Goal: Task Accomplishment & Management: Use online tool/utility

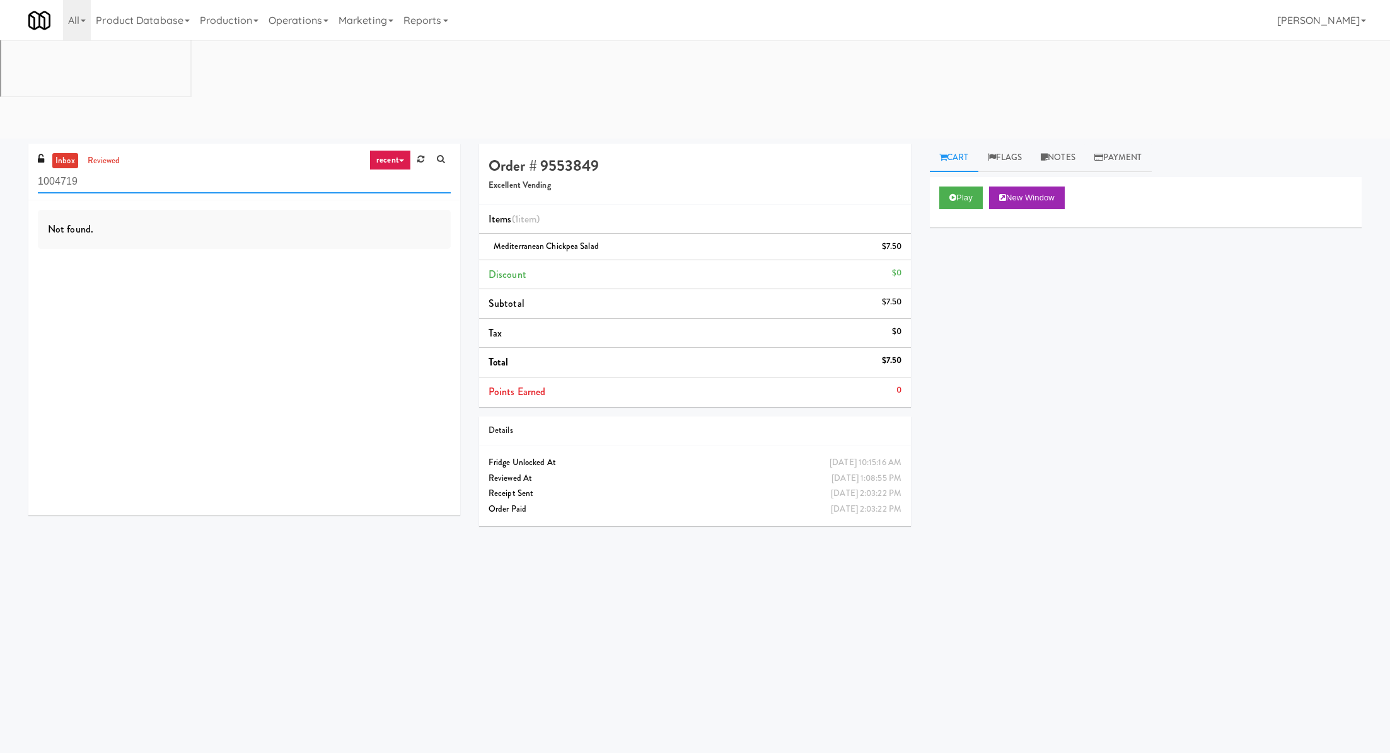
click at [150, 170] on input "1004719" at bounding box center [244, 181] width 413 height 23
type input "urban value"
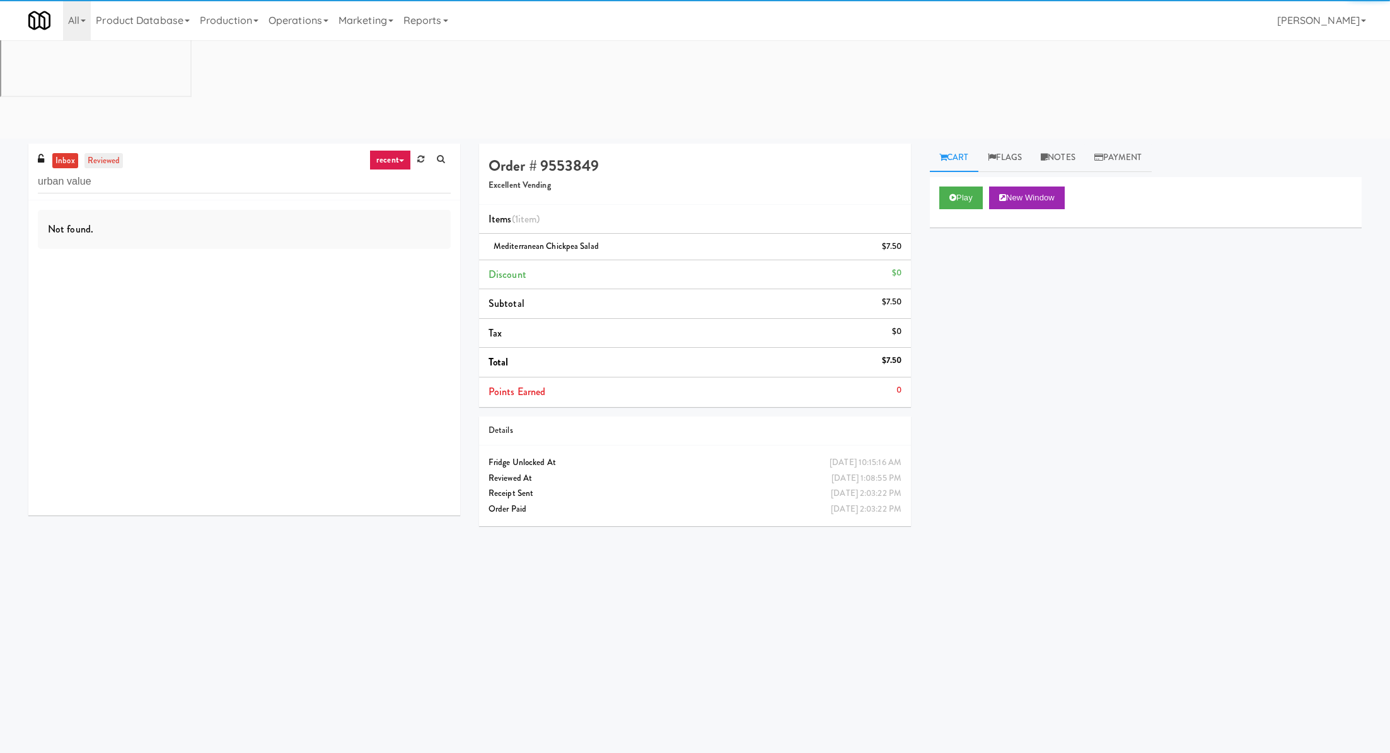
click at [113, 153] on link "reviewed" at bounding box center [103, 161] width 39 height 16
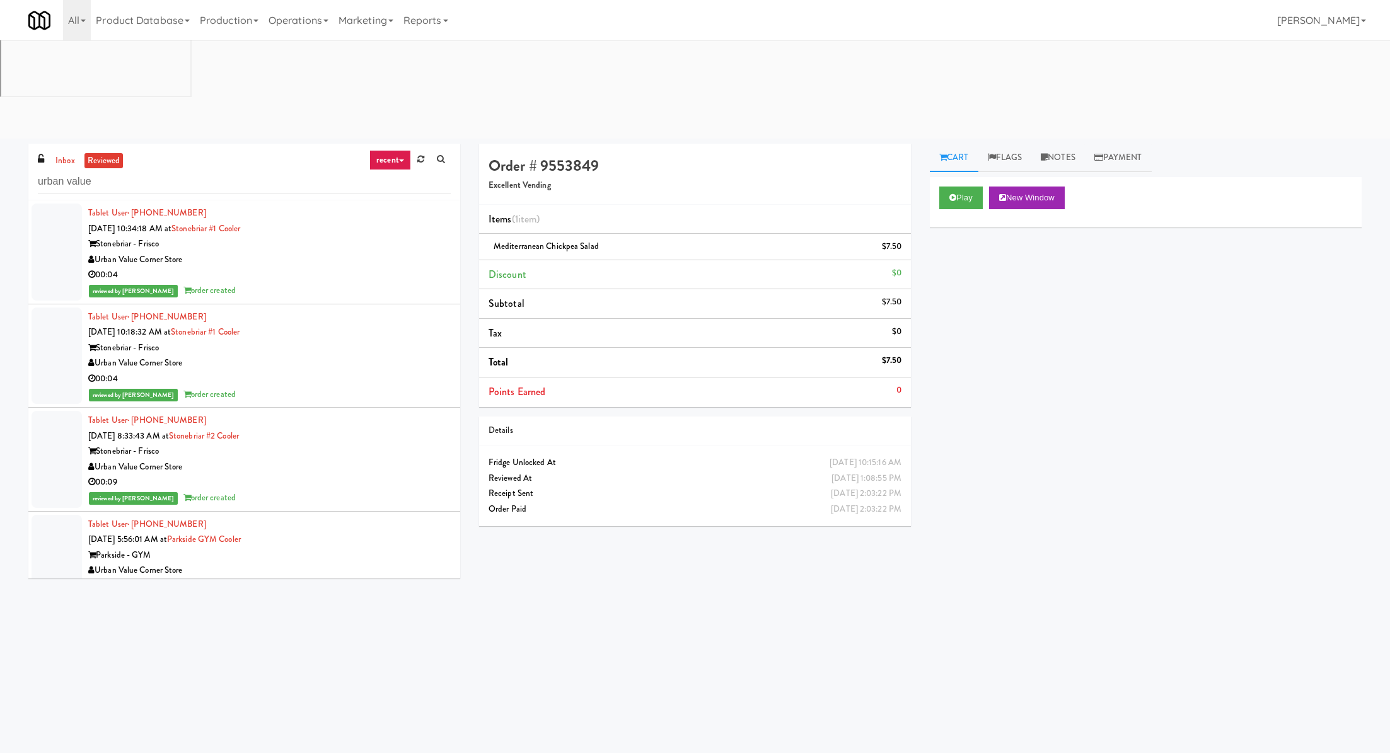
click at [271, 252] on div "Urban Value Corner Store" at bounding box center [269, 260] width 363 height 16
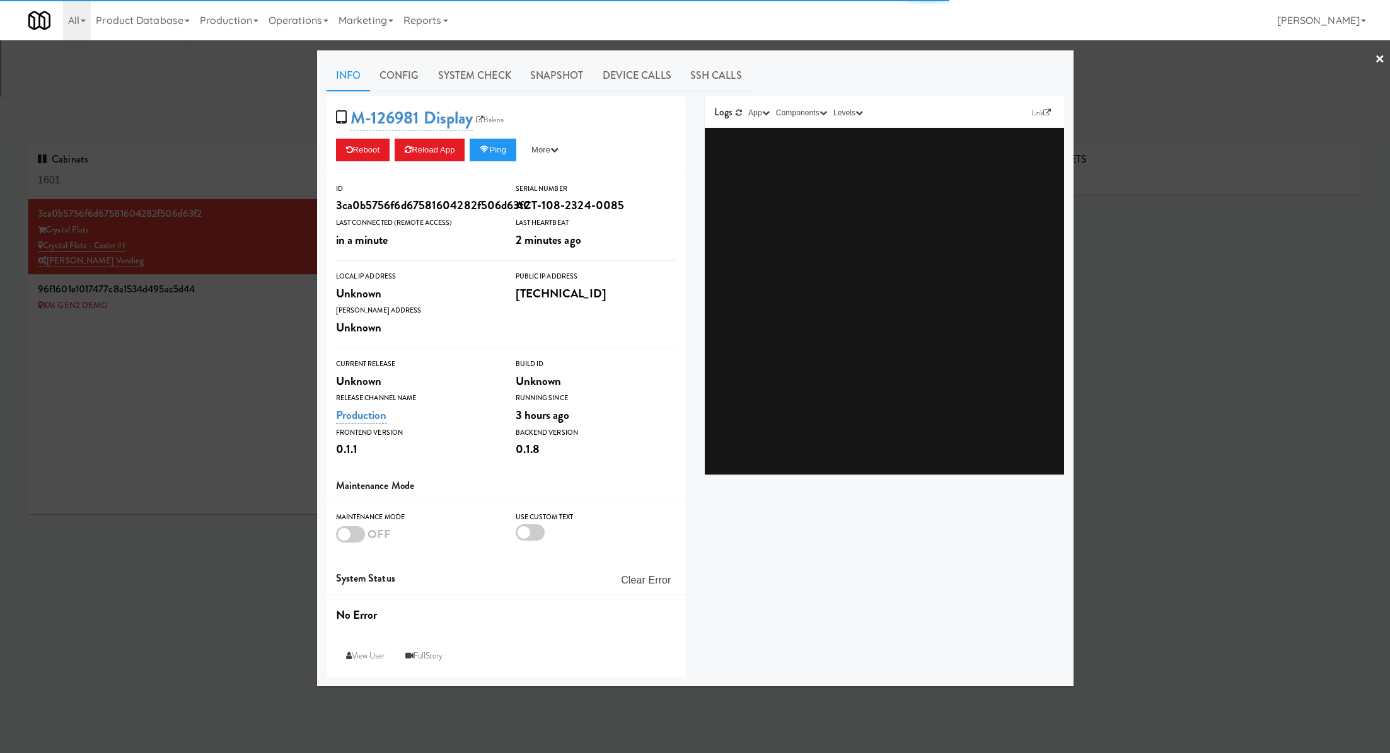
type input "3"
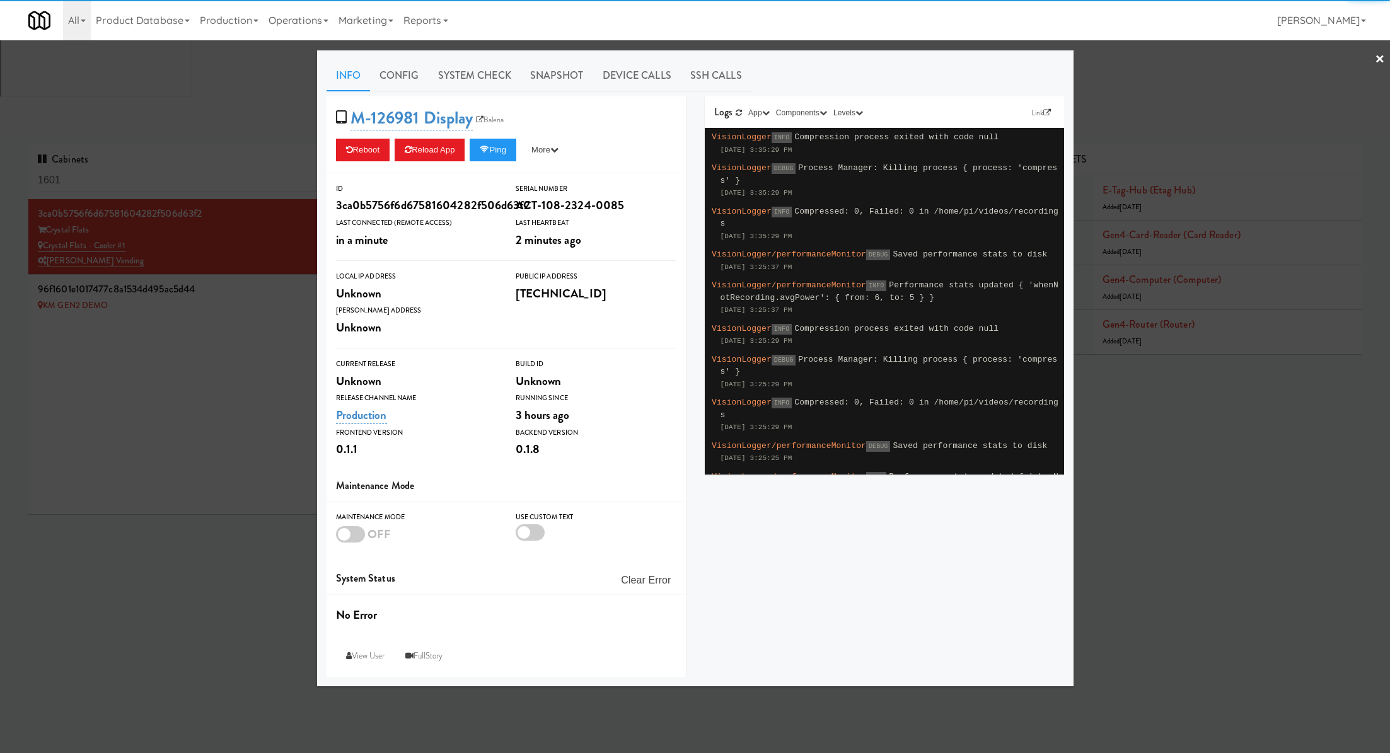
click at [173, 83] on div at bounding box center [695, 376] width 1390 height 753
click at [173, 169] on input "1601" at bounding box center [188, 180] width 300 height 23
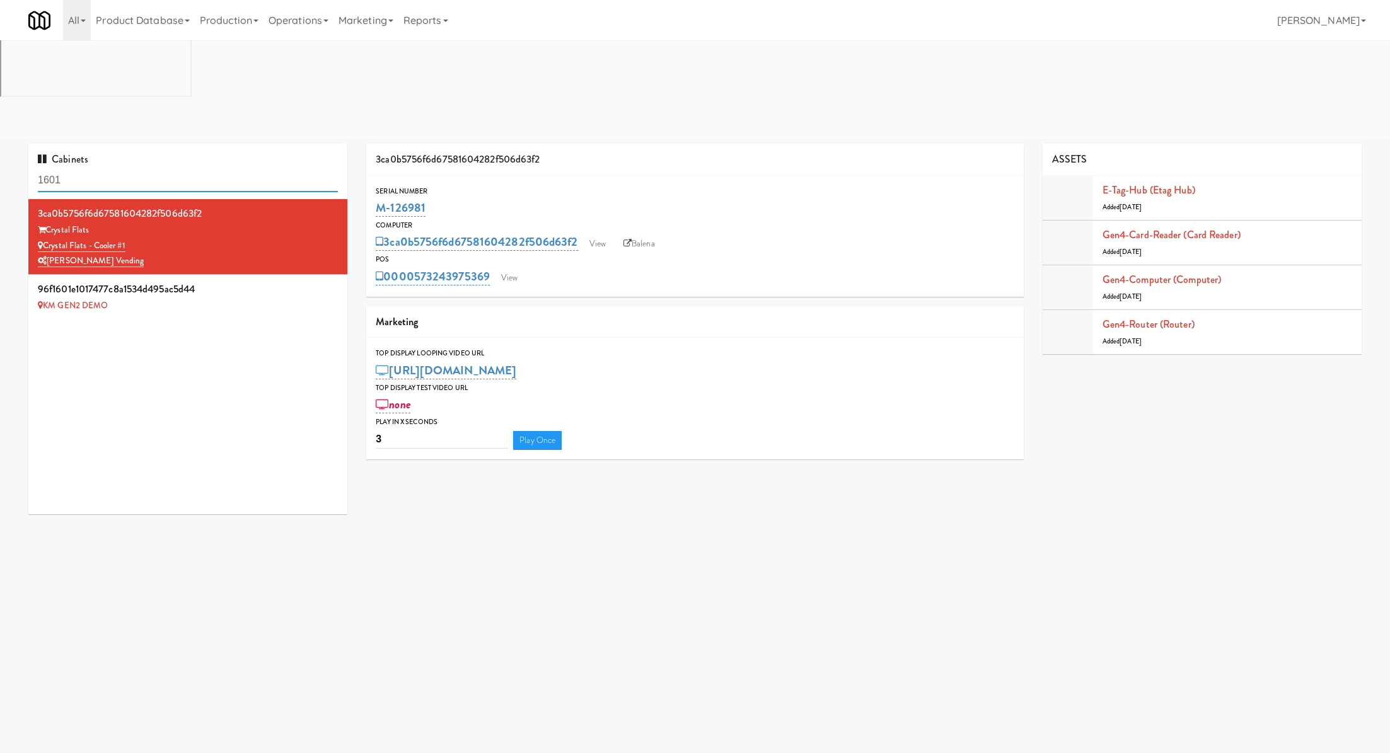
click at [173, 169] on input "1601" at bounding box center [188, 180] width 300 height 23
paste input "Terra House"
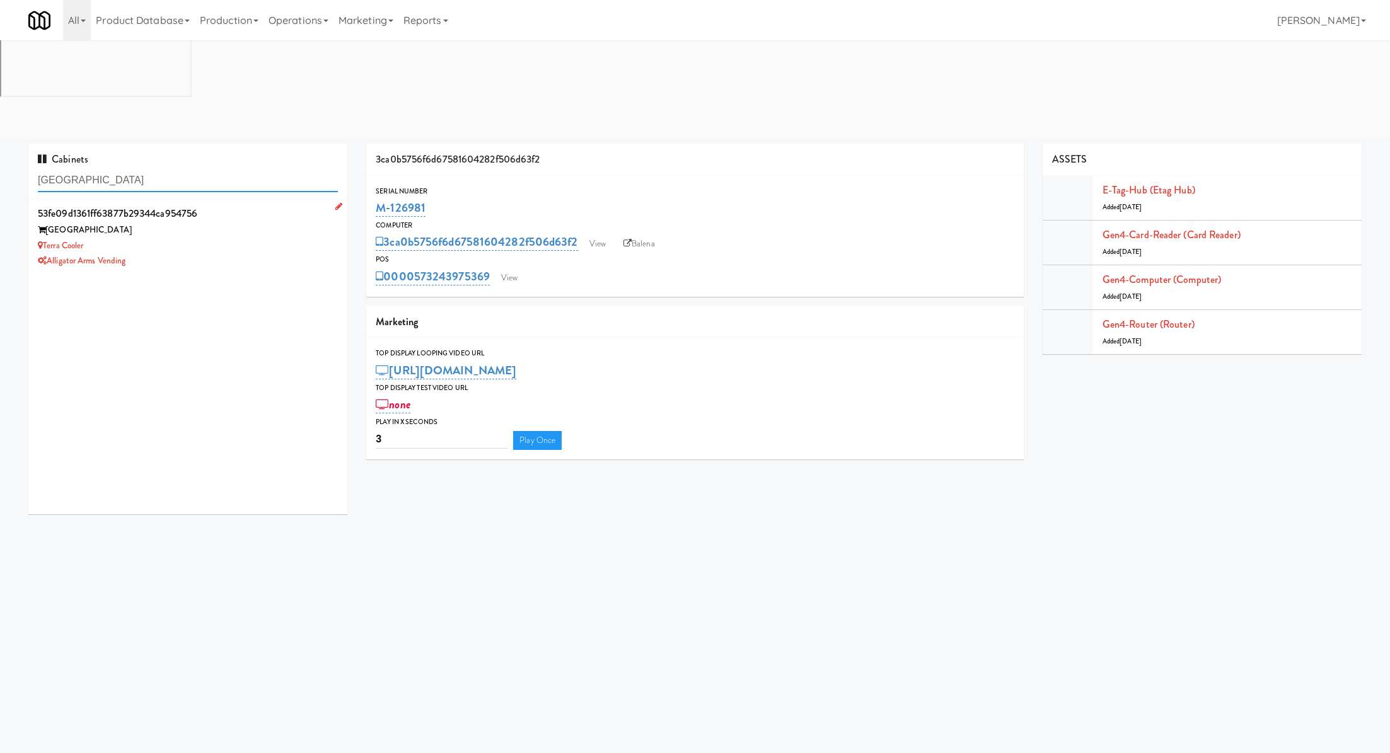
type input "Terra House"
click at [217, 238] on div "Terra Cooler" at bounding box center [188, 246] width 300 height 16
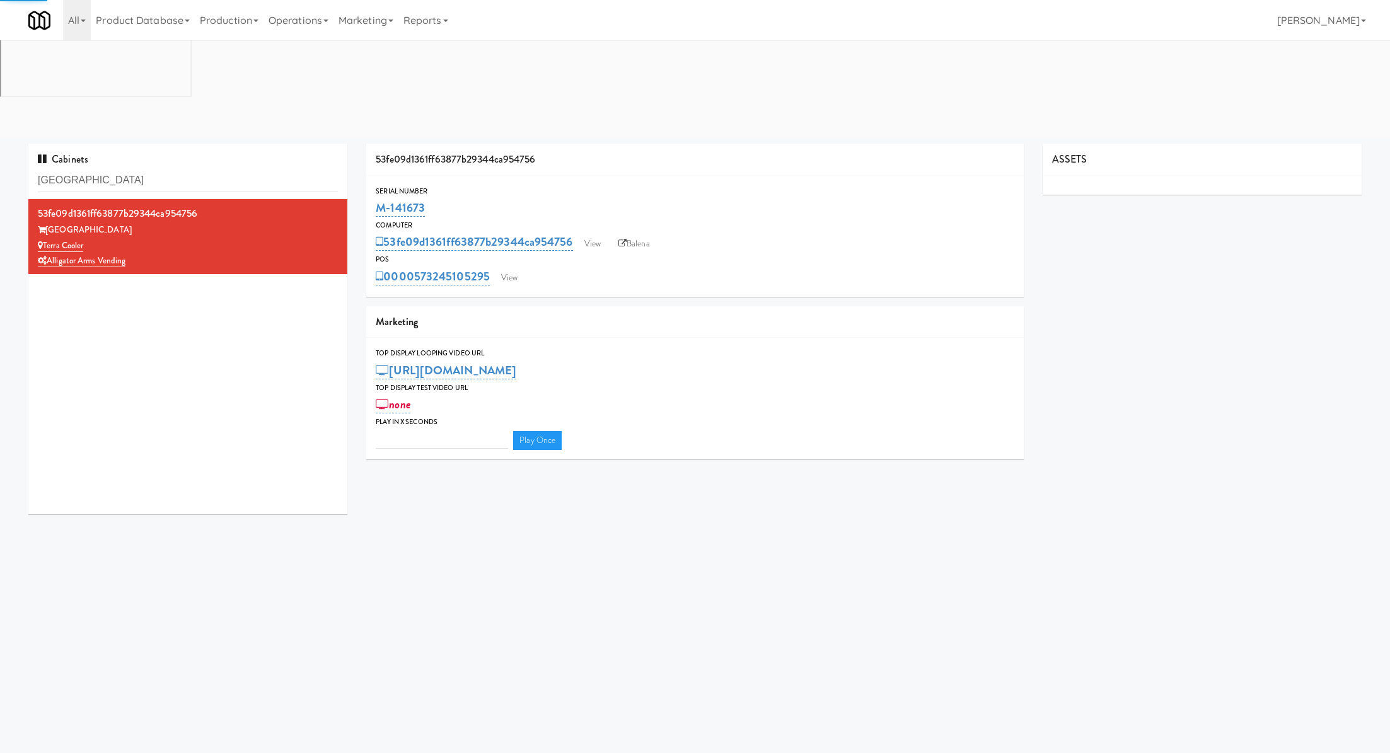
type input "3"
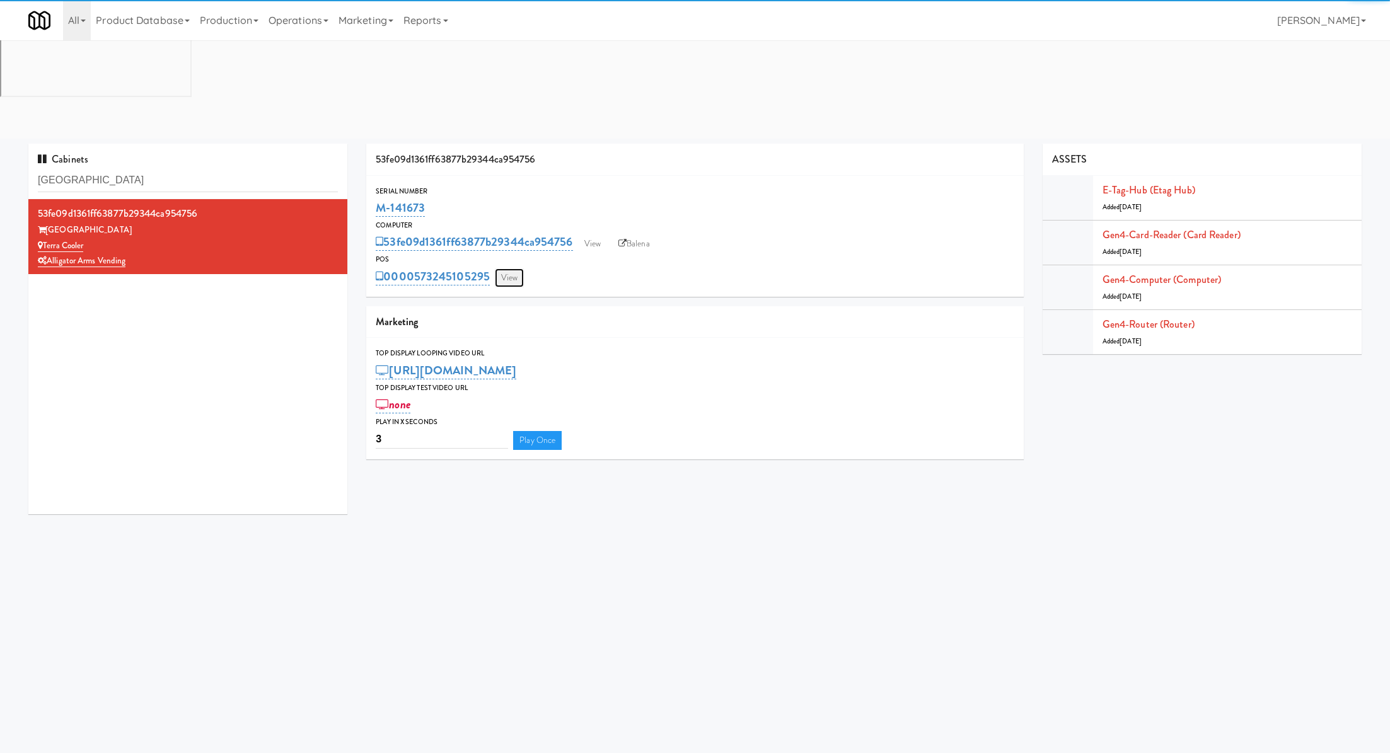
click at [508, 269] on link "View" at bounding box center [509, 278] width 29 height 19
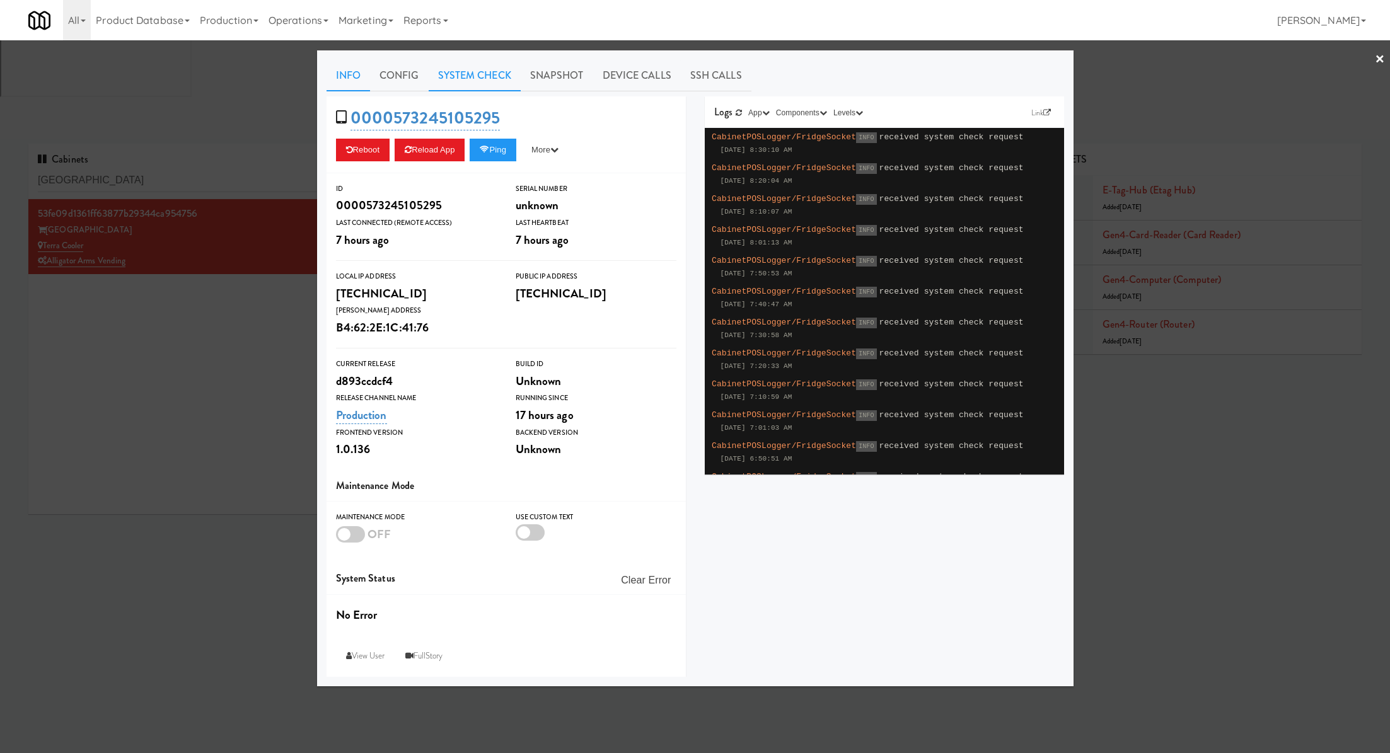
click at [493, 74] on link "System Check" at bounding box center [475, 76] width 92 height 32
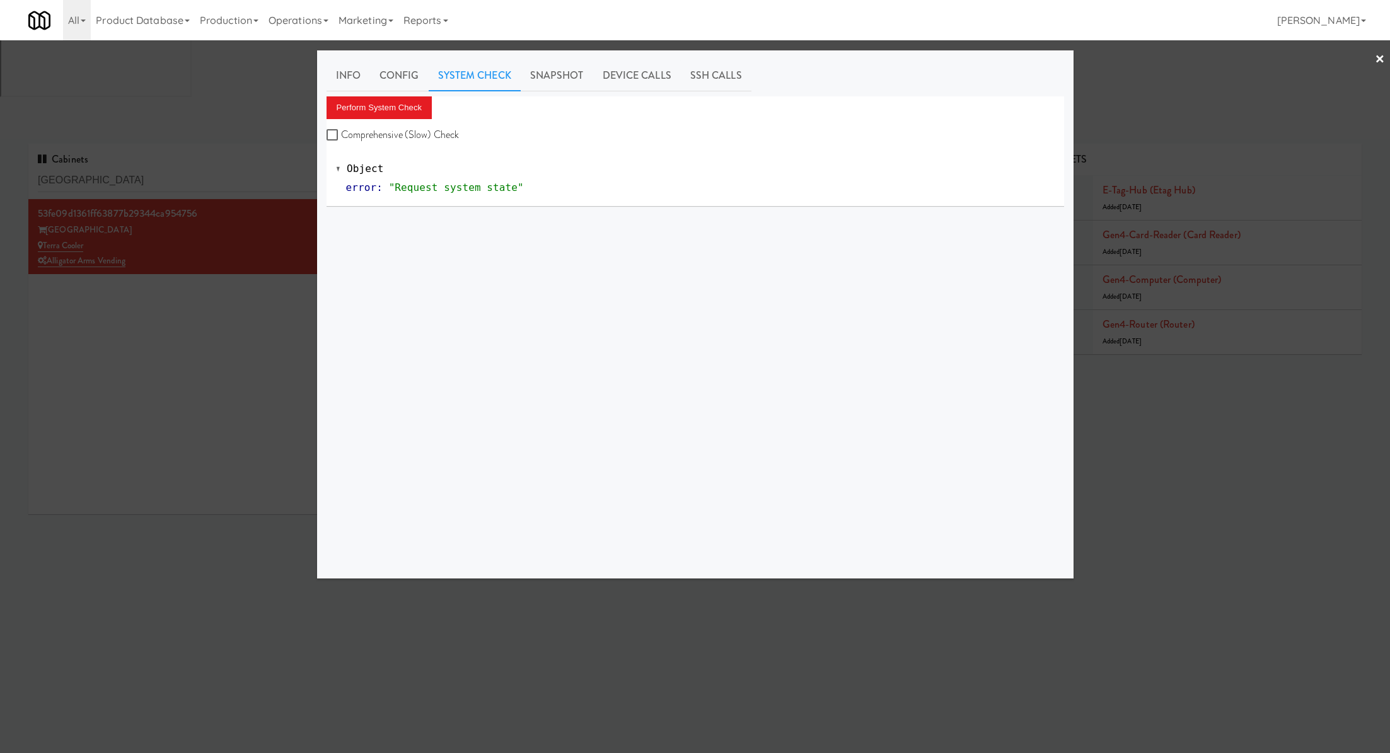
click at [403, 119] on div "Perform System Check Comprehensive (Slow) Check" at bounding box center [696, 120] width 738 height 48
click at [403, 113] on button "Perform System Check" at bounding box center [380, 107] width 106 height 23
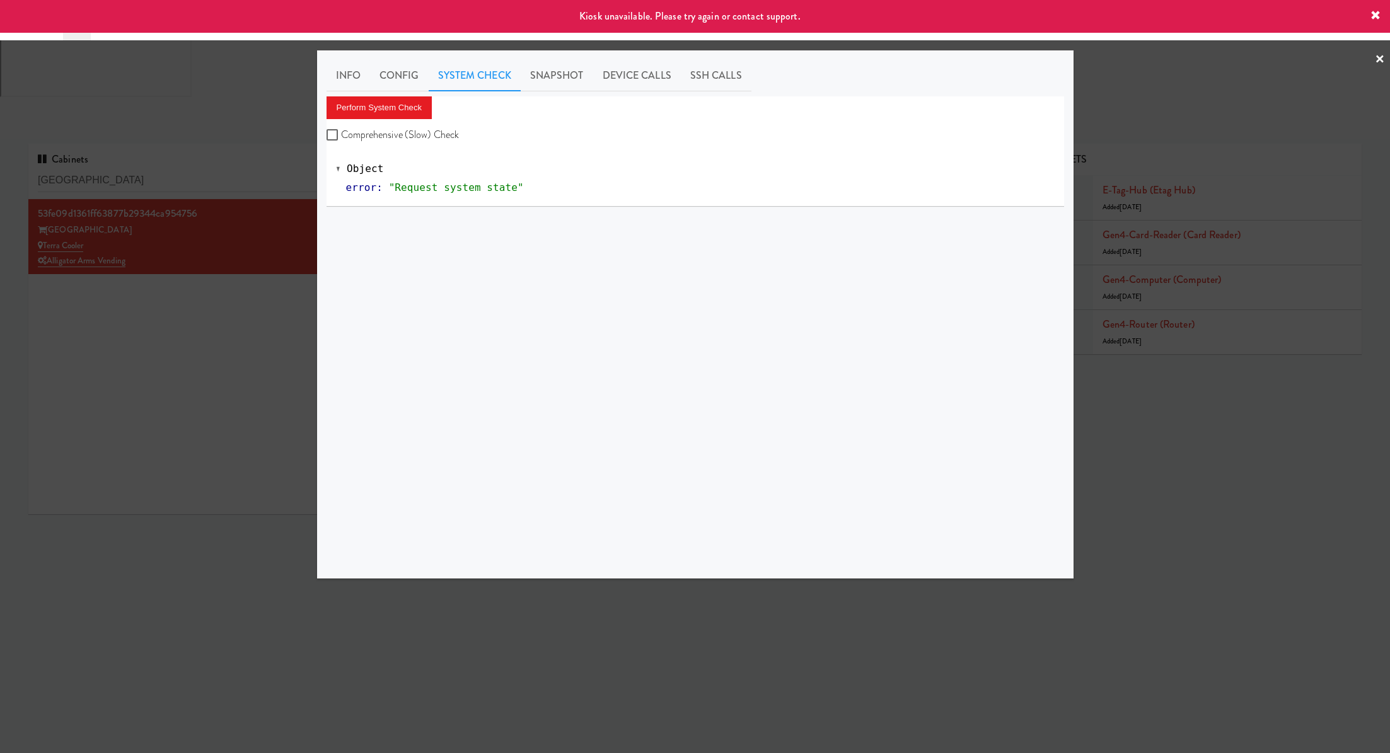
click at [203, 247] on div at bounding box center [695, 376] width 1390 height 753
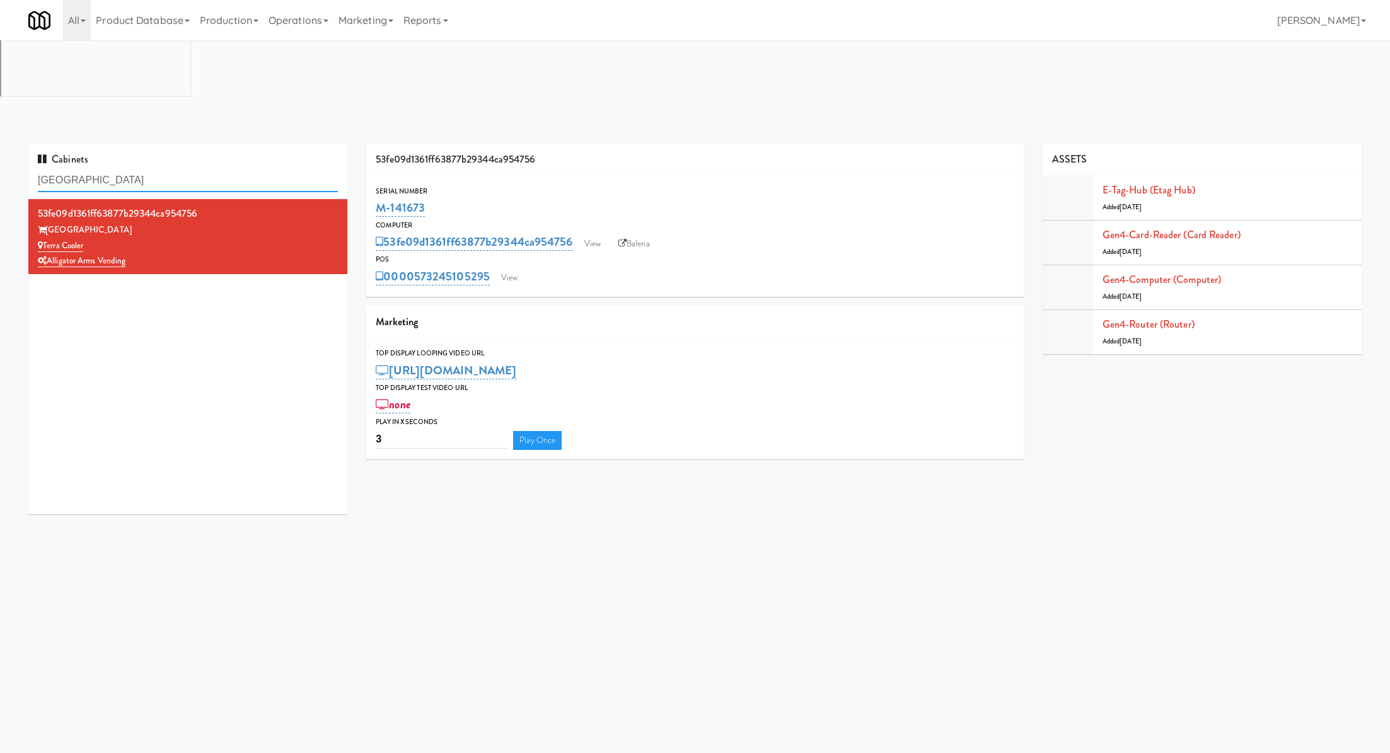
click at [163, 169] on input "Terra House" at bounding box center [188, 180] width 300 height 23
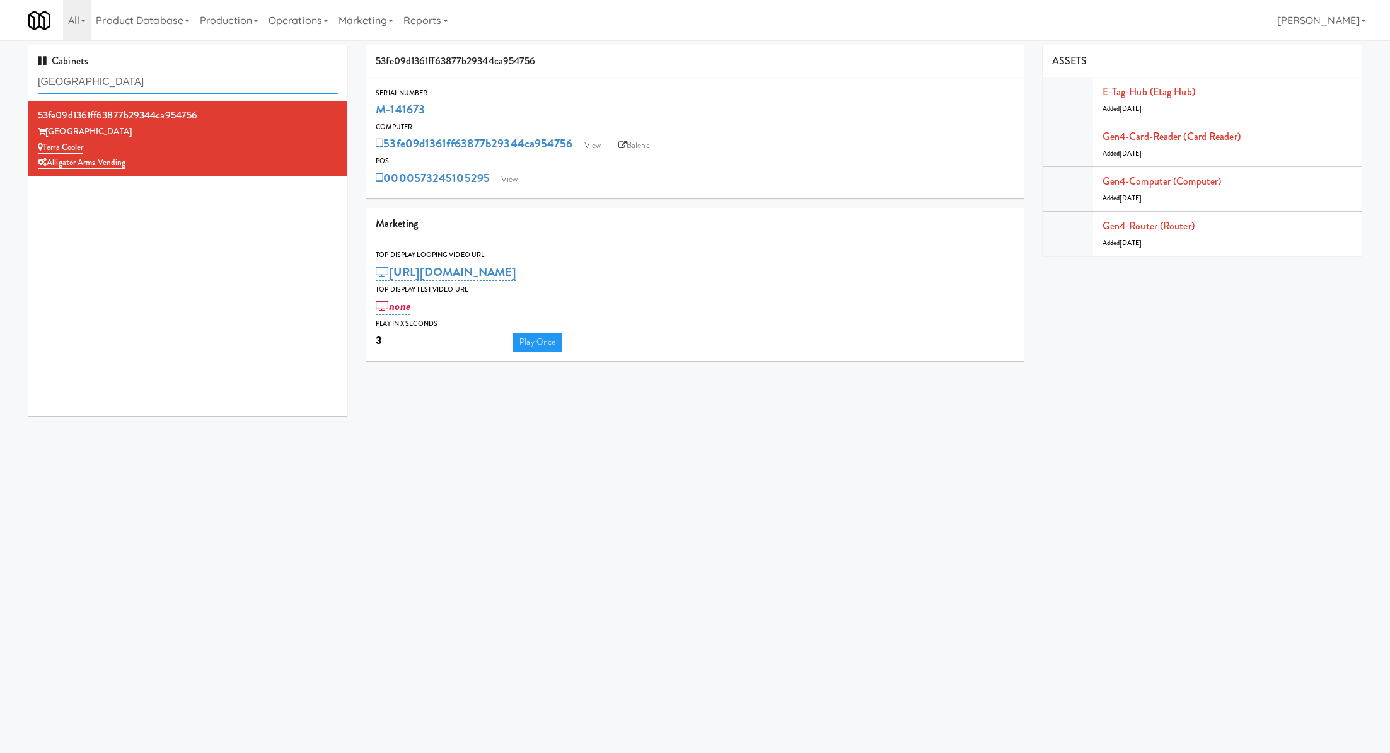
paste input "River House-[GEOGRAPHIC_DATA]"
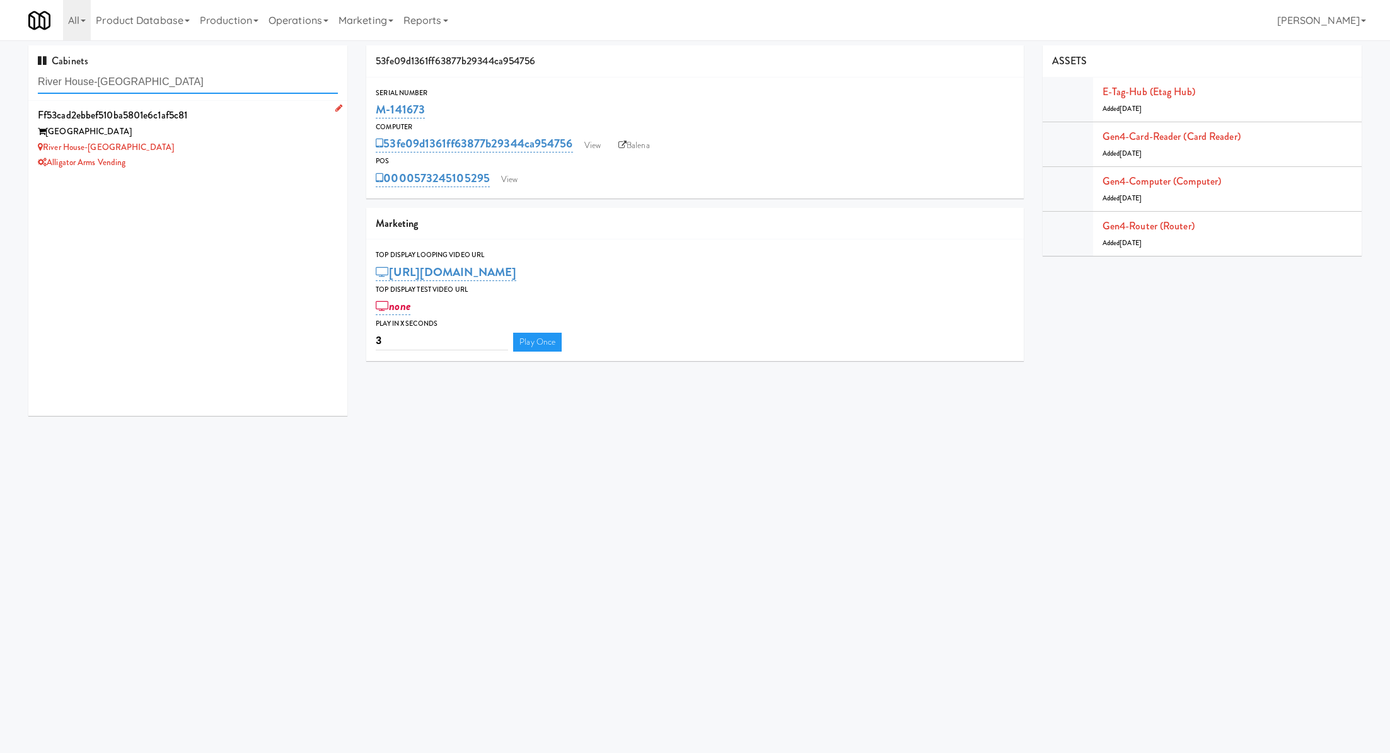
type input "River House-[GEOGRAPHIC_DATA]"
click at [233, 141] on div "River House-[GEOGRAPHIC_DATA]" at bounding box center [188, 148] width 300 height 16
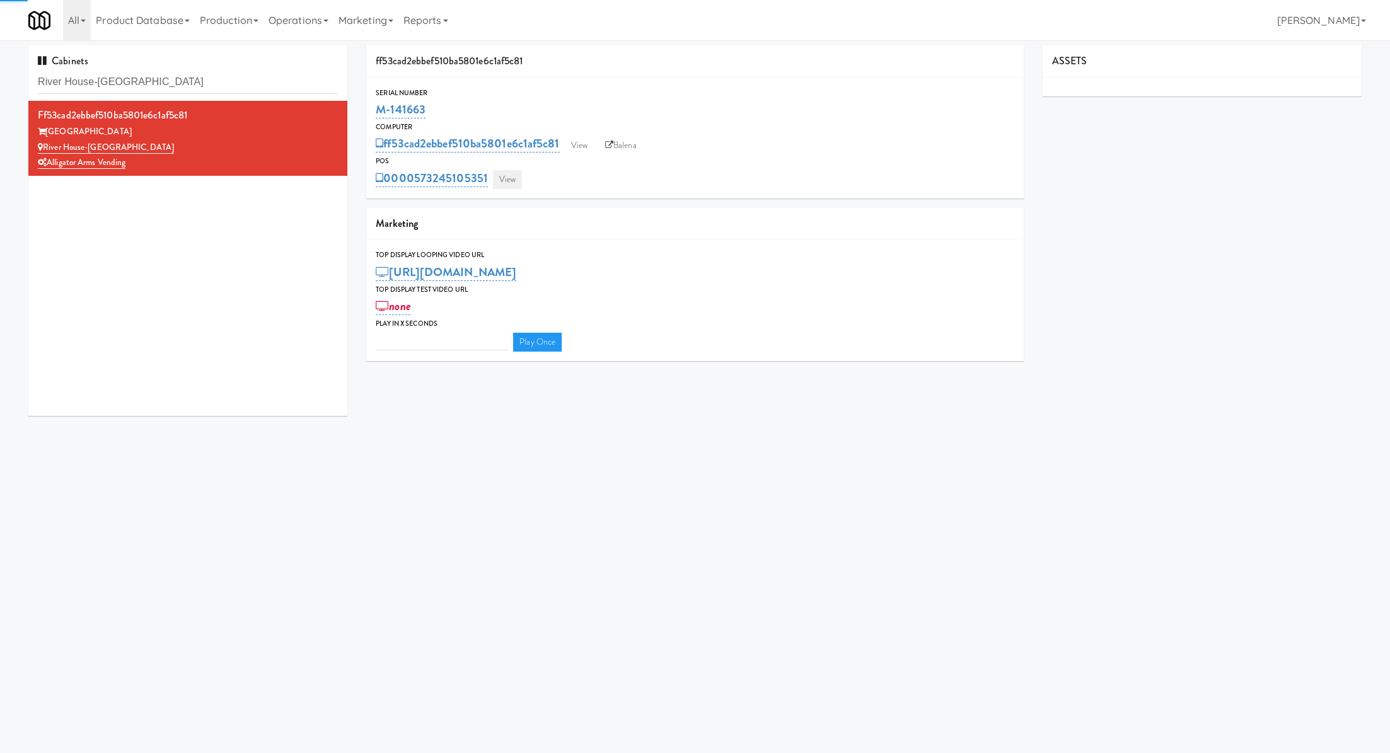
type input "3"
click at [502, 183] on link "View" at bounding box center [507, 179] width 29 height 19
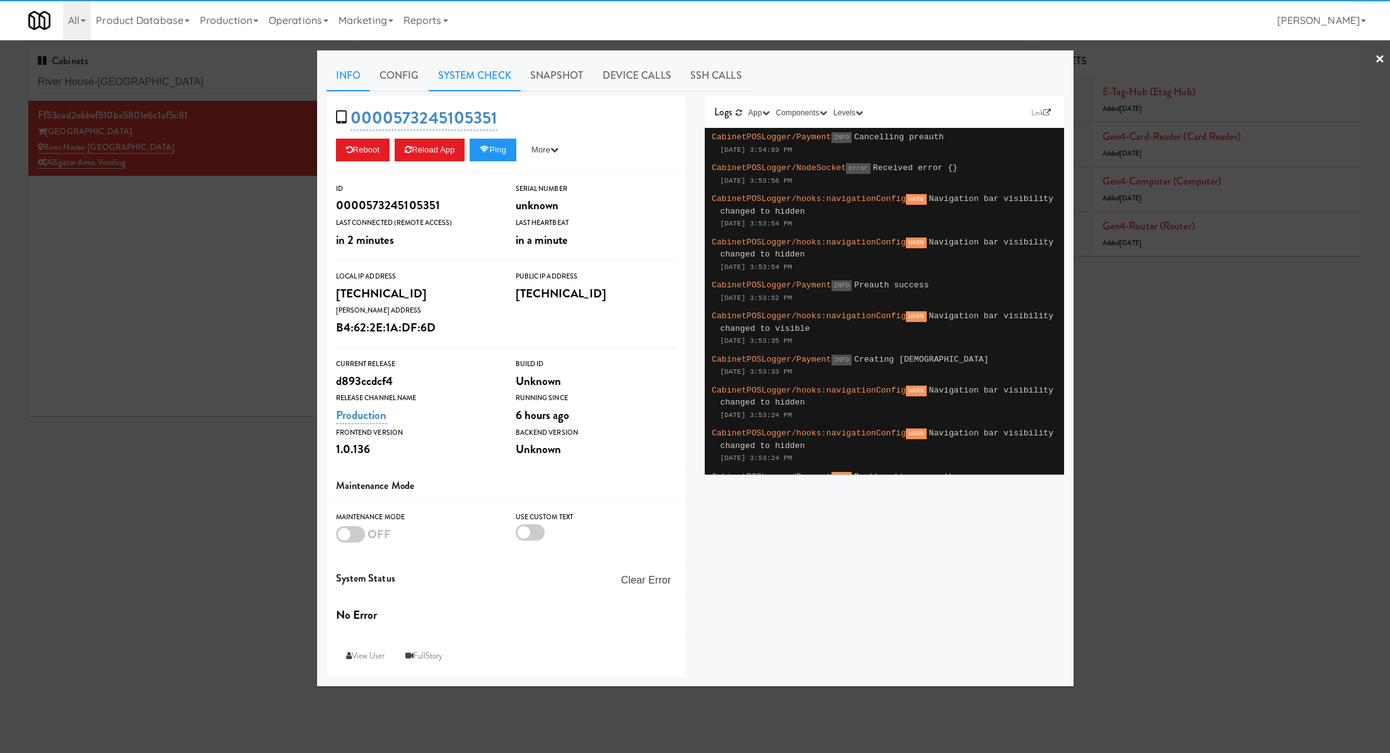
click at [499, 73] on link "System Check" at bounding box center [475, 76] width 92 height 32
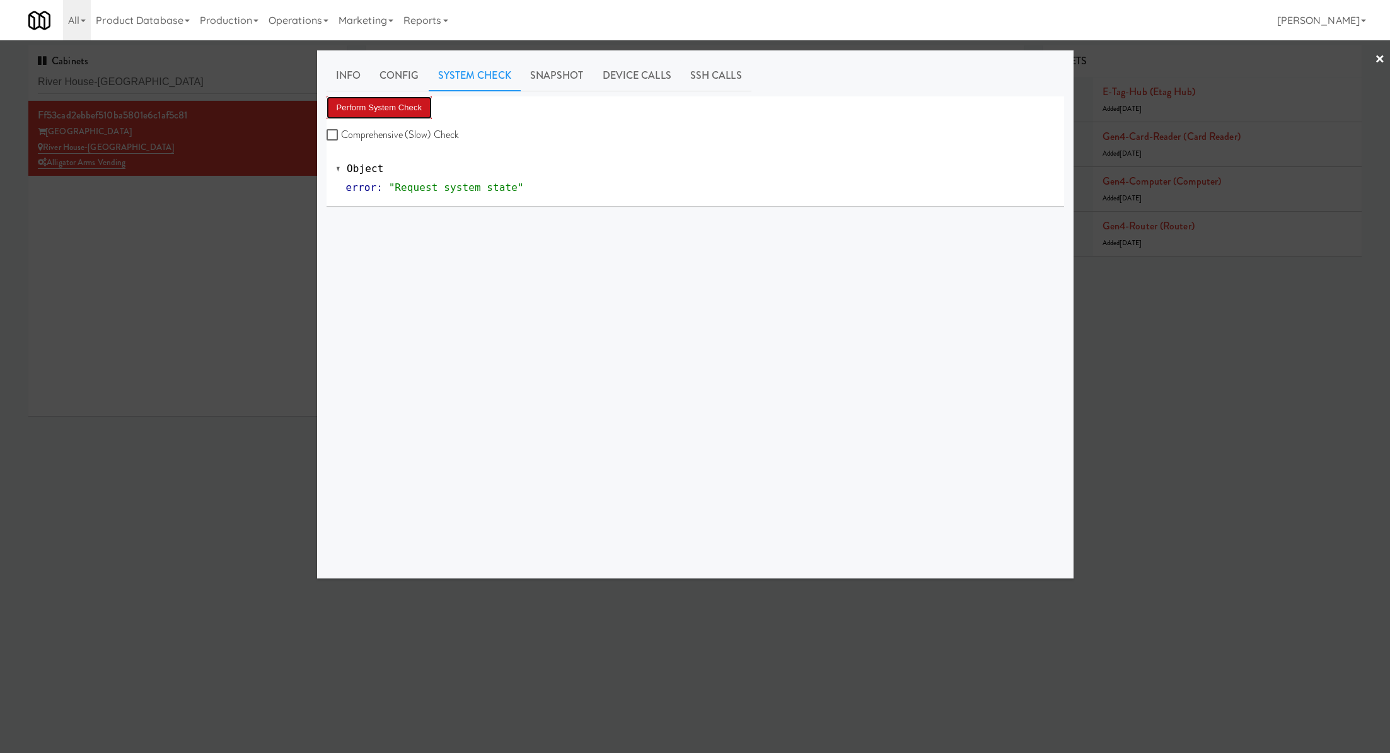
click at [412, 103] on button "Perform System Check" at bounding box center [380, 107] width 106 height 23
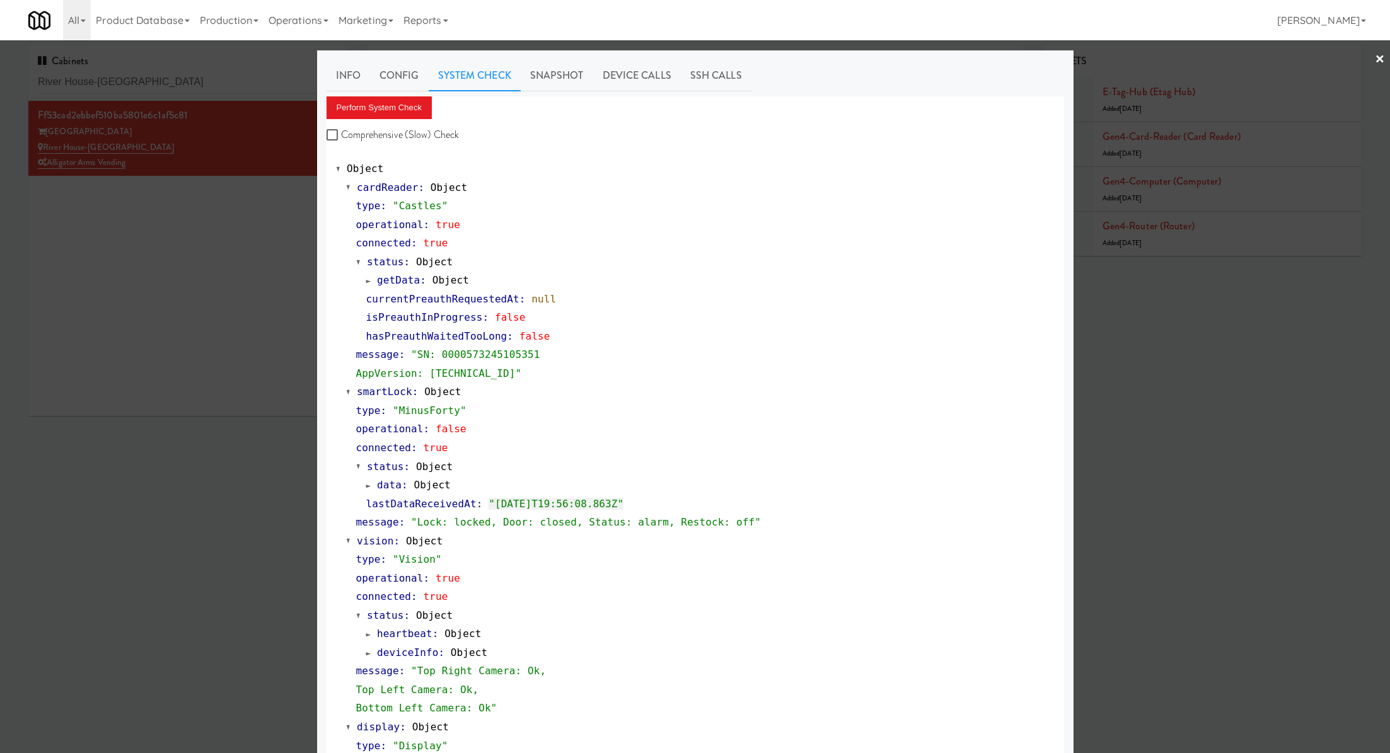
click at [225, 73] on div at bounding box center [695, 376] width 1390 height 753
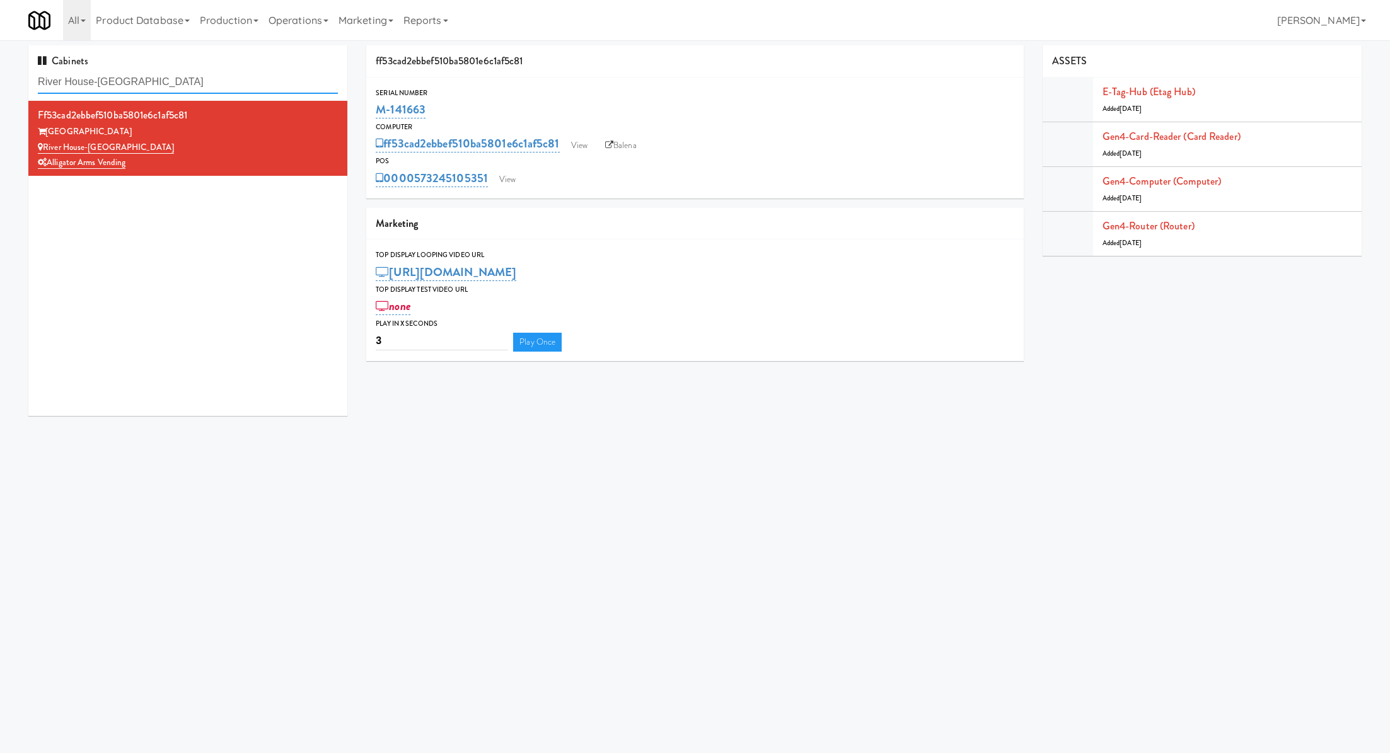
click at [225, 73] on input "River House-[GEOGRAPHIC_DATA]" at bounding box center [188, 82] width 300 height 23
paste input "Capital Height"
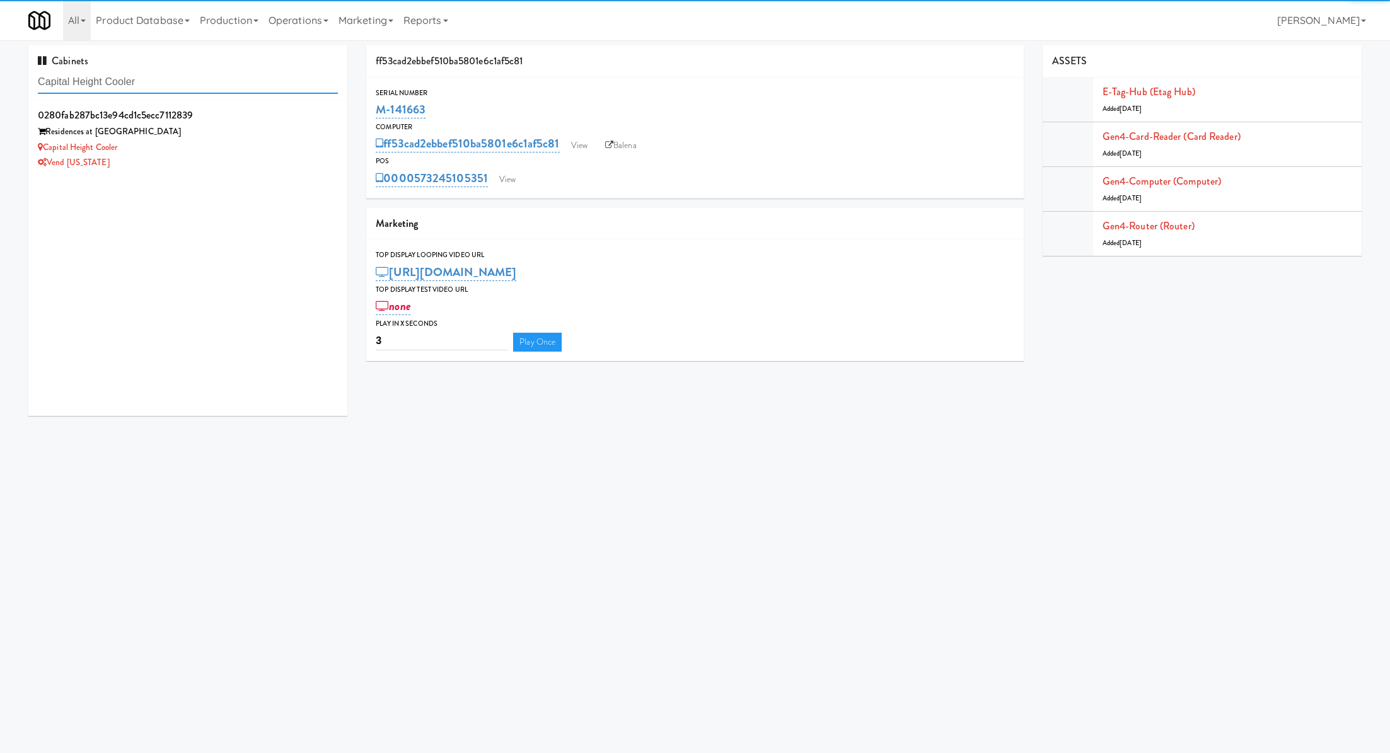
type input "Capital Height Cooler"
click at [221, 153] on div "Capital Height Cooler" at bounding box center [188, 148] width 300 height 16
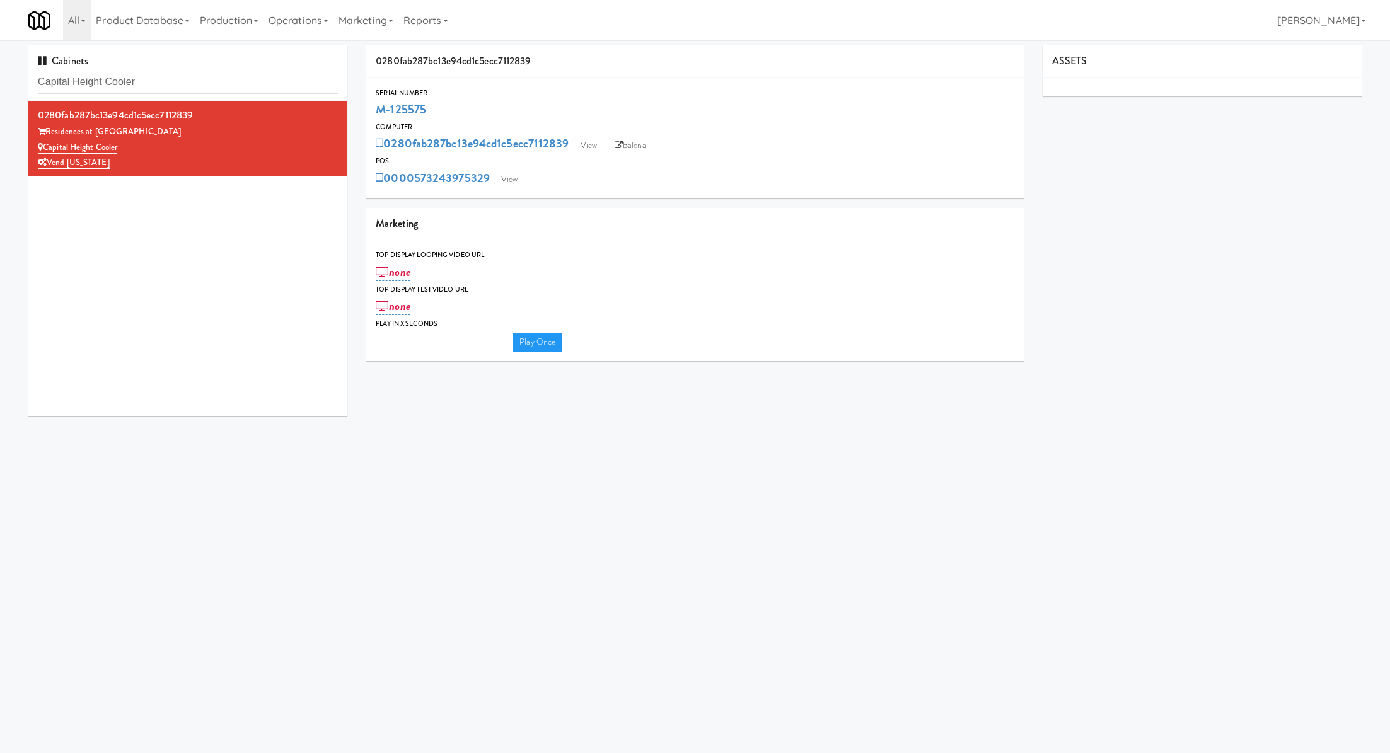
type input "3"
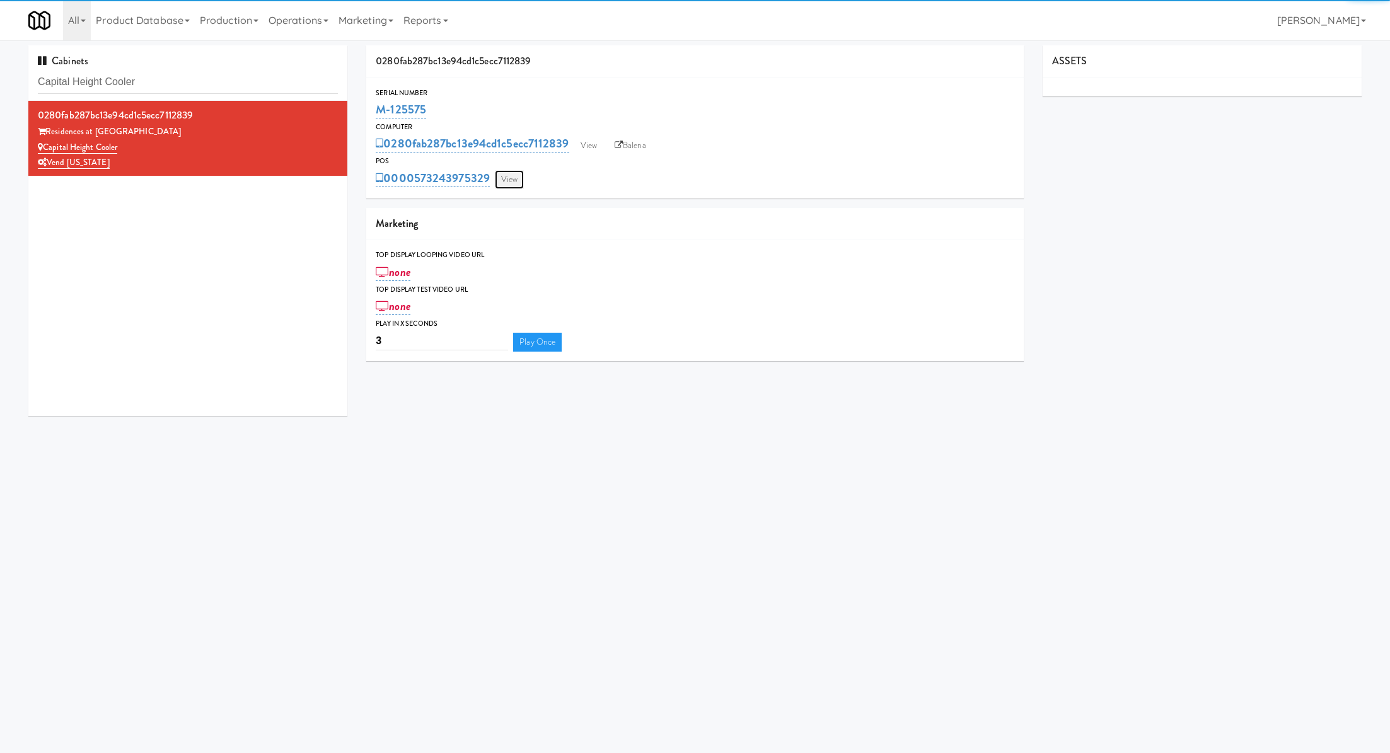
click at [515, 180] on link "View" at bounding box center [509, 179] width 29 height 19
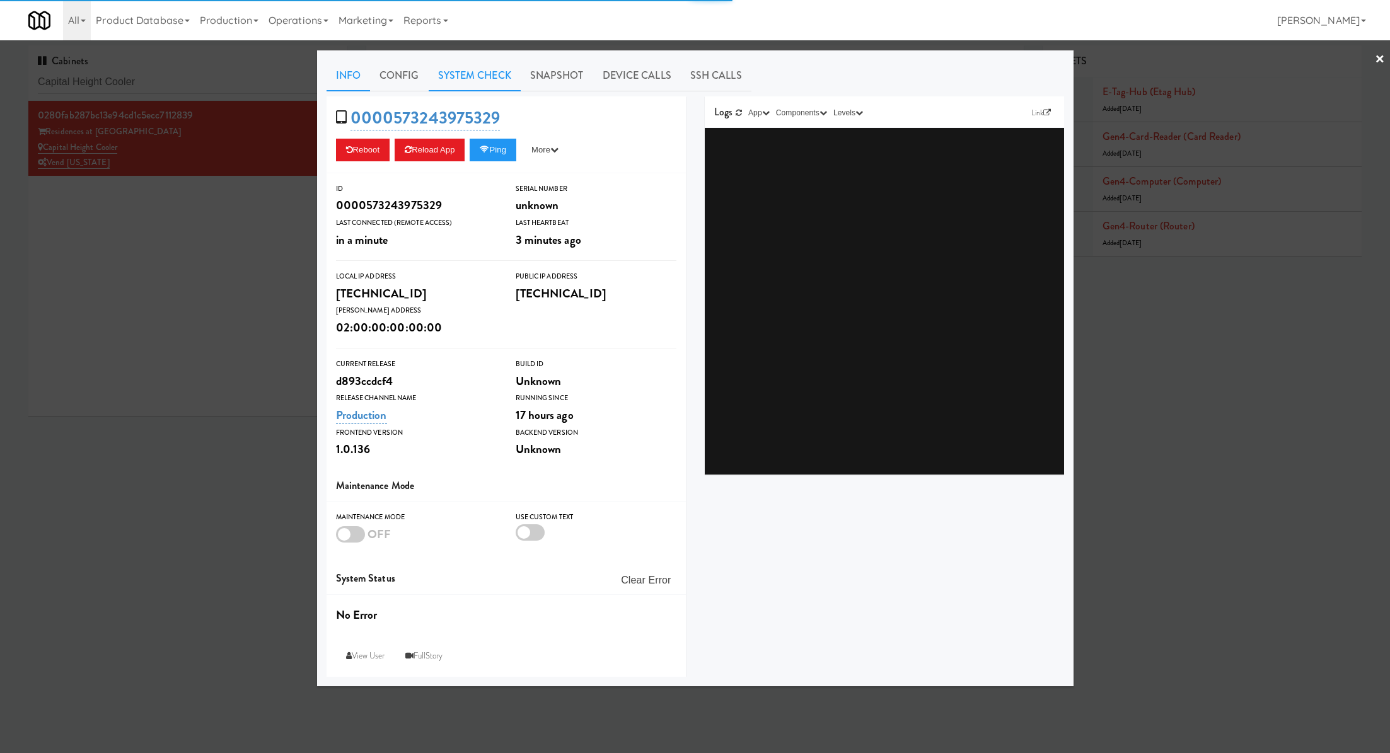
click at [460, 65] on link "System Check" at bounding box center [475, 76] width 92 height 32
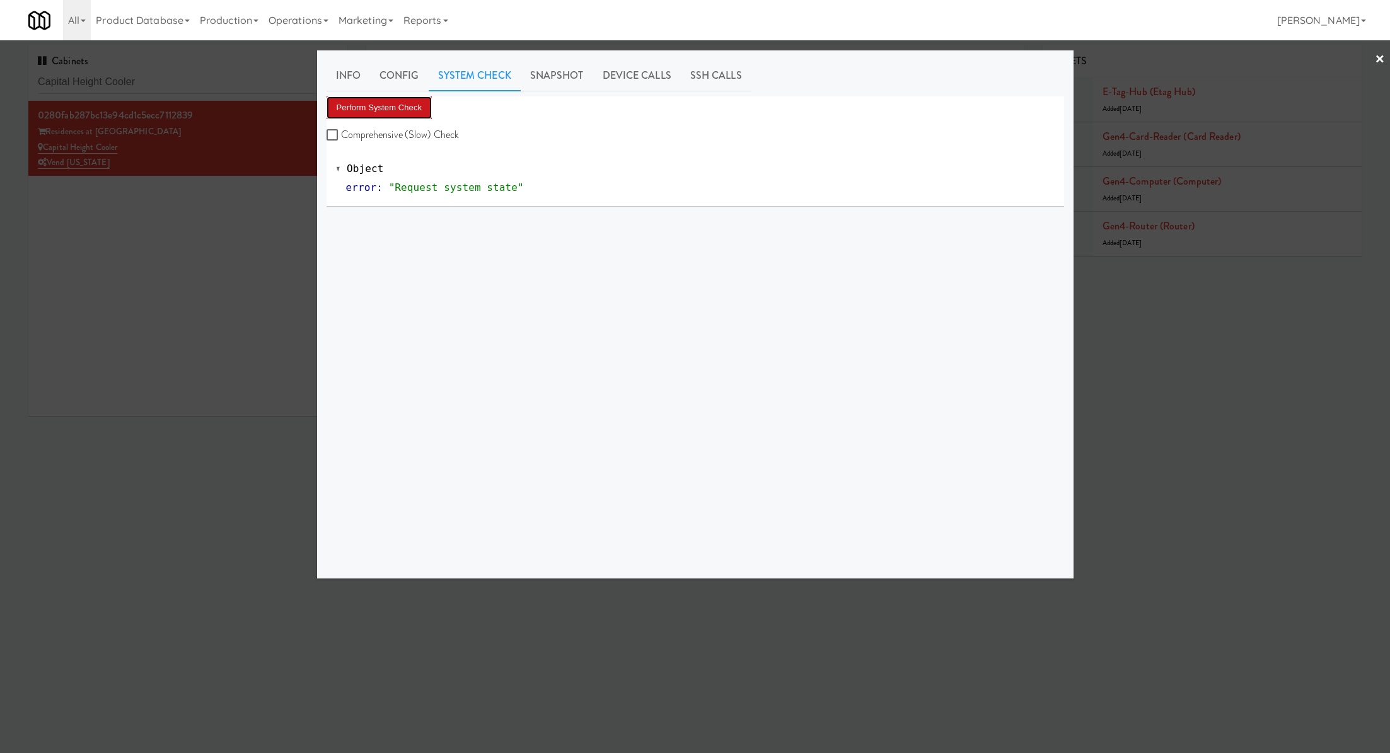
click at [400, 106] on button "Perform System Check" at bounding box center [380, 107] width 106 height 23
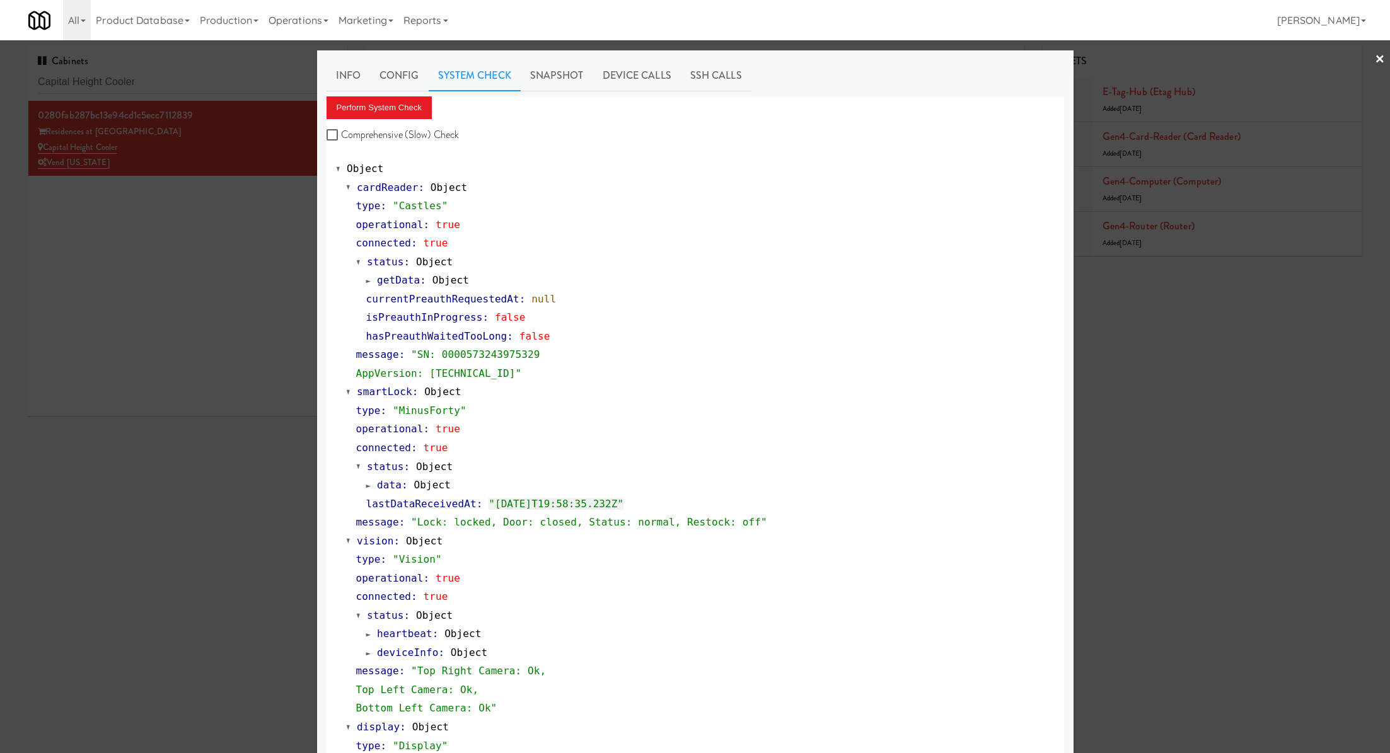
click at [291, 199] on div at bounding box center [695, 376] width 1390 height 753
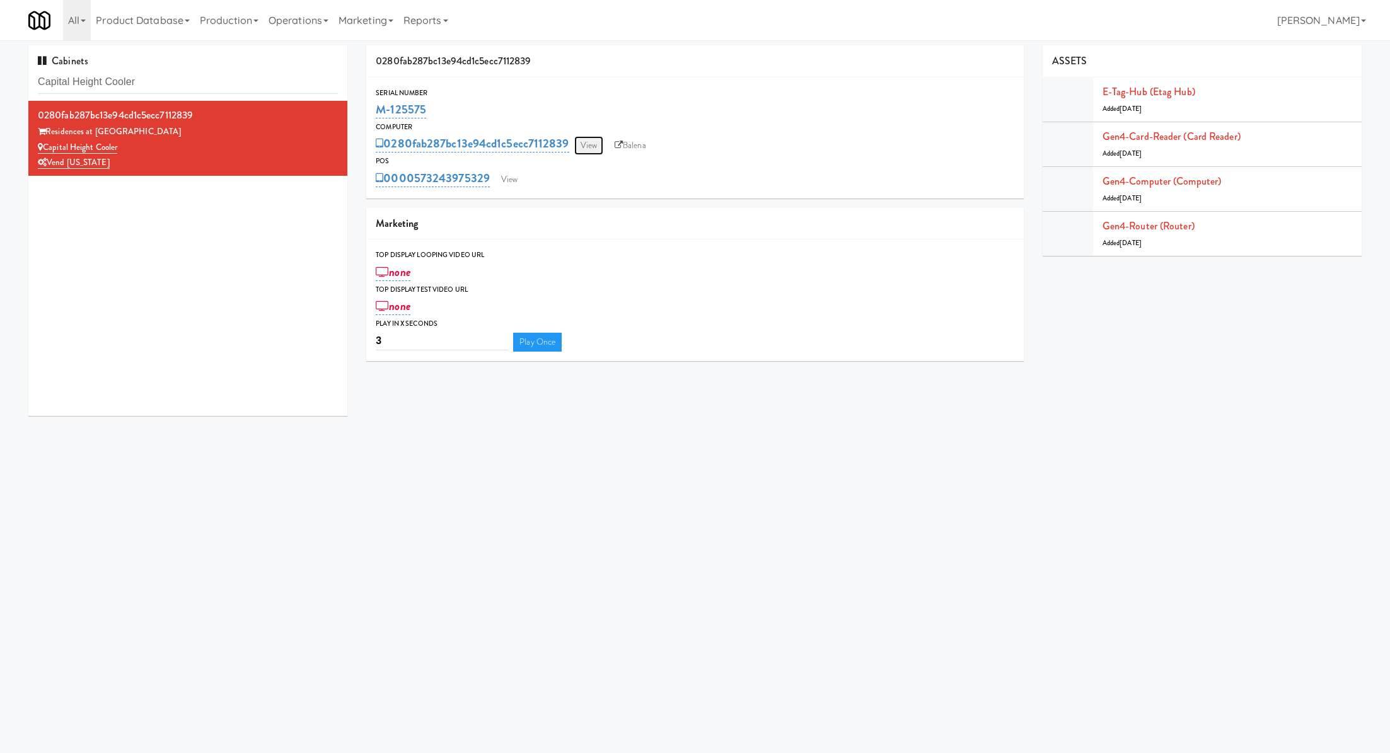
click at [591, 141] on link "View" at bounding box center [588, 145] width 29 height 19
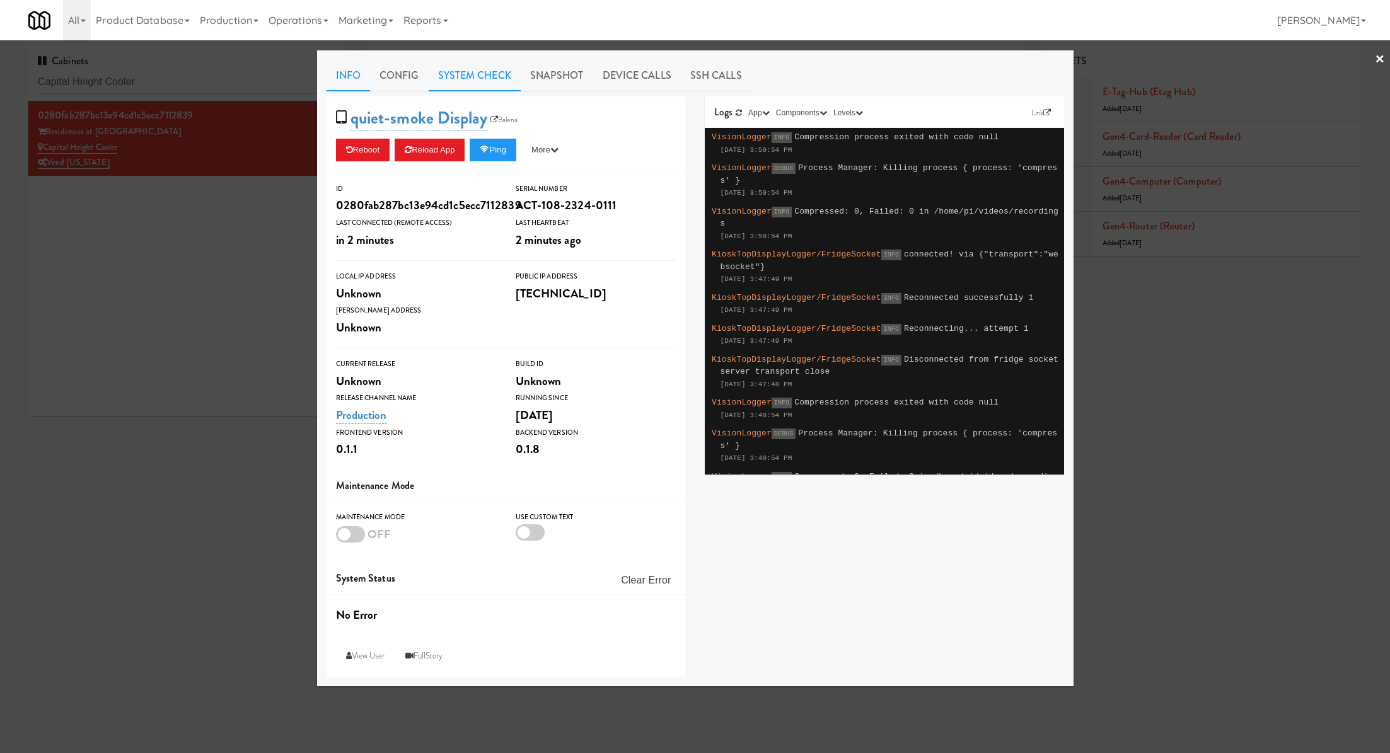
click at [489, 79] on link "System Check" at bounding box center [475, 76] width 92 height 32
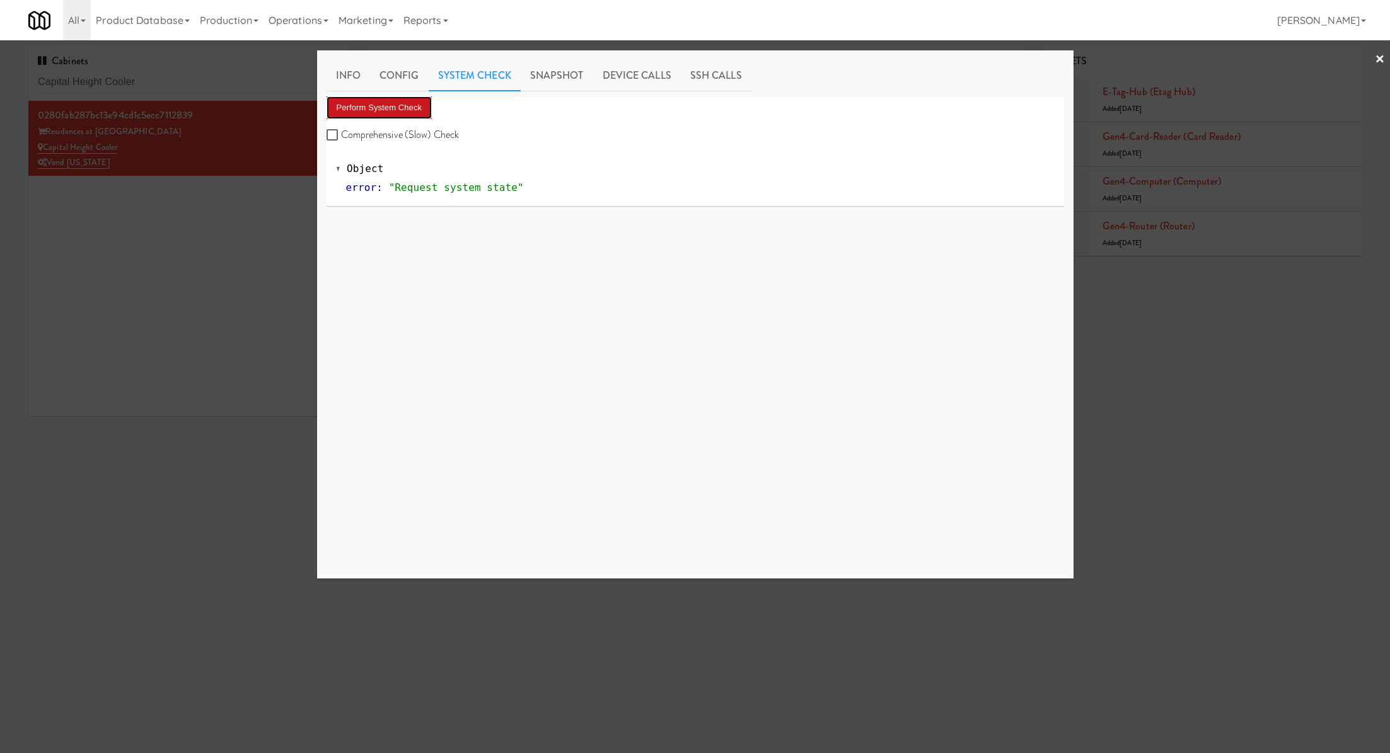
click at [420, 108] on button "Perform System Check" at bounding box center [380, 107] width 106 height 23
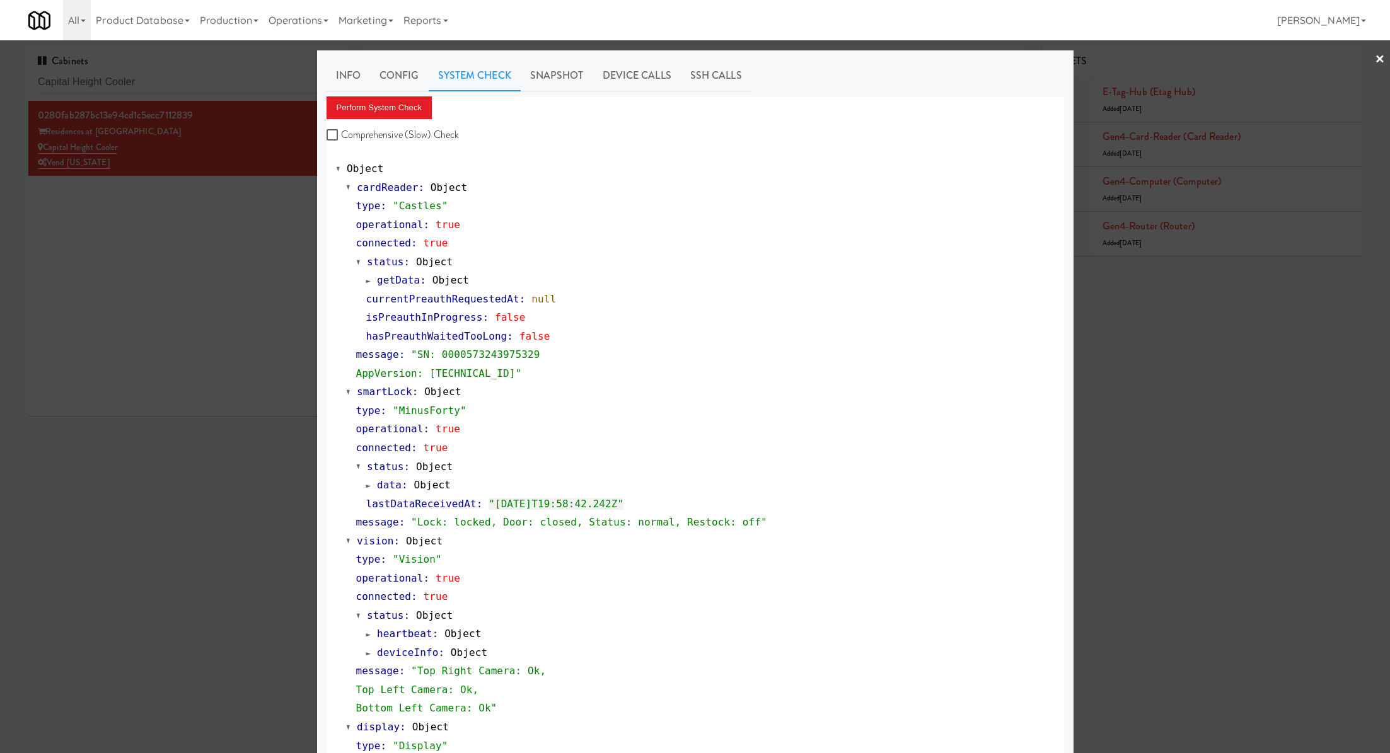
click at [238, 78] on div at bounding box center [695, 376] width 1390 height 753
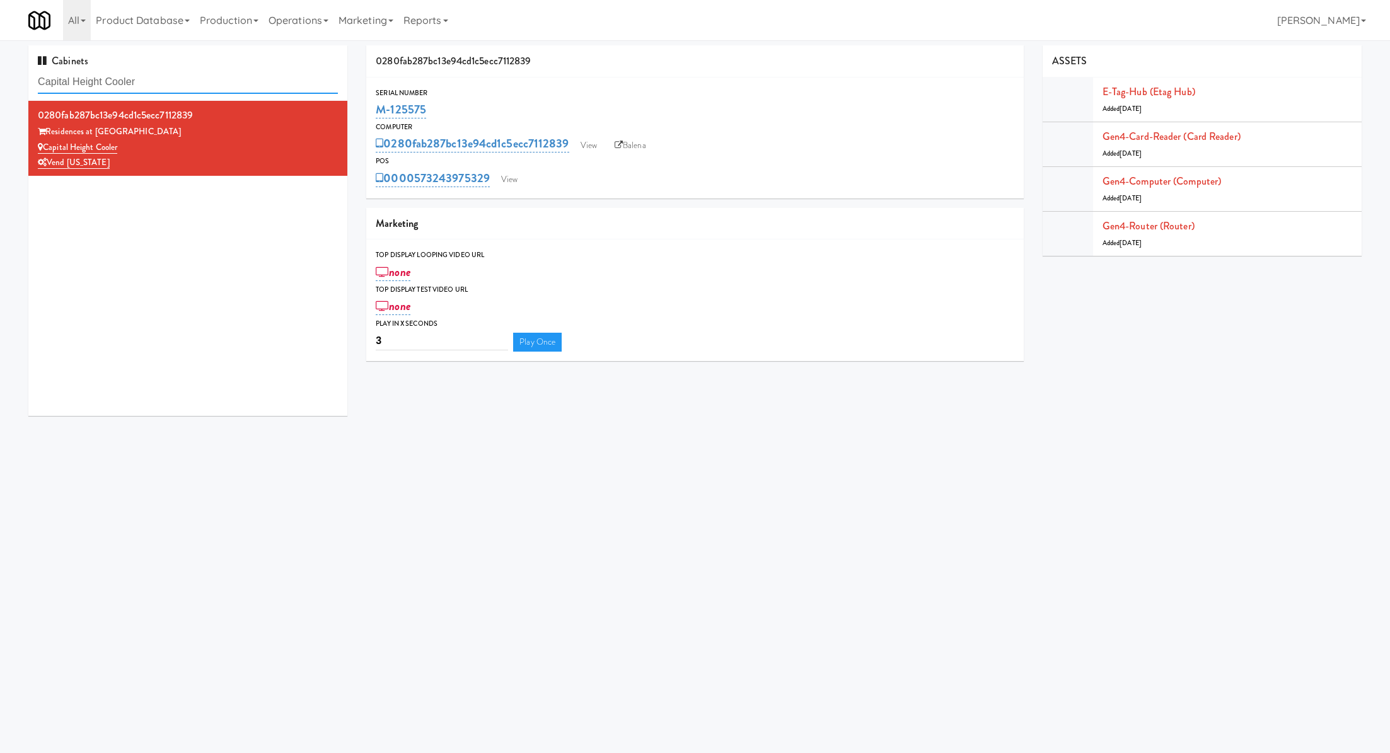
click at [238, 78] on input "Capital Height Cooler" at bounding box center [188, 82] width 300 height 23
paste input "Herbert - Fridge:"
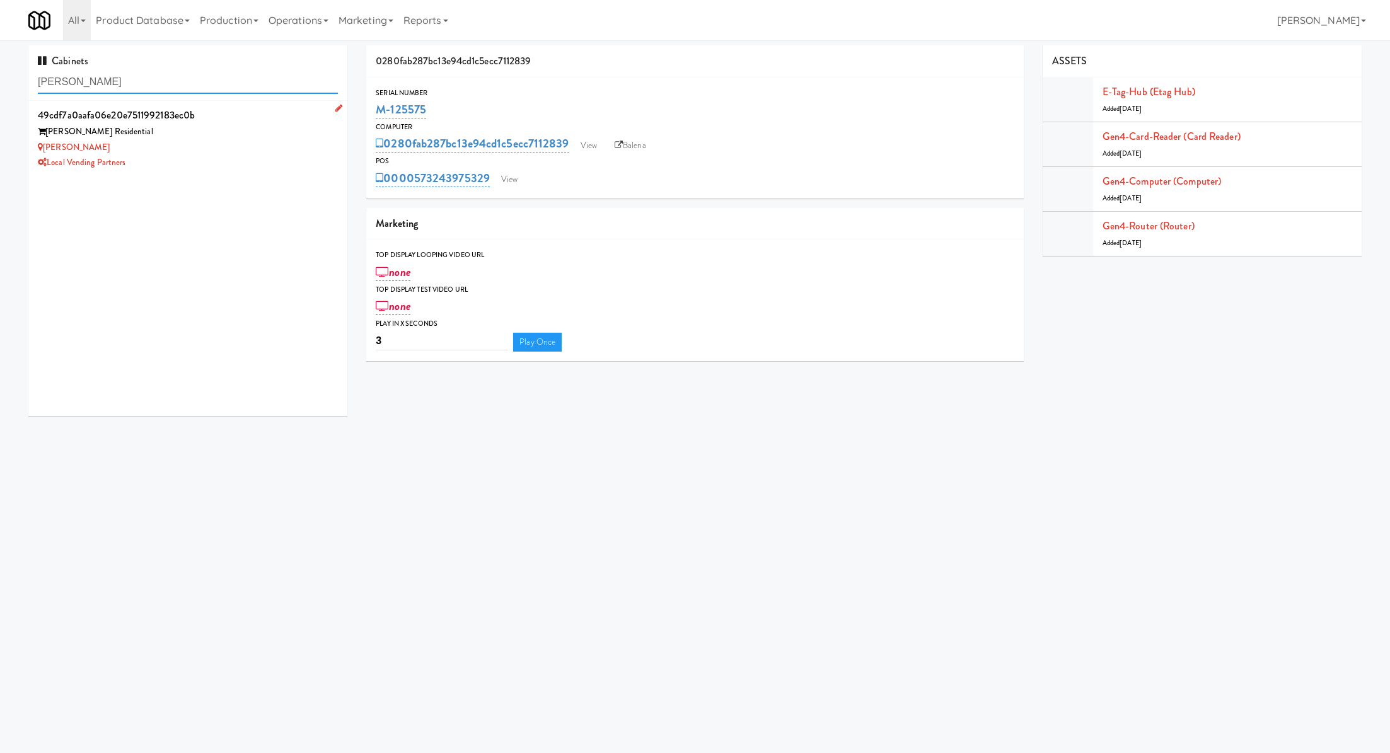
type input "Herbert - Fridge"
click at [224, 170] on div "Local Vending Partners" at bounding box center [188, 163] width 300 height 16
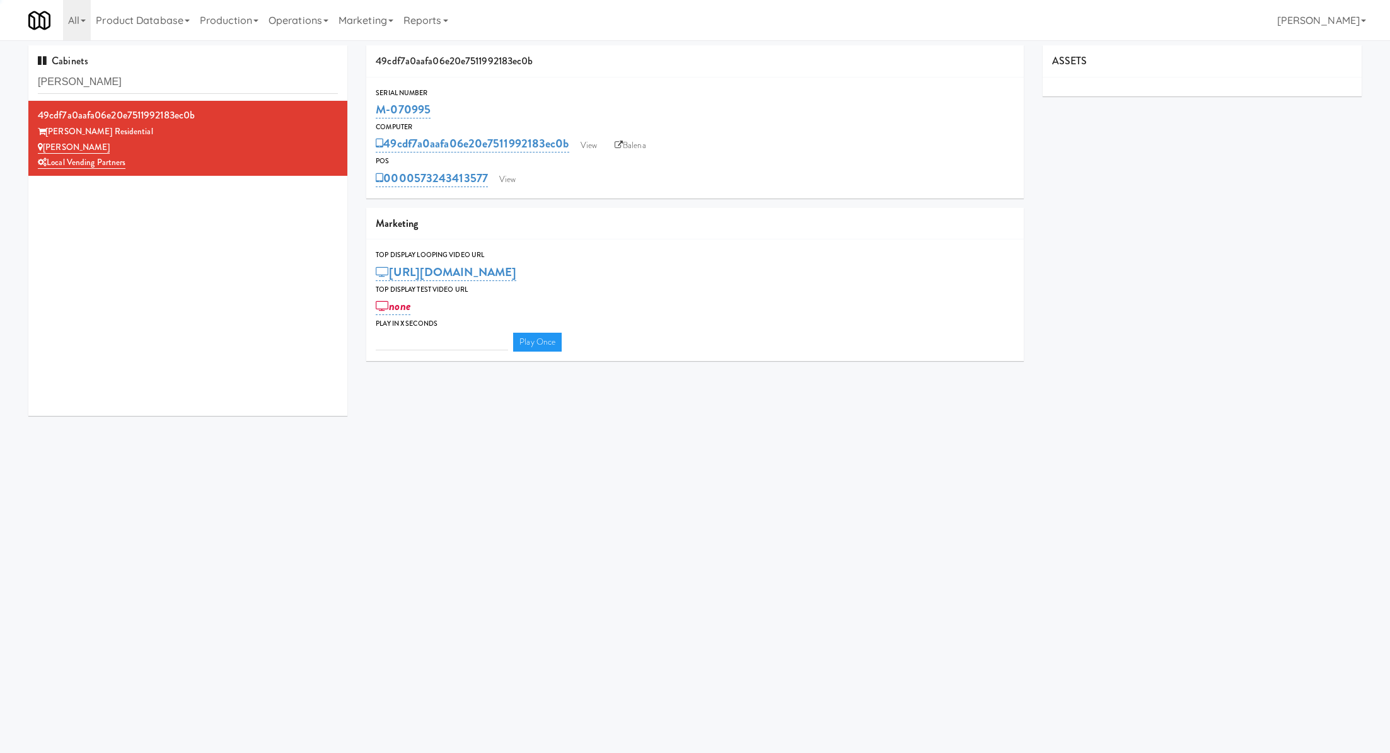
type input "3"
click at [518, 182] on link "View" at bounding box center [507, 179] width 29 height 19
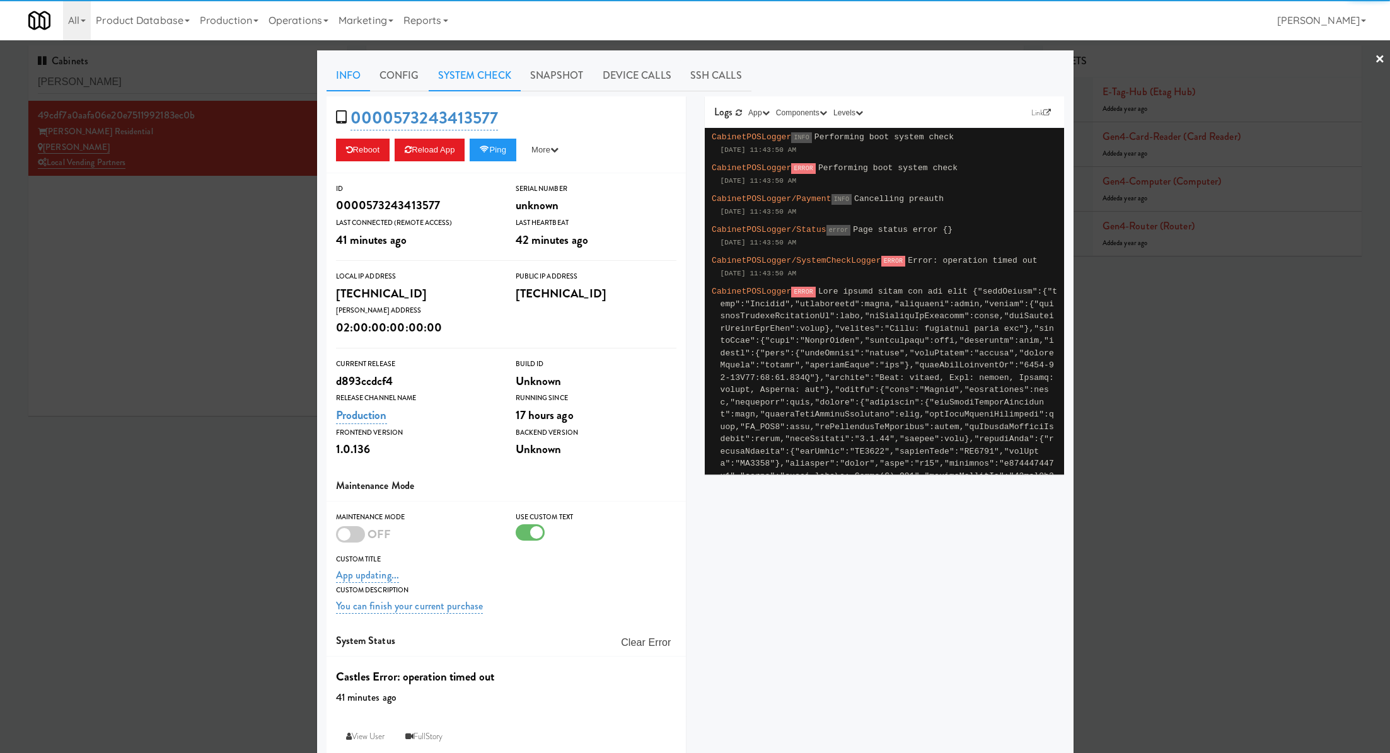
click at [484, 86] on link "System Check" at bounding box center [475, 76] width 92 height 32
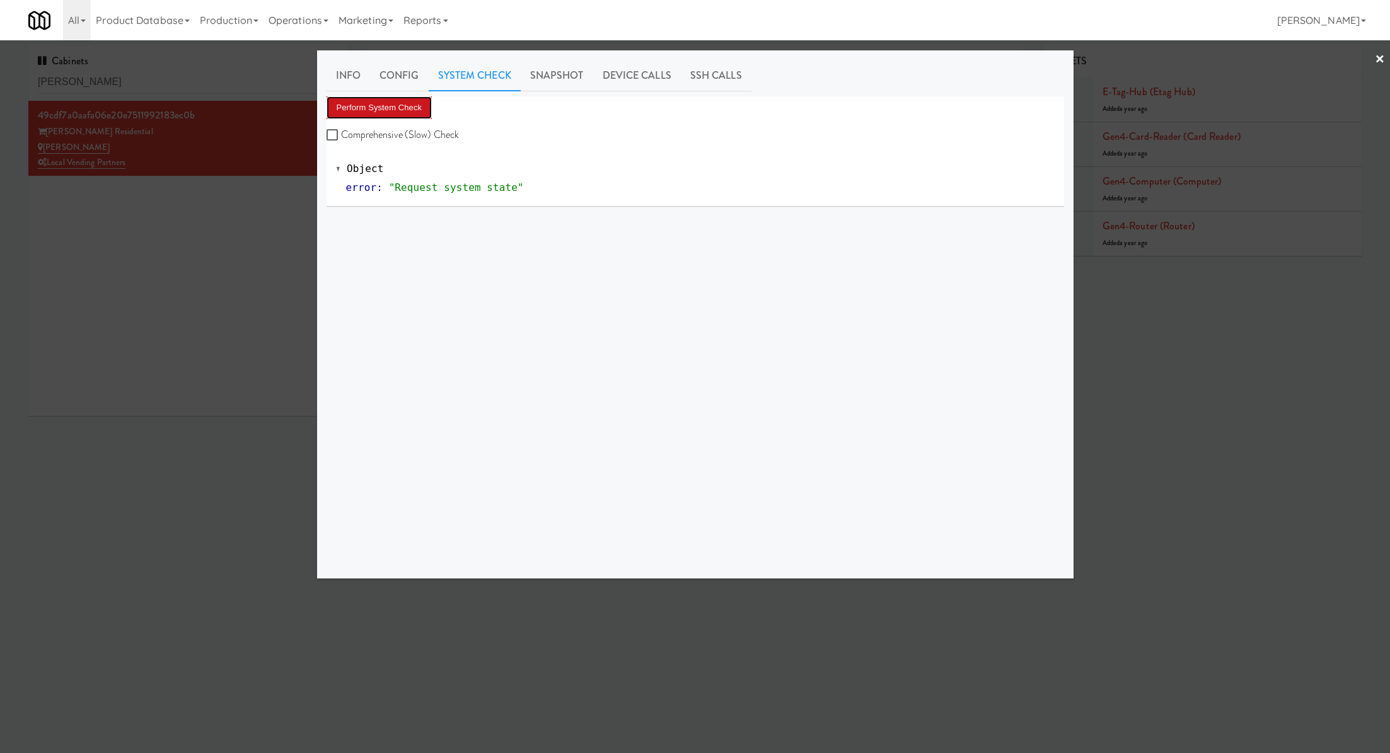
click at [412, 108] on button "Perform System Check" at bounding box center [380, 107] width 106 height 23
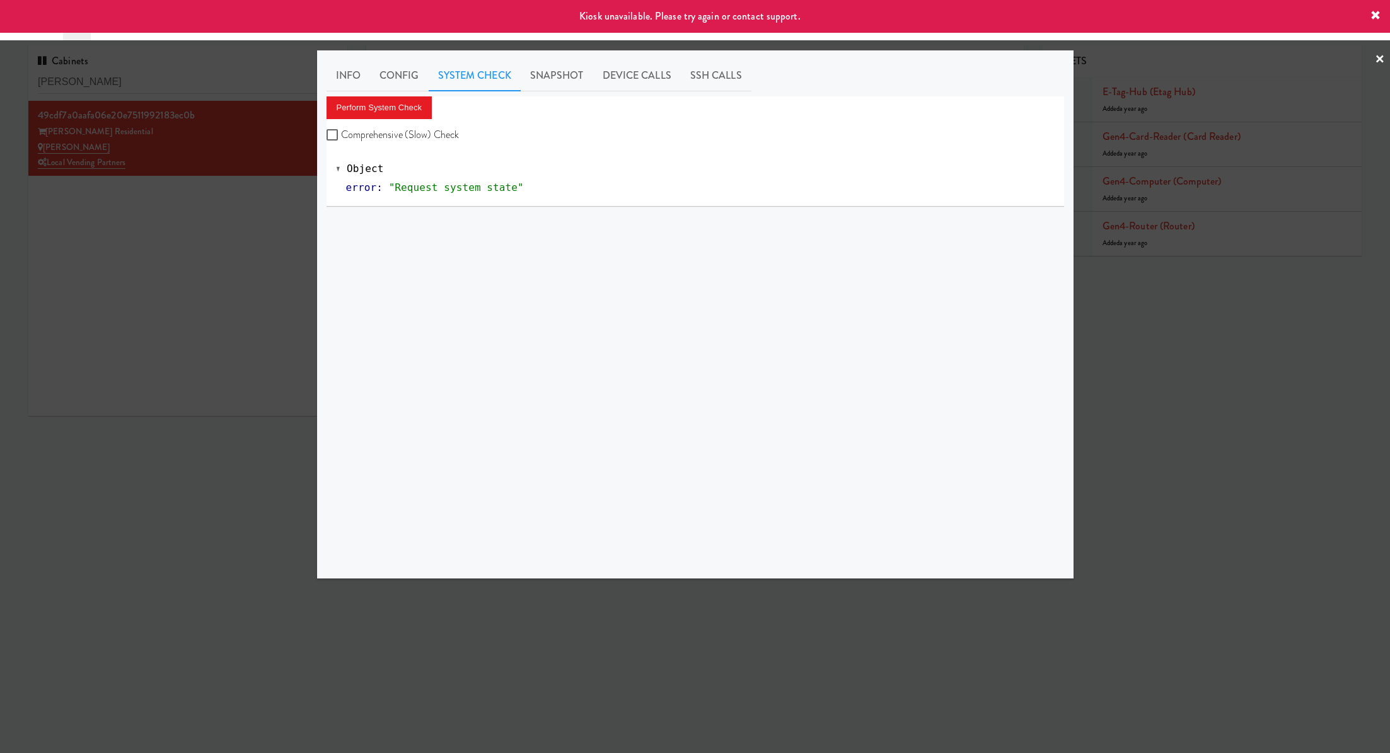
click at [229, 226] on div at bounding box center [695, 376] width 1390 height 753
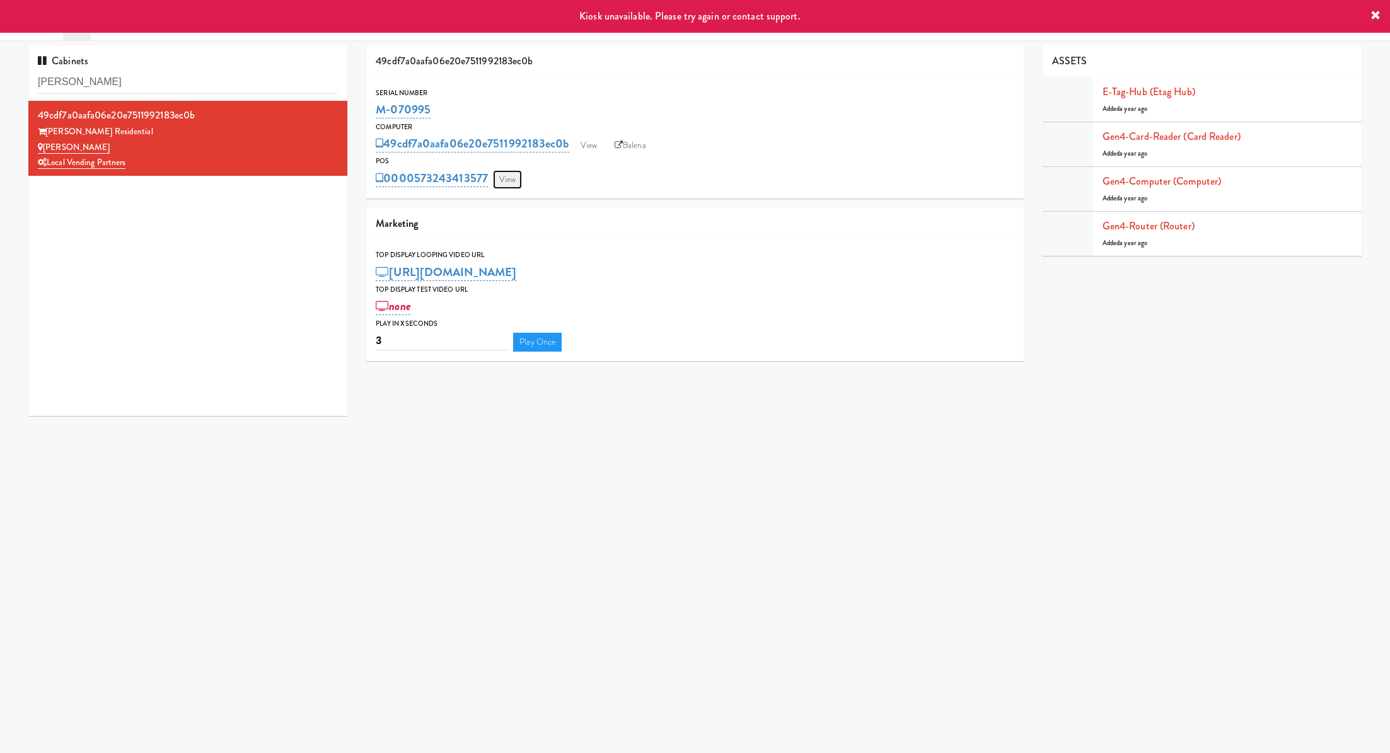
click at [518, 177] on link "View" at bounding box center [507, 179] width 29 height 19
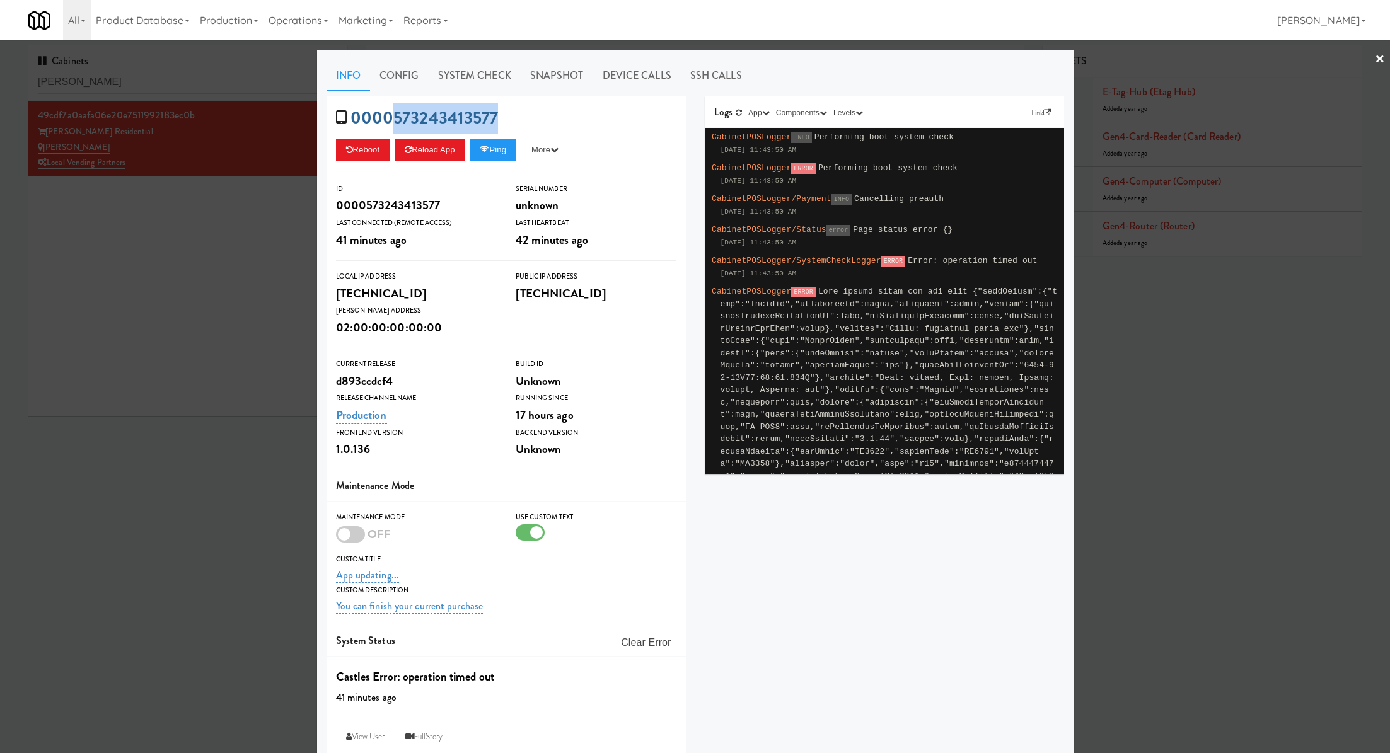
drag, startPoint x: 515, startPoint y: 113, endPoint x: 390, endPoint y: 114, distance: 124.8
click at [390, 114] on div "0000573243413577 Reboot Reload App Ping More Ping Server Restart Server Force R…" at bounding box center [506, 134] width 359 height 77
copy link "573243413577"
click at [276, 248] on div at bounding box center [695, 376] width 1390 height 753
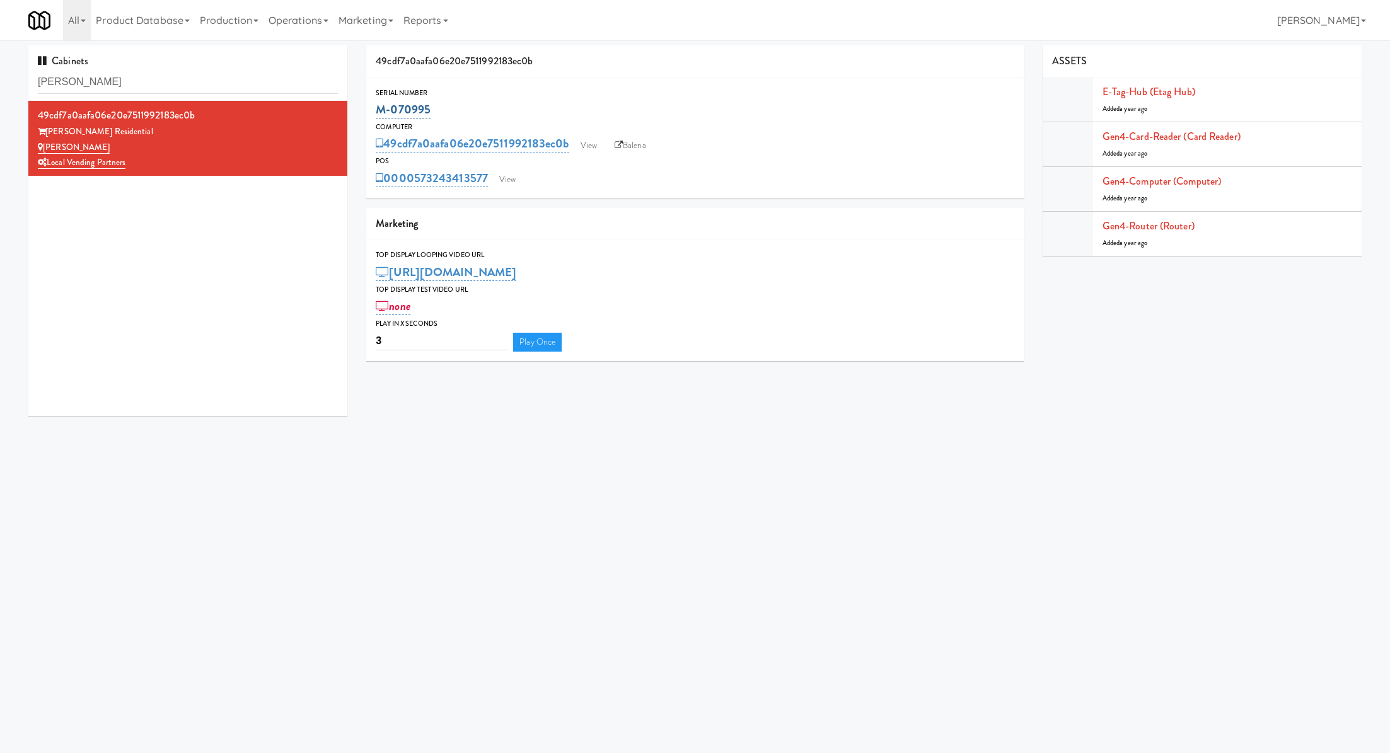
drag, startPoint x: 447, startPoint y: 100, endPoint x: 376, endPoint y: 108, distance: 71.8
click at [376, 108] on div "M-070995" at bounding box center [695, 109] width 638 height 21
copy link "M-070995"
click at [1104, 223] on link "Gen4-router (Router)" at bounding box center [1149, 226] width 92 height 15
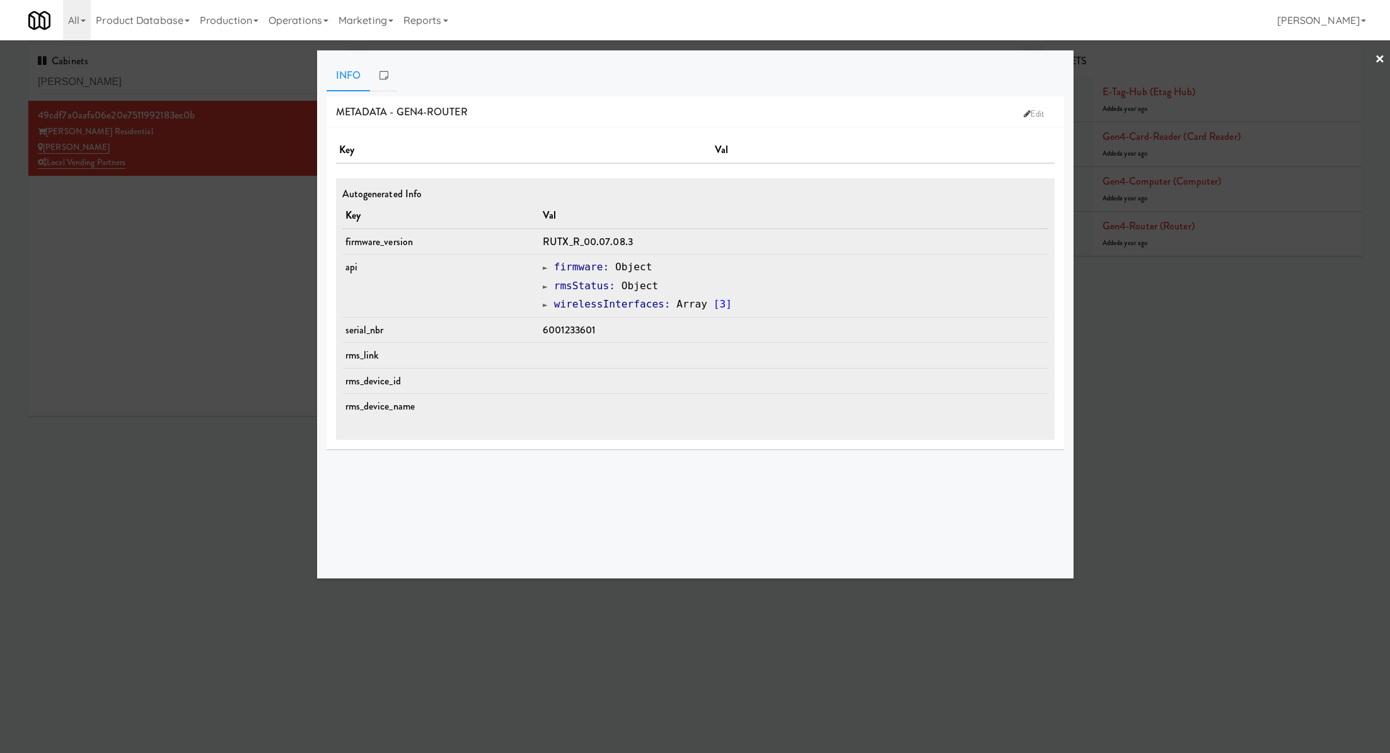
click at [577, 323] on span "6001233601" at bounding box center [569, 330] width 52 height 15
copy span "6001233601"
click at [149, 248] on div at bounding box center [695, 376] width 1390 height 753
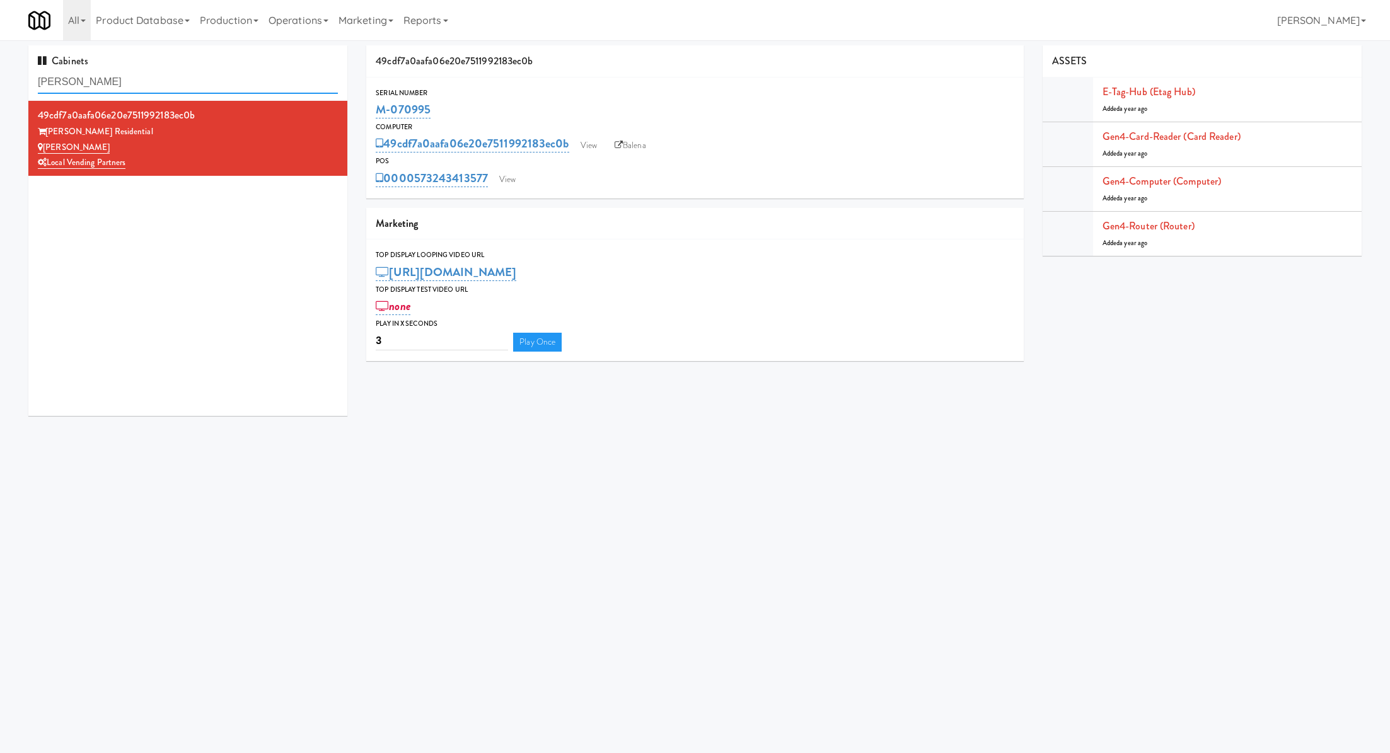
click at [248, 90] on input "Herbert - Fridge" at bounding box center [188, 82] width 300 height 23
paste input "605 Cooler 1"
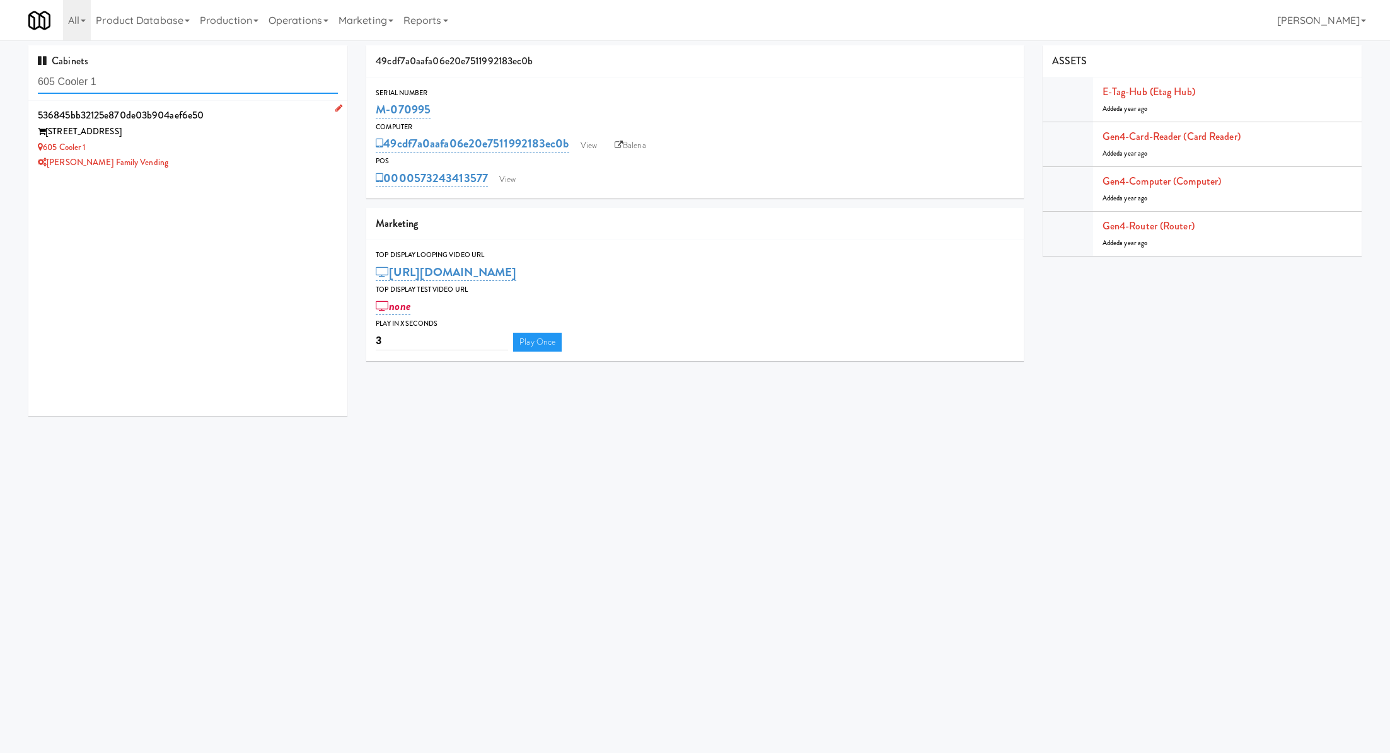
type input "605 Cooler 1"
click at [267, 146] on div "605 Cooler 1" at bounding box center [188, 148] width 300 height 16
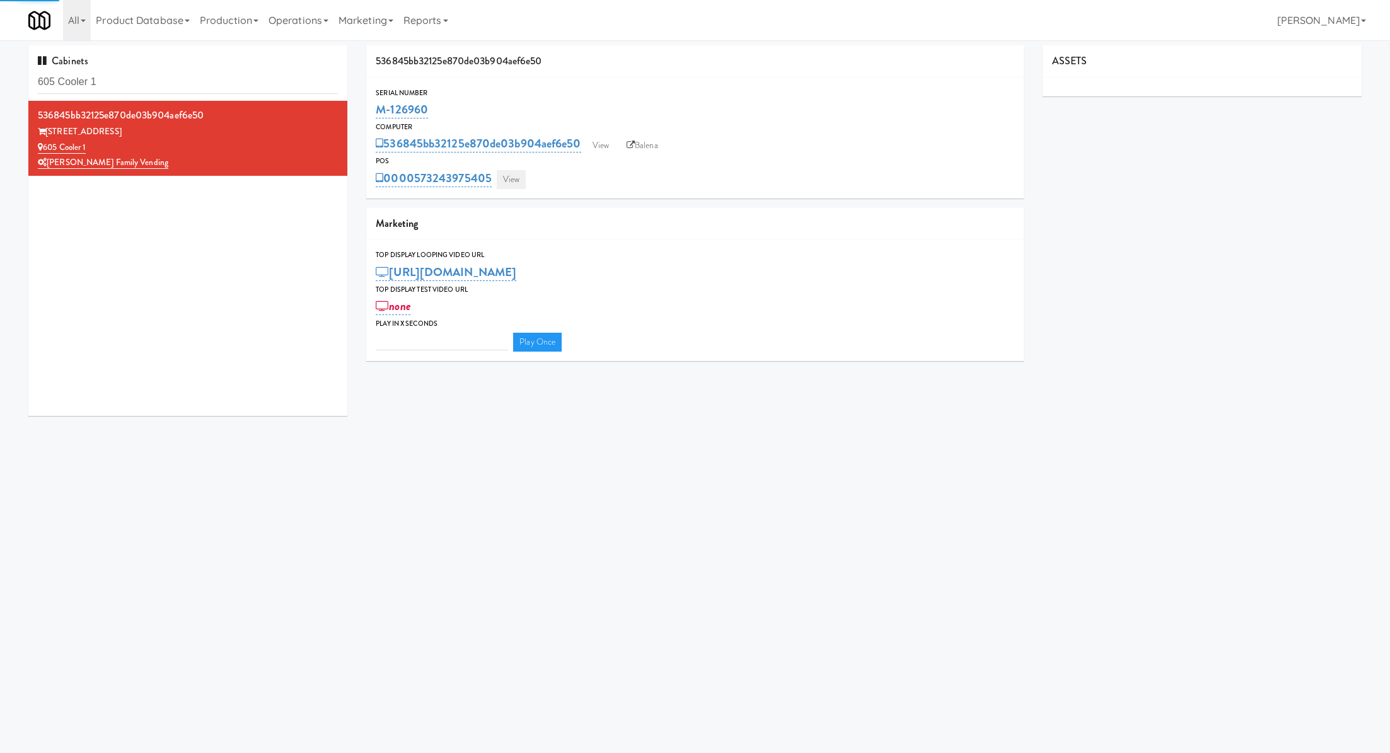
type input "3"
click at [508, 175] on link "View" at bounding box center [511, 179] width 29 height 19
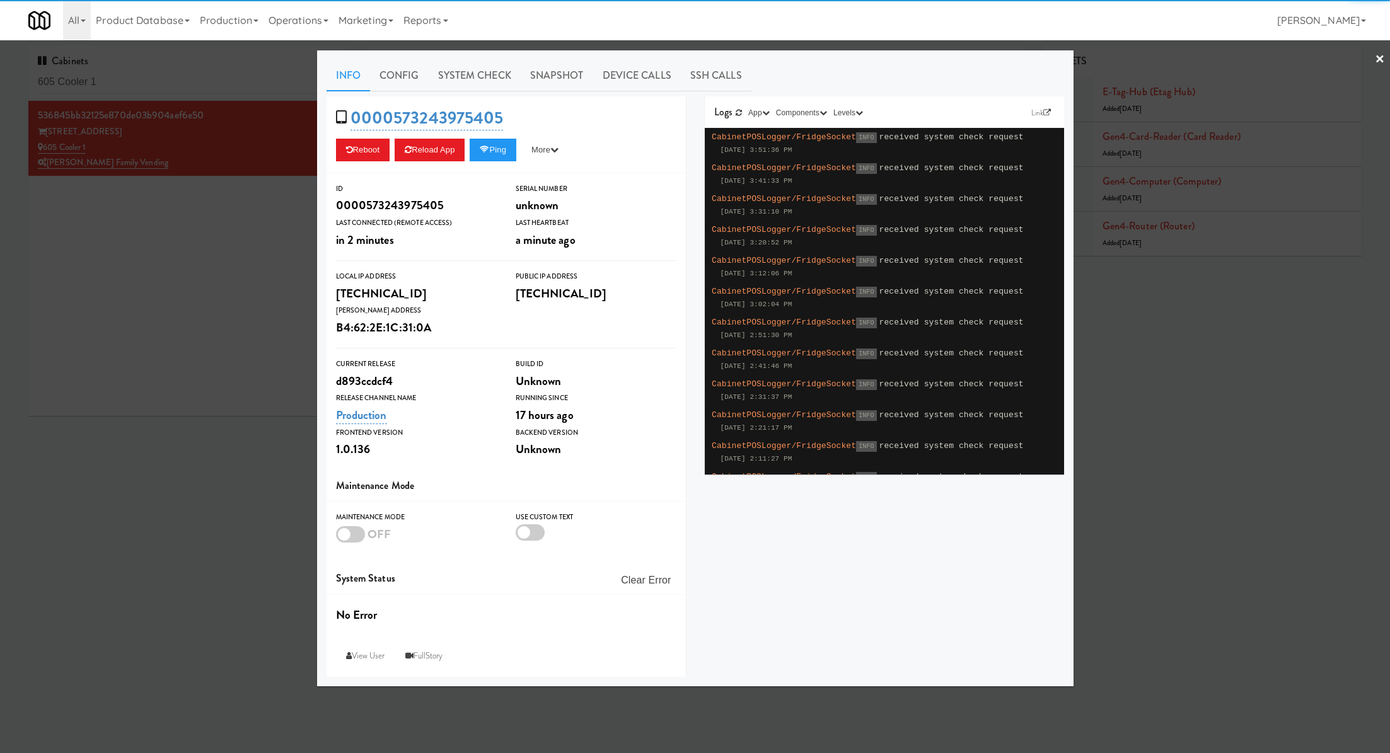
click at [473, 79] on link "System Check" at bounding box center [475, 76] width 92 height 32
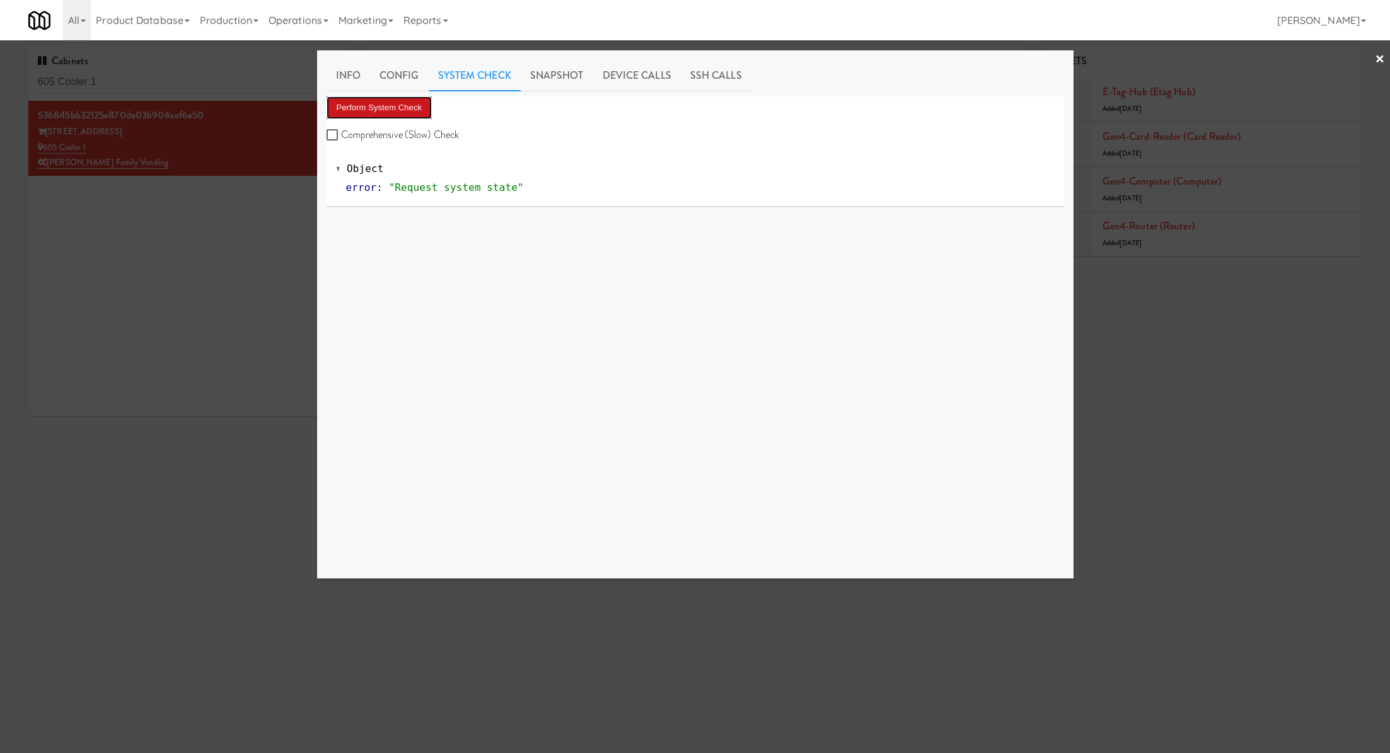
click at [418, 107] on button "Perform System Check" at bounding box center [380, 107] width 106 height 23
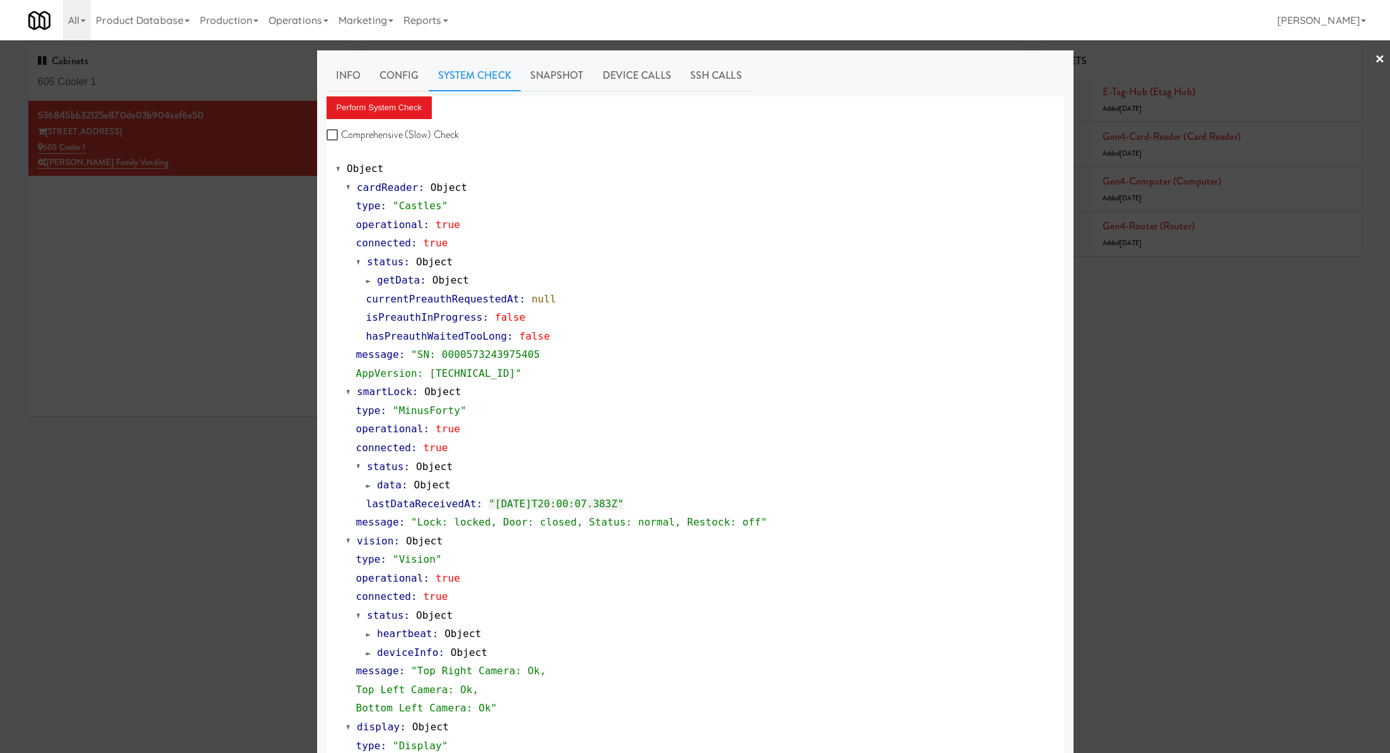
scroll to position [224, 0]
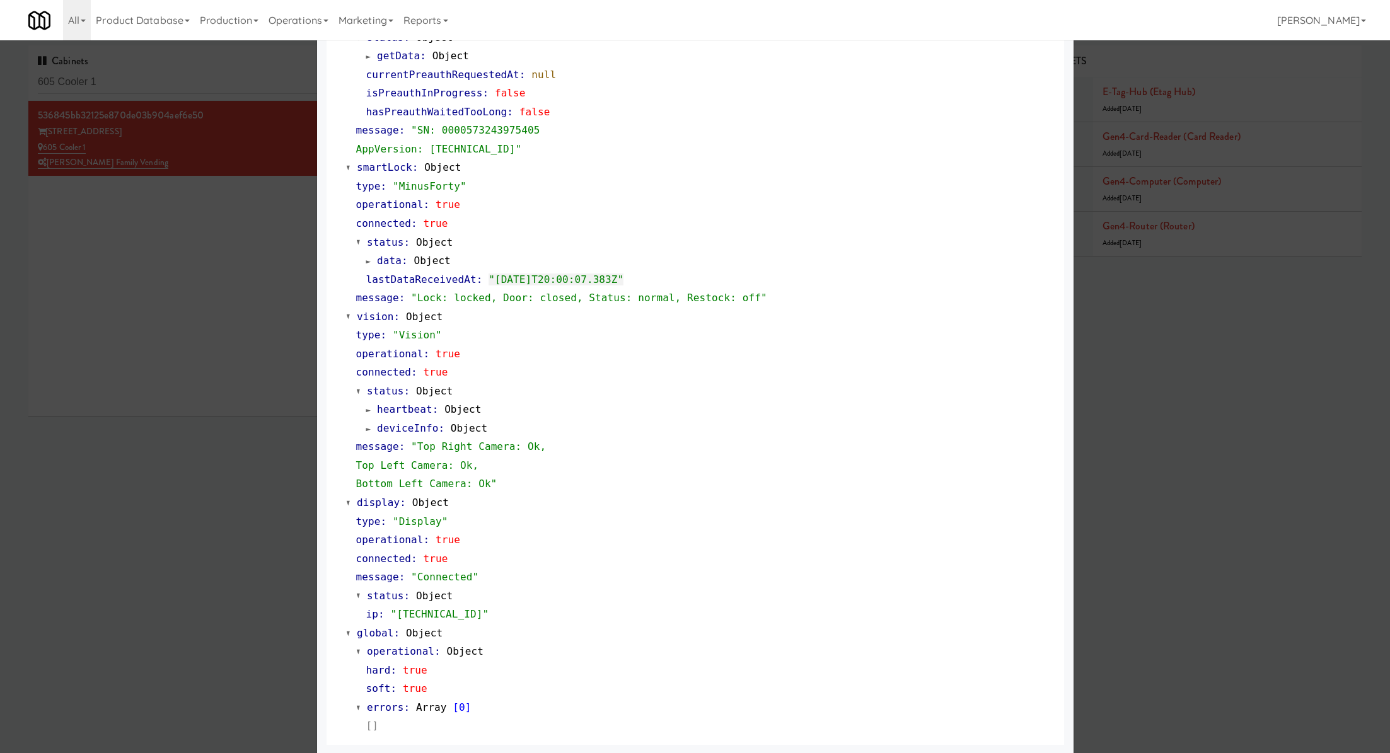
click at [231, 83] on div at bounding box center [695, 376] width 1390 height 753
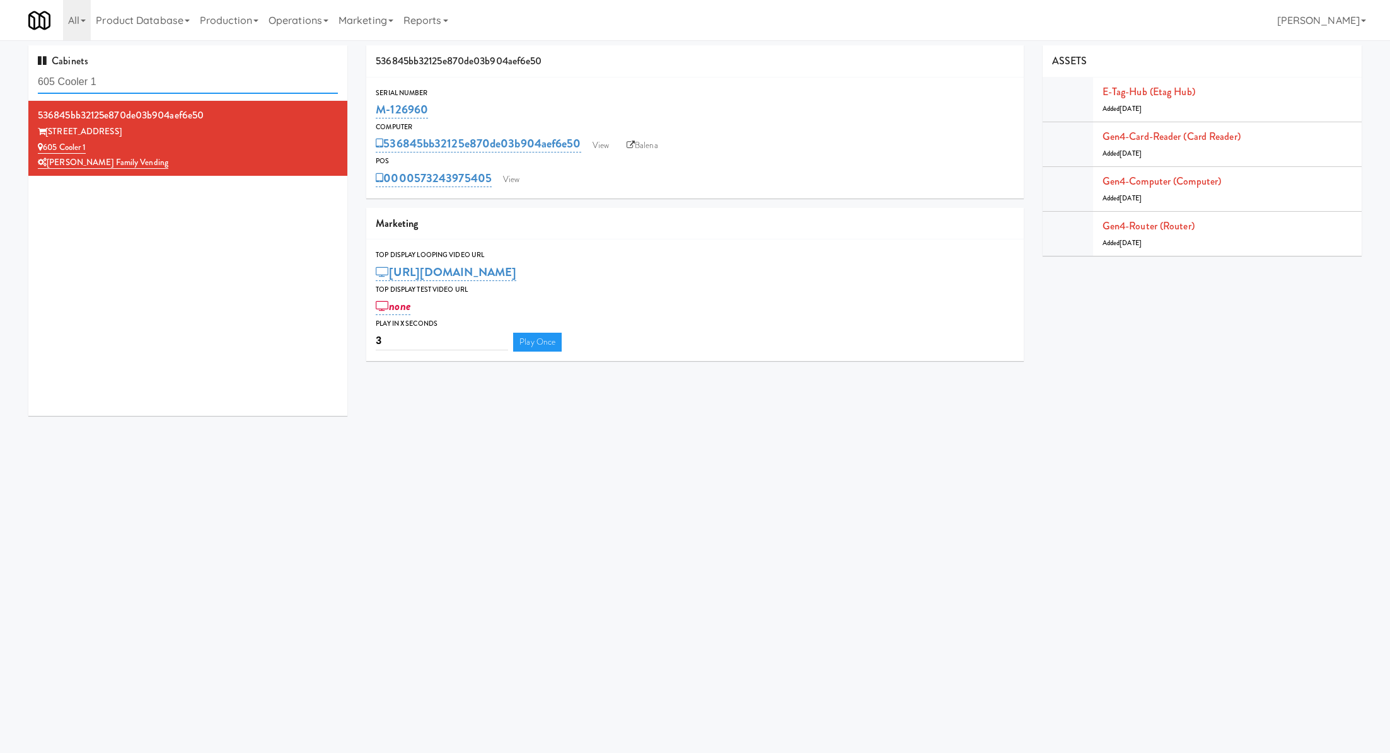
click at [231, 83] on input "605 Cooler 1" at bounding box center [188, 82] width 300 height 23
paste input "MT OLIVE-ROBERTET"
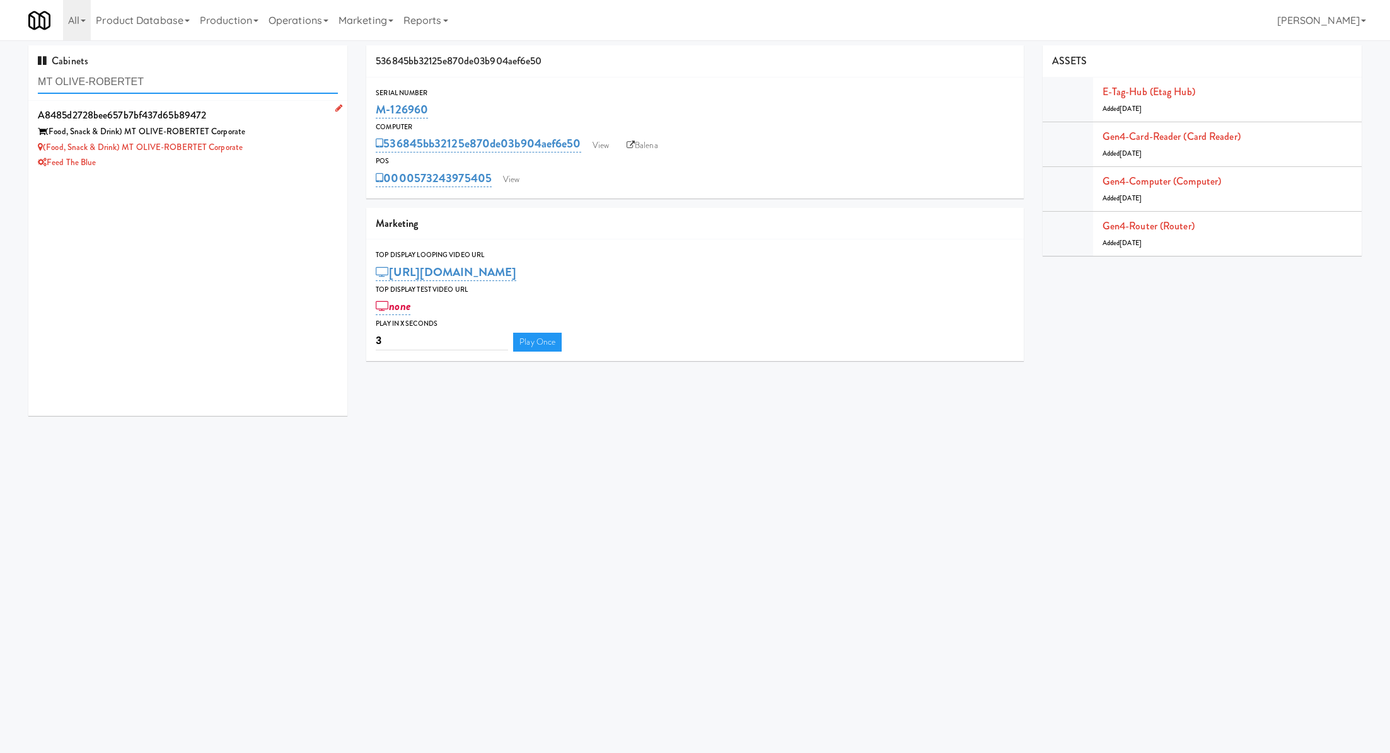
type input "MT OLIVE-ROBERTET"
click at [269, 144] on div "(Food, Snack & Drink) MT OLIVE-ROBERTET Corporate" at bounding box center [188, 148] width 300 height 16
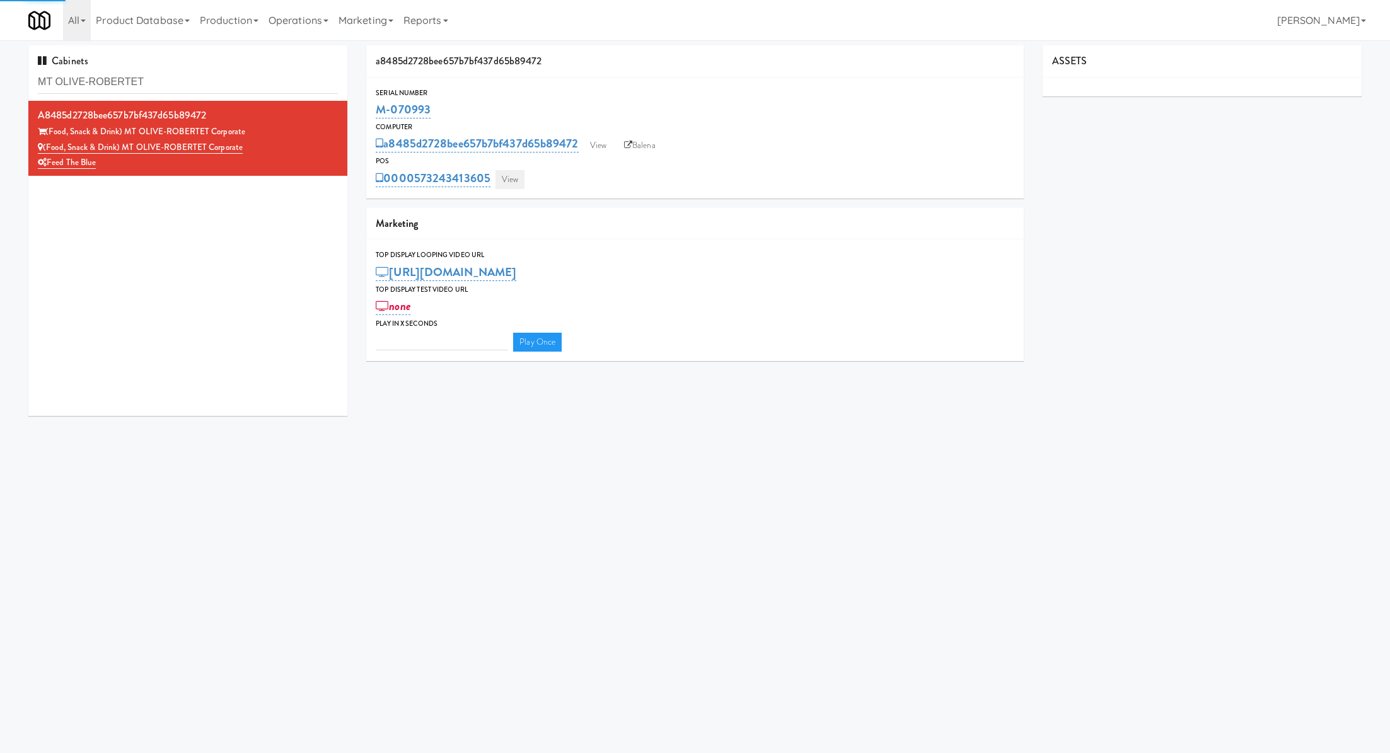
type input "3"
click at [514, 182] on link "View" at bounding box center [510, 179] width 29 height 19
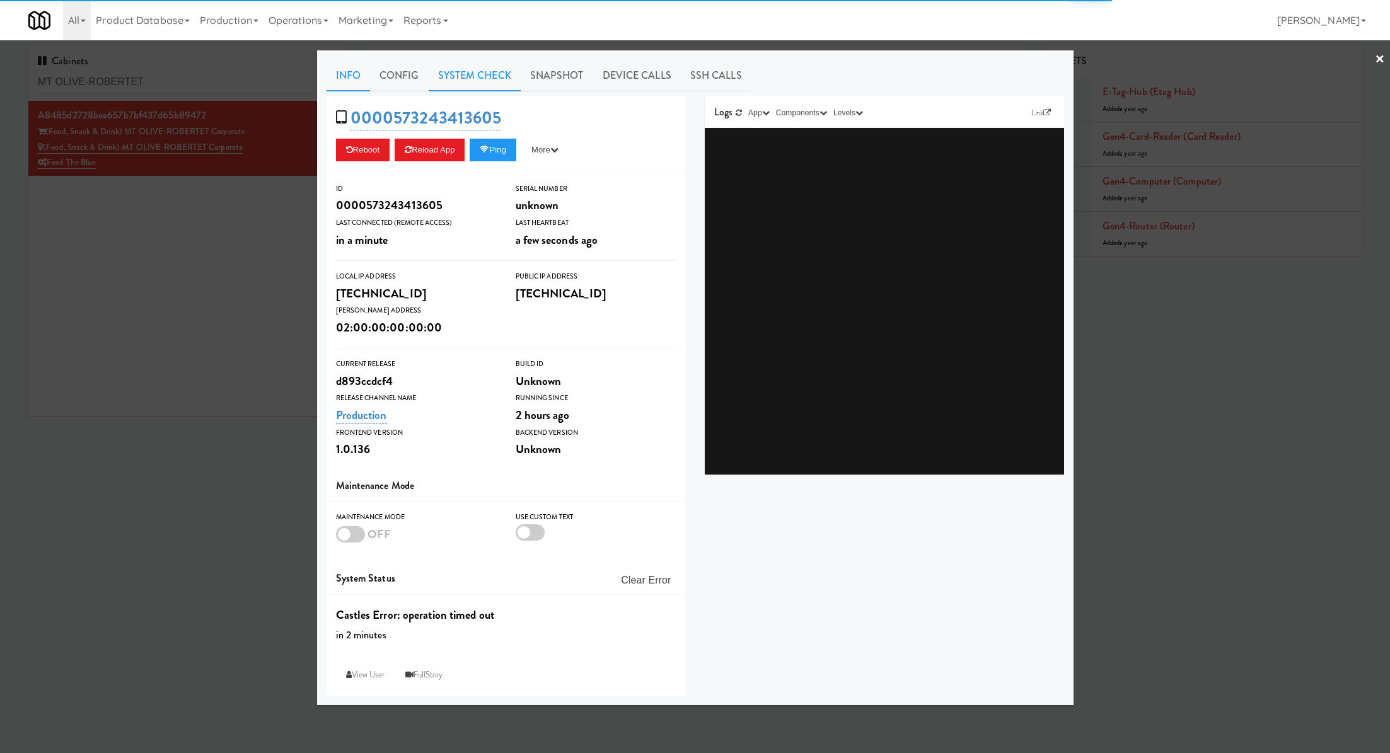
click at [500, 84] on link "System Check" at bounding box center [475, 76] width 92 height 32
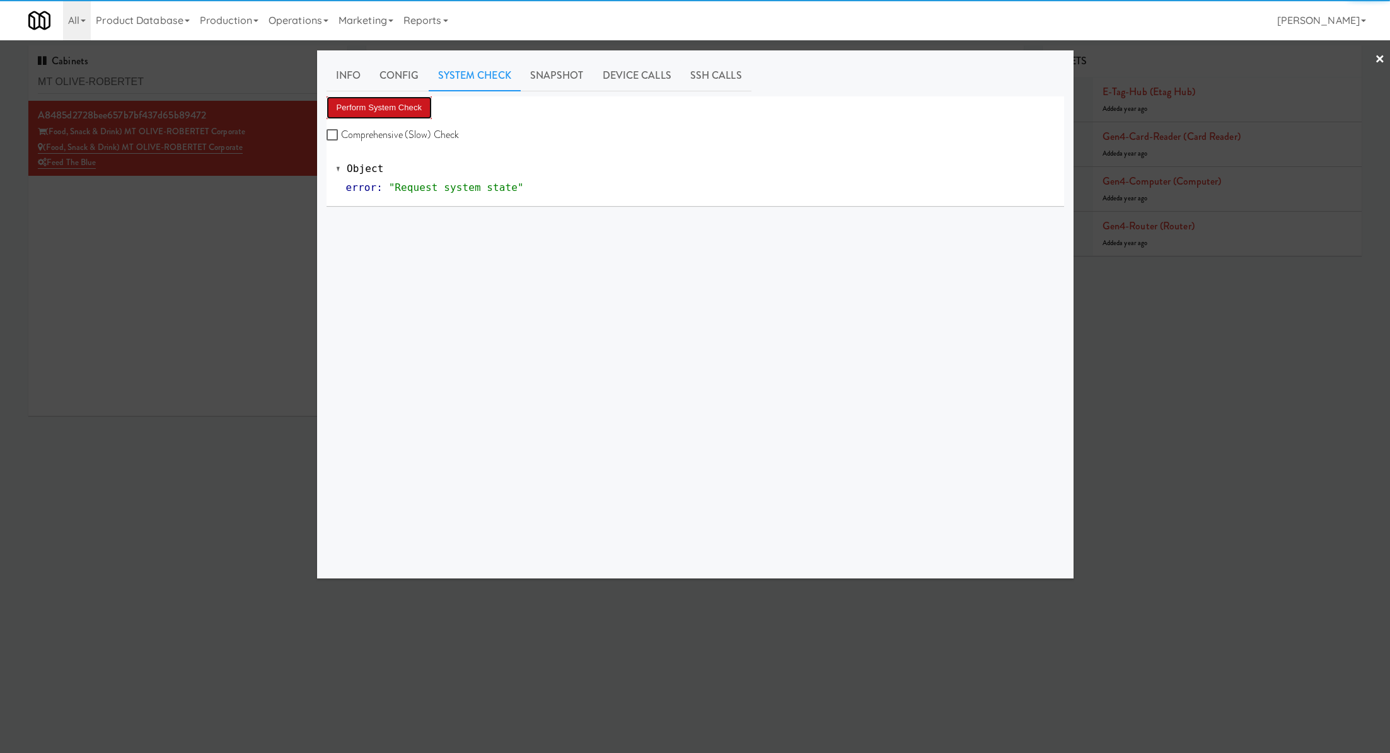
click at [429, 109] on button "Perform System Check" at bounding box center [380, 107] width 106 height 23
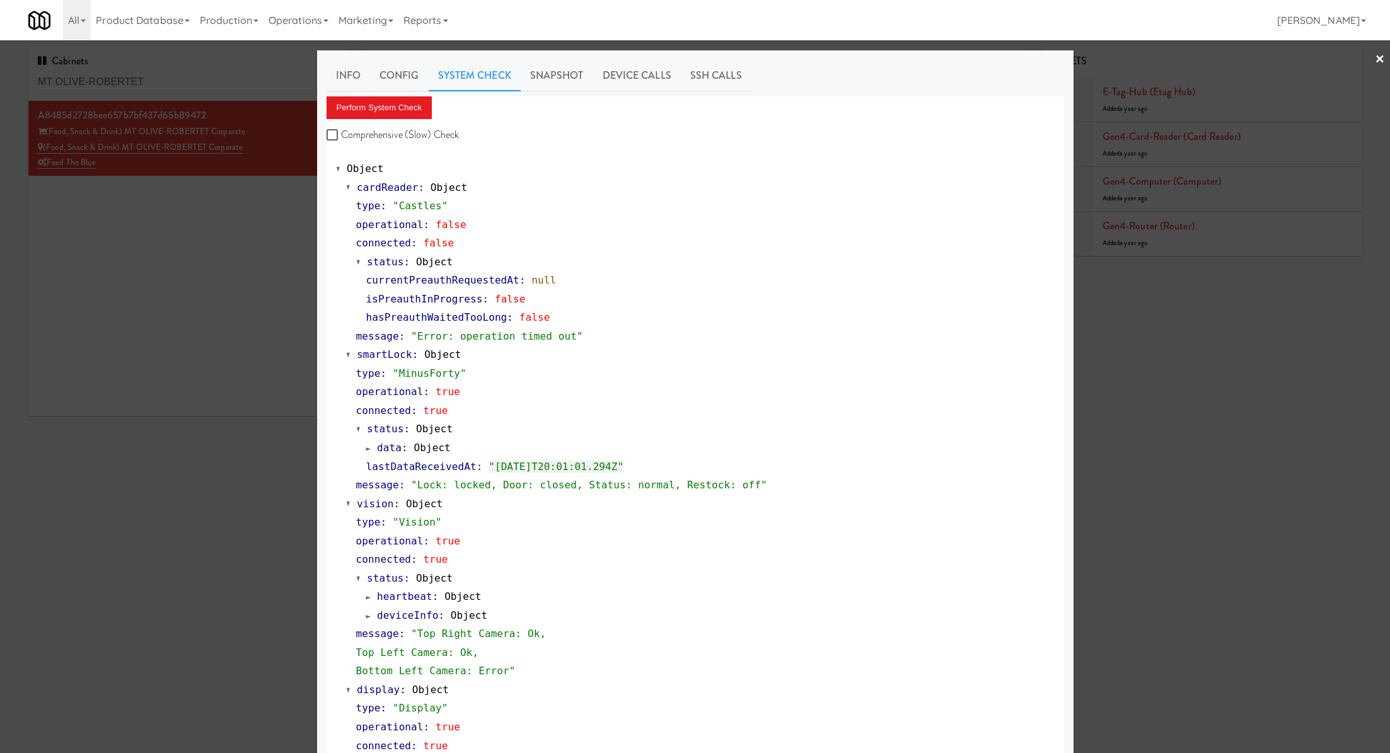
click at [277, 327] on div at bounding box center [695, 376] width 1390 height 753
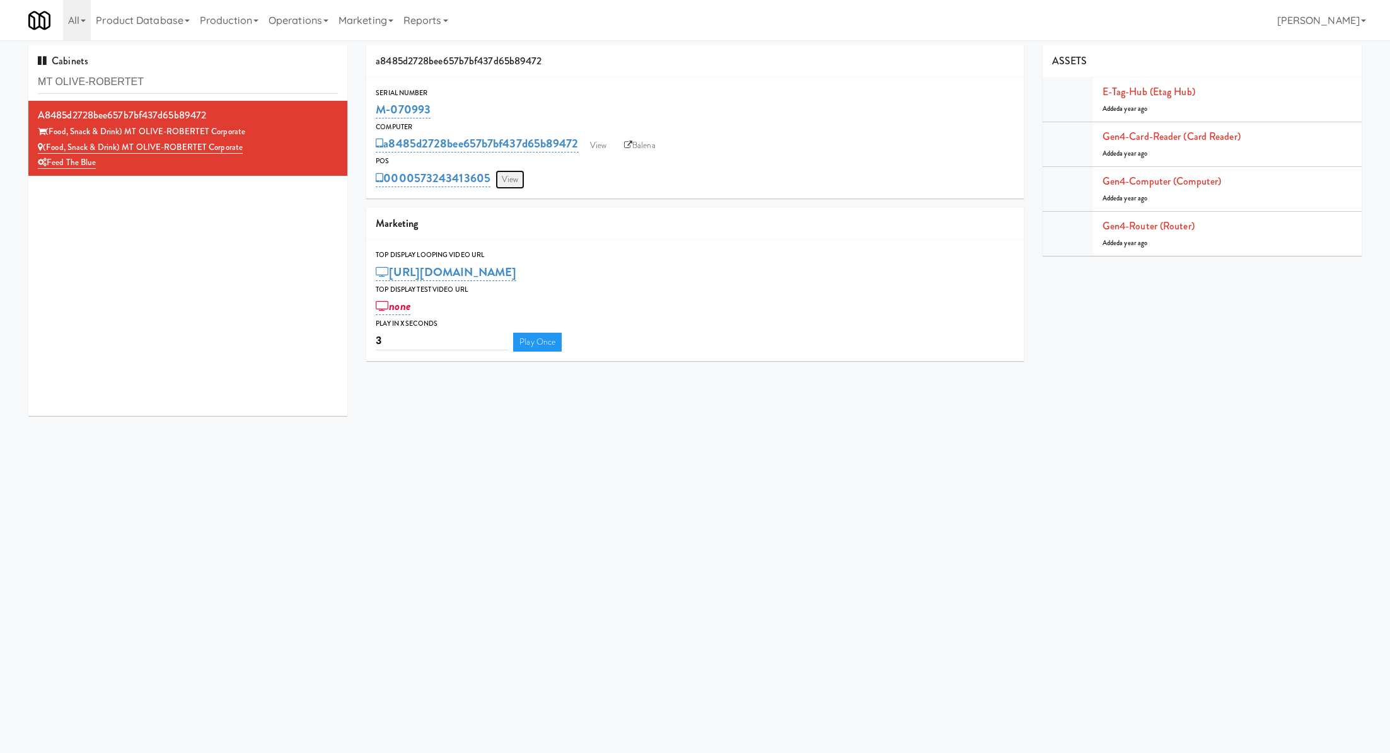
click at [506, 187] on link "View" at bounding box center [510, 179] width 29 height 19
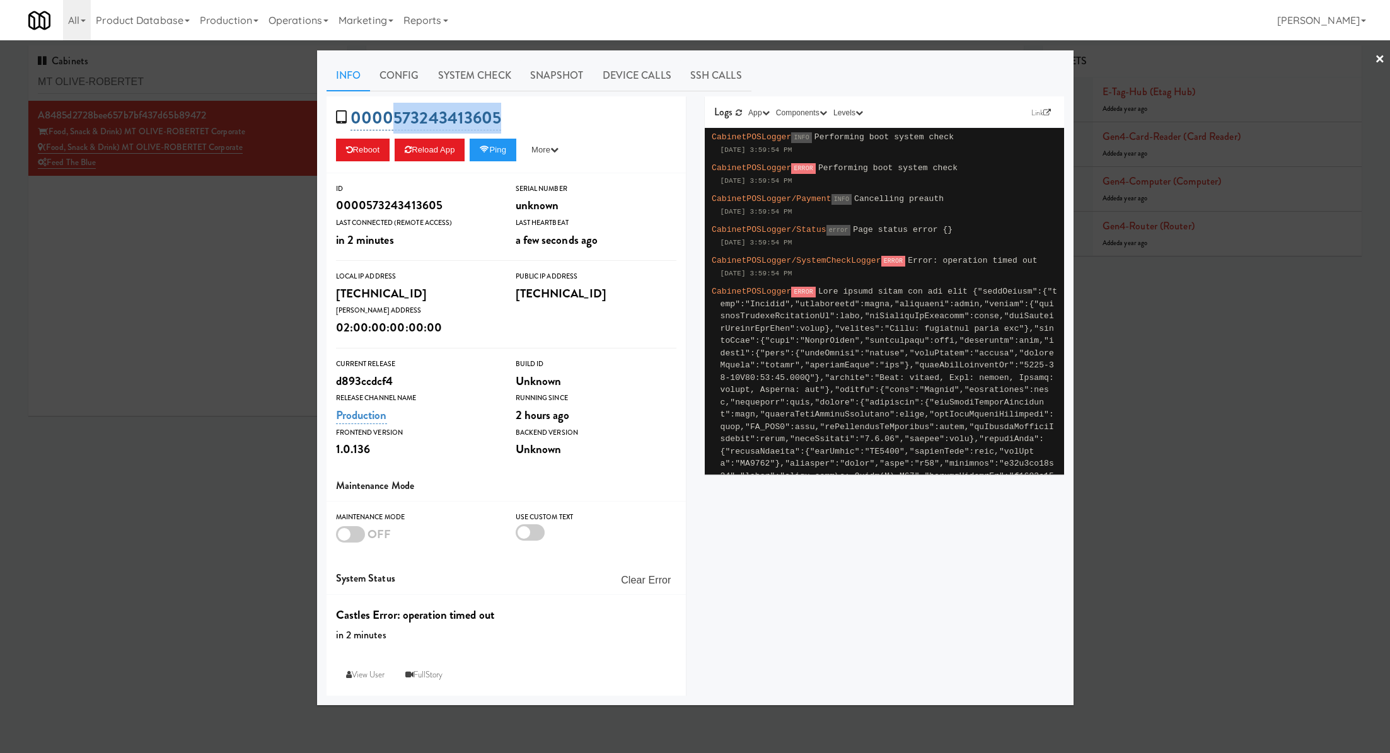
drag, startPoint x: 512, startPoint y: 111, endPoint x: 390, endPoint y: 113, distance: 121.7
click at [390, 113] on div "0000573243413605 Reboot Reload App Ping More Ping Server Restart Server Force R…" at bounding box center [506, 134] width 359 height 77
copy link "573243413605"
click at [233, 221] on div at bounding box center [695, 376] width 1390 height 753
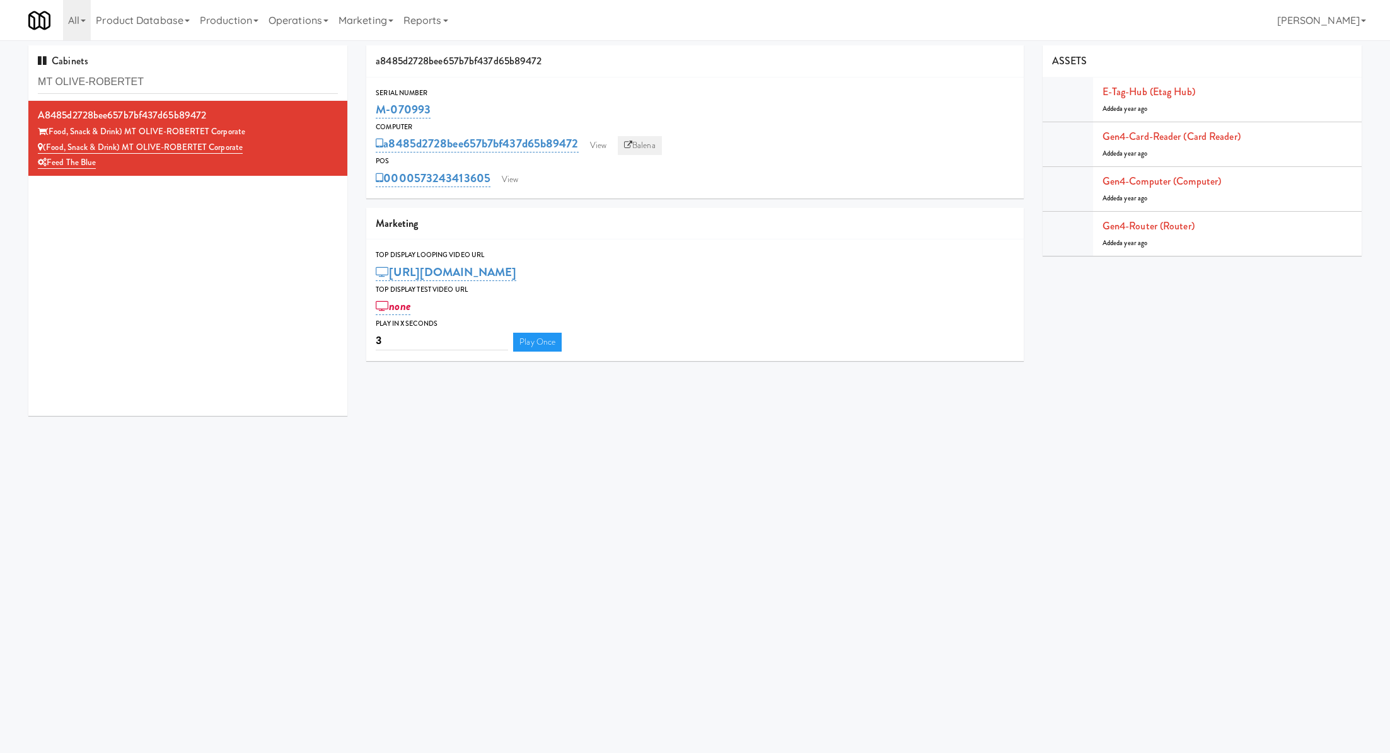
click at [649, 140] on link "Balena" at bounding box center [640, 145] width 44 height 19
drag, startPoint x: 446, startPoint y: 108, endPoint x: 370, endPoint y: 106, distance: 75.7
click at [370, 106] on div "Serial Number M-070993" at bounding box center [694, 104] width 657 height 34
copy link "M-070993"
click at [512, 182] on link "View" at bounding box center [510, 179] width 29 height 19
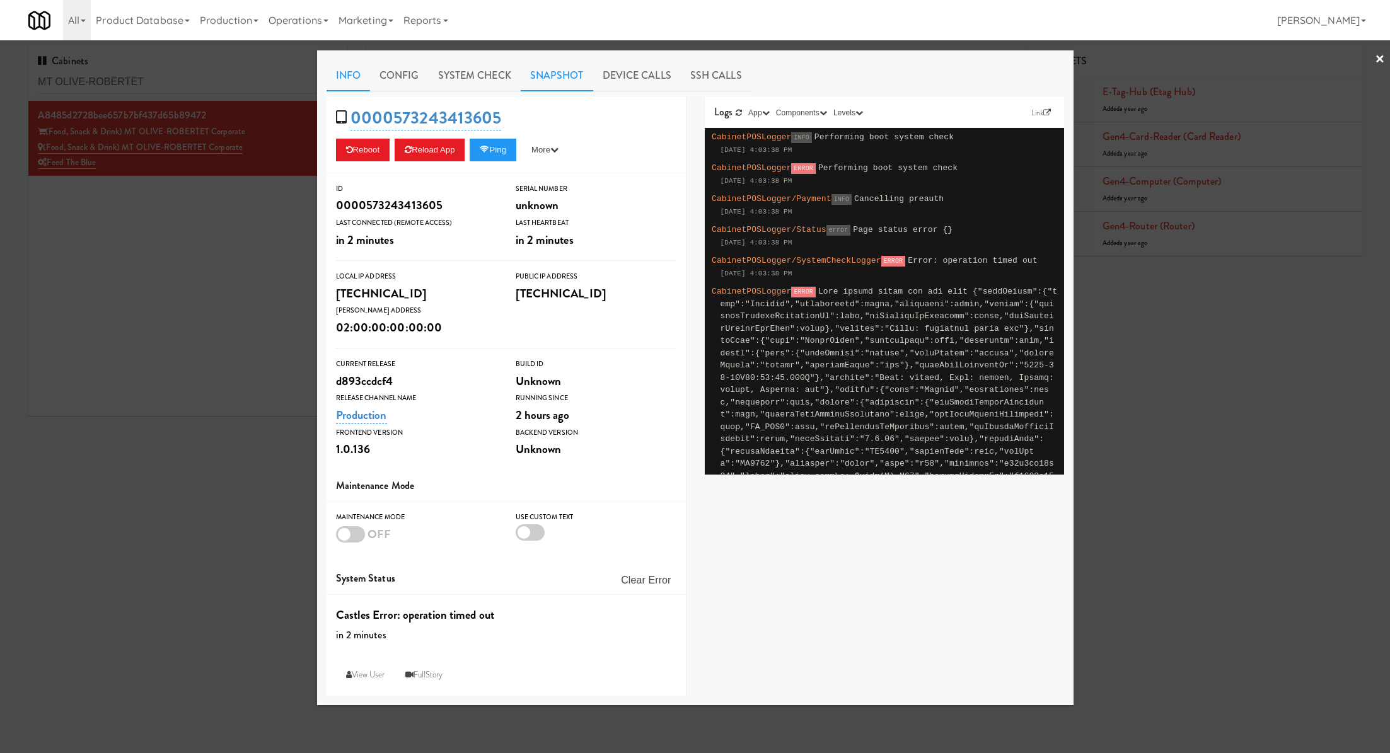
click at [554, 77] on link "Snapshot" at bounding box center [557, 76] width 73 height 32
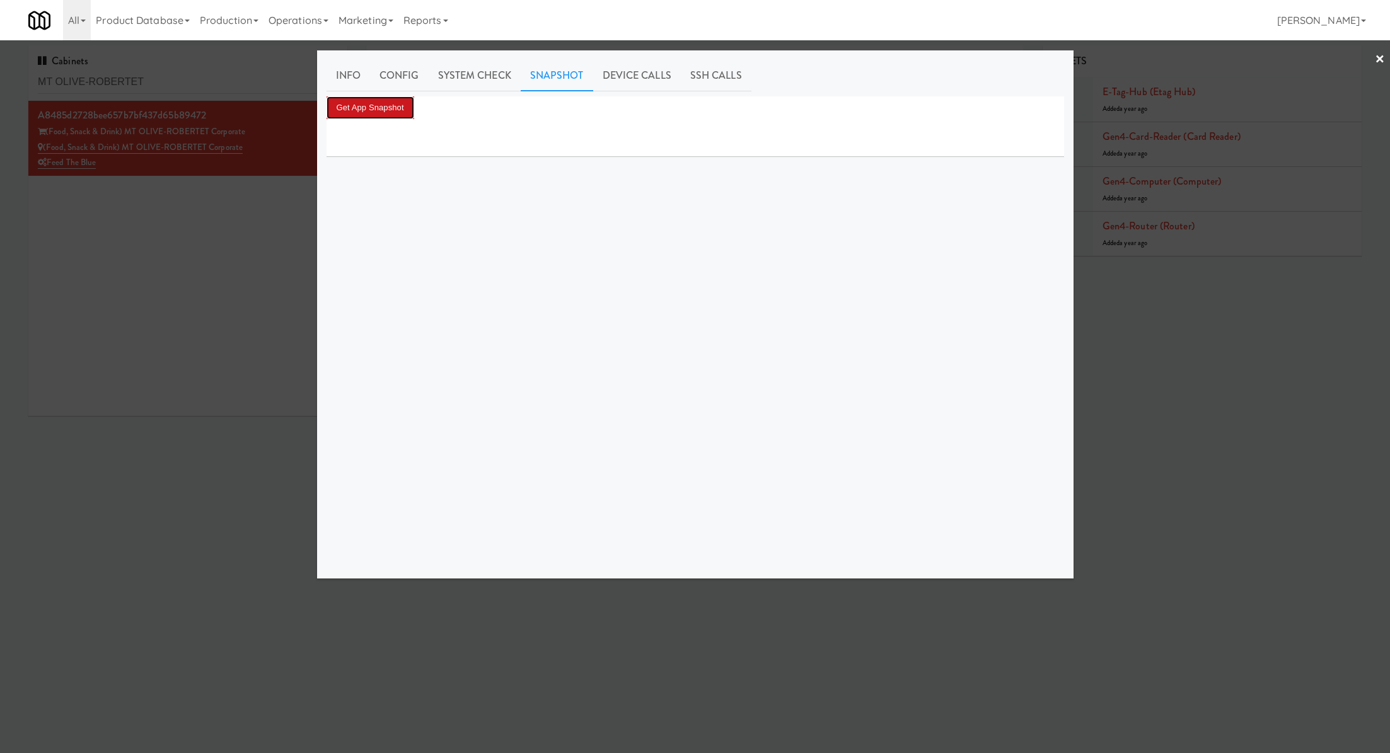
click at [400, 110] on button "Get App Snapshot" at bounding box center [371, 107] width 88 height 23
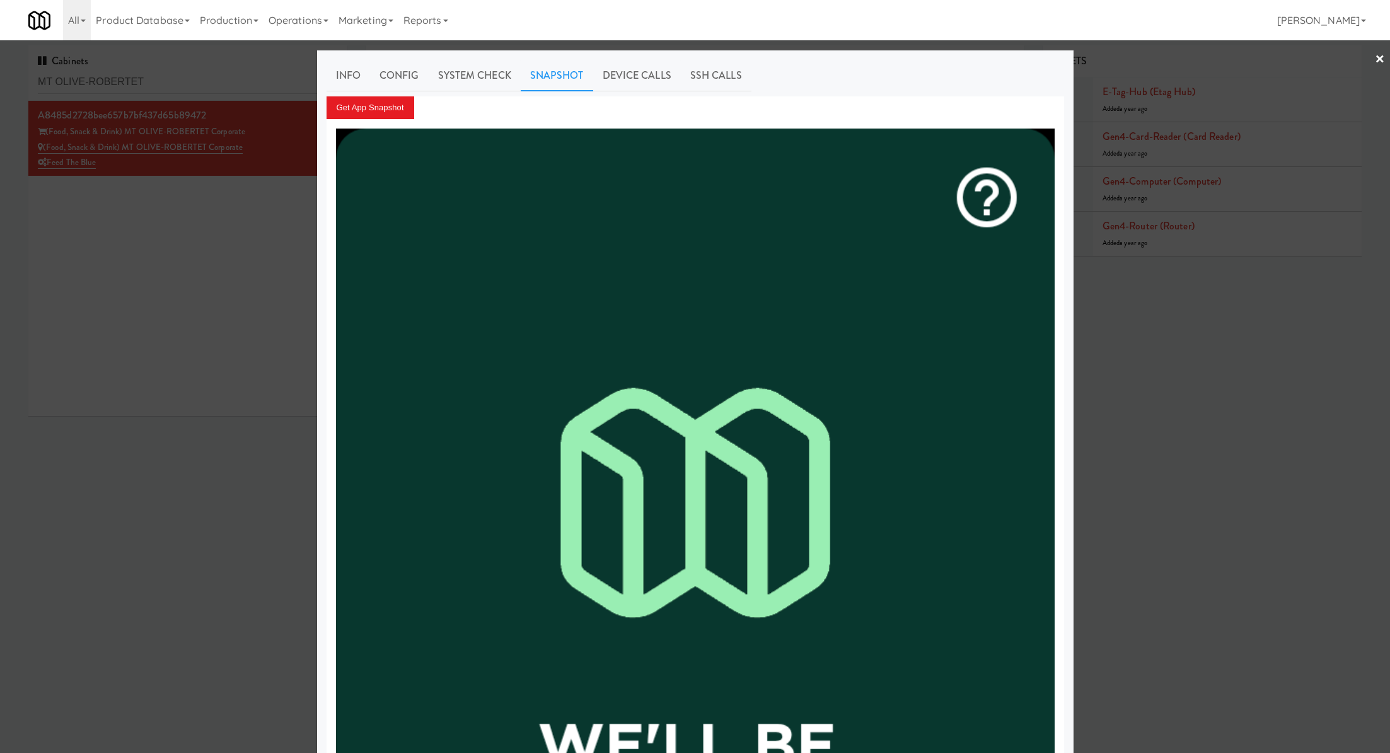
click at [168, 82] on div at bounding box center [695, 376] width 1390 height 753
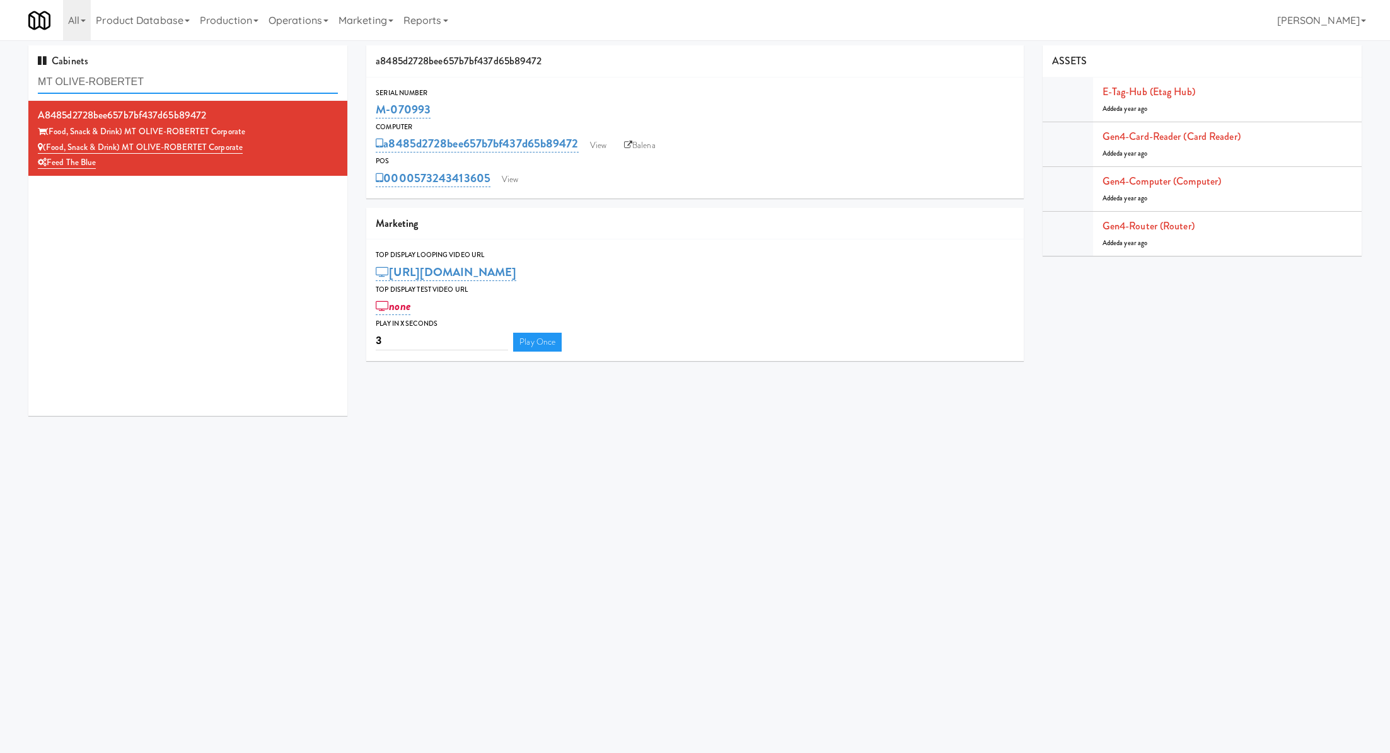
click at [168, 82] on input "MT OLIVE-ROBERTET" at bounding box center [188, 82] width 300 height 23
click at [519, 177] on link "View" at bounding box center [510, 179] width 29 height 19
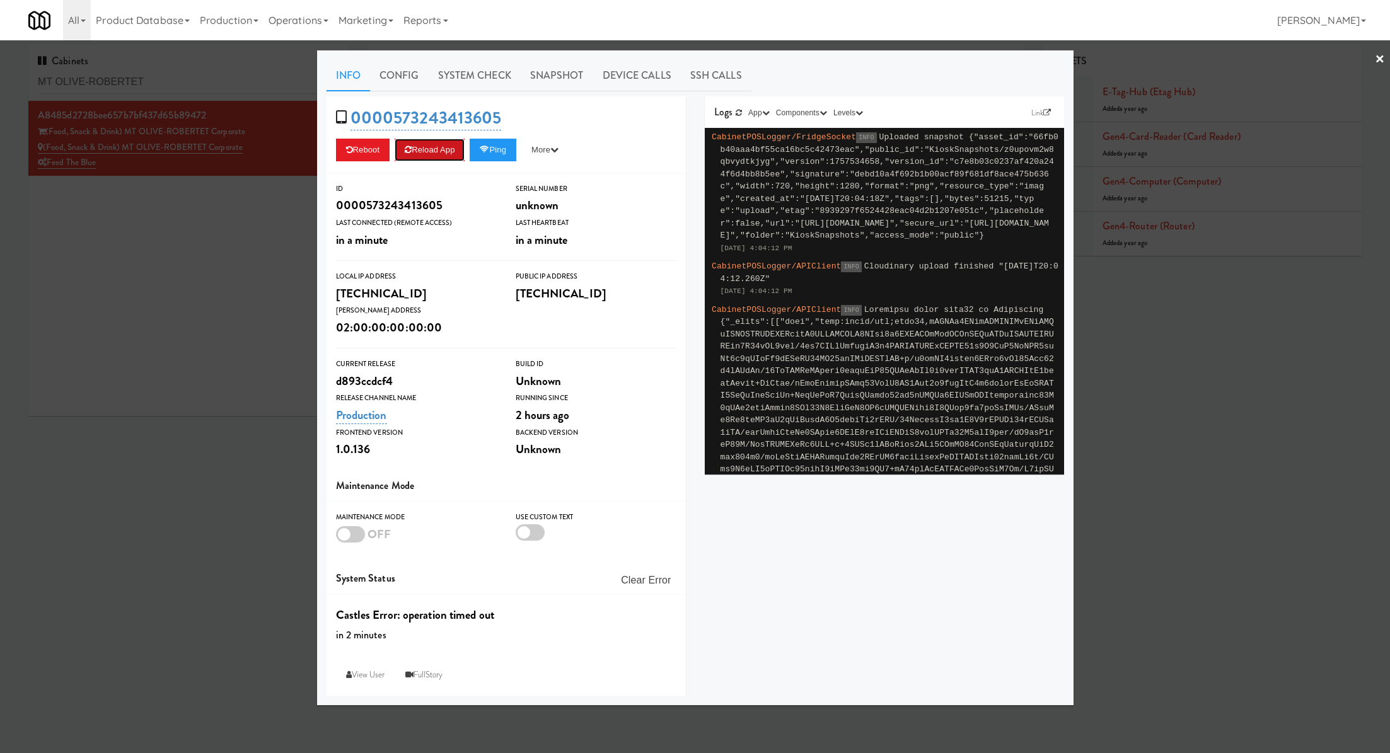
click at [448, 156] on button "Reload App" at bounding box center [430, 150] width 70 height 23
click at [578, 68] on link "Snapshot" at bounding box center [557, 76] width 73 height 32
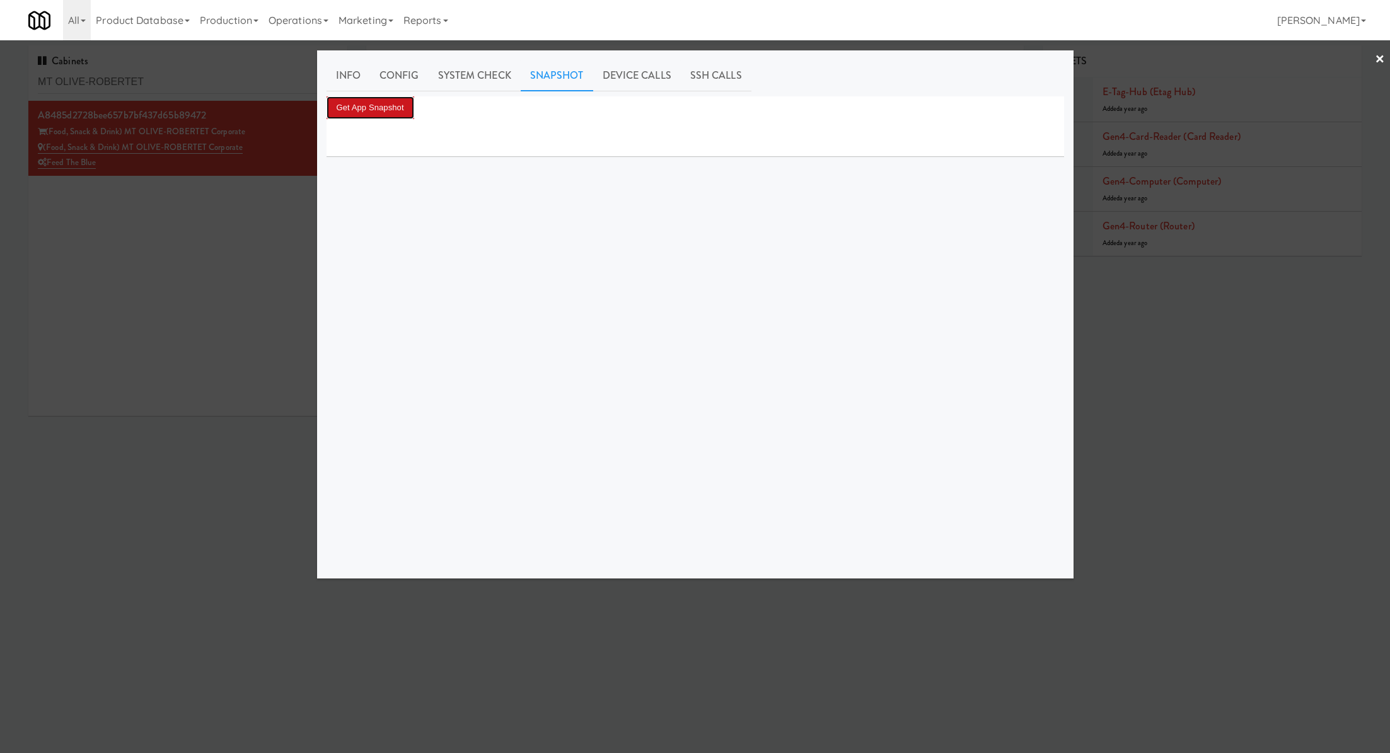
click at [412, 106] on button "Get App Snapshot" at bounding box center [371, 107] width 88 height 23
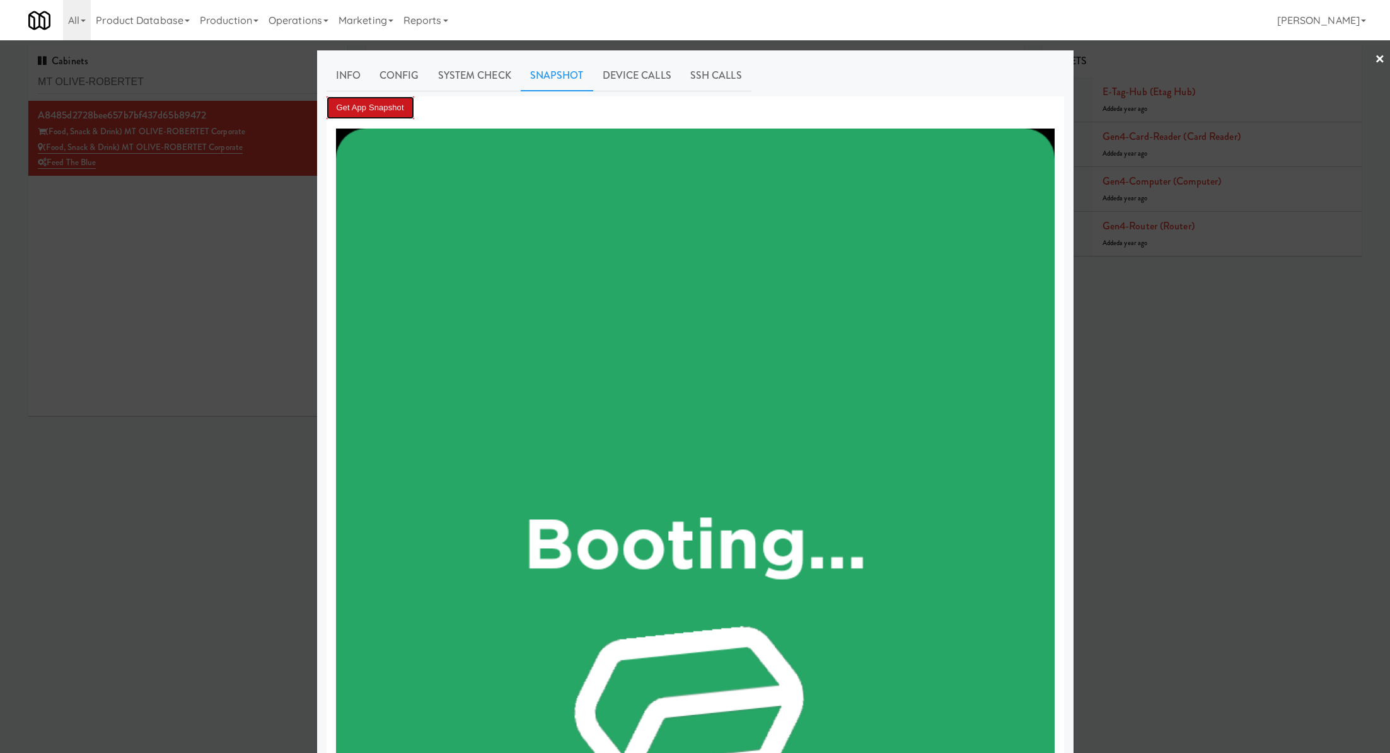
click at [384, 110] on button "Get App Snapshot" at bounding box center [371, 107] width 88 height 23
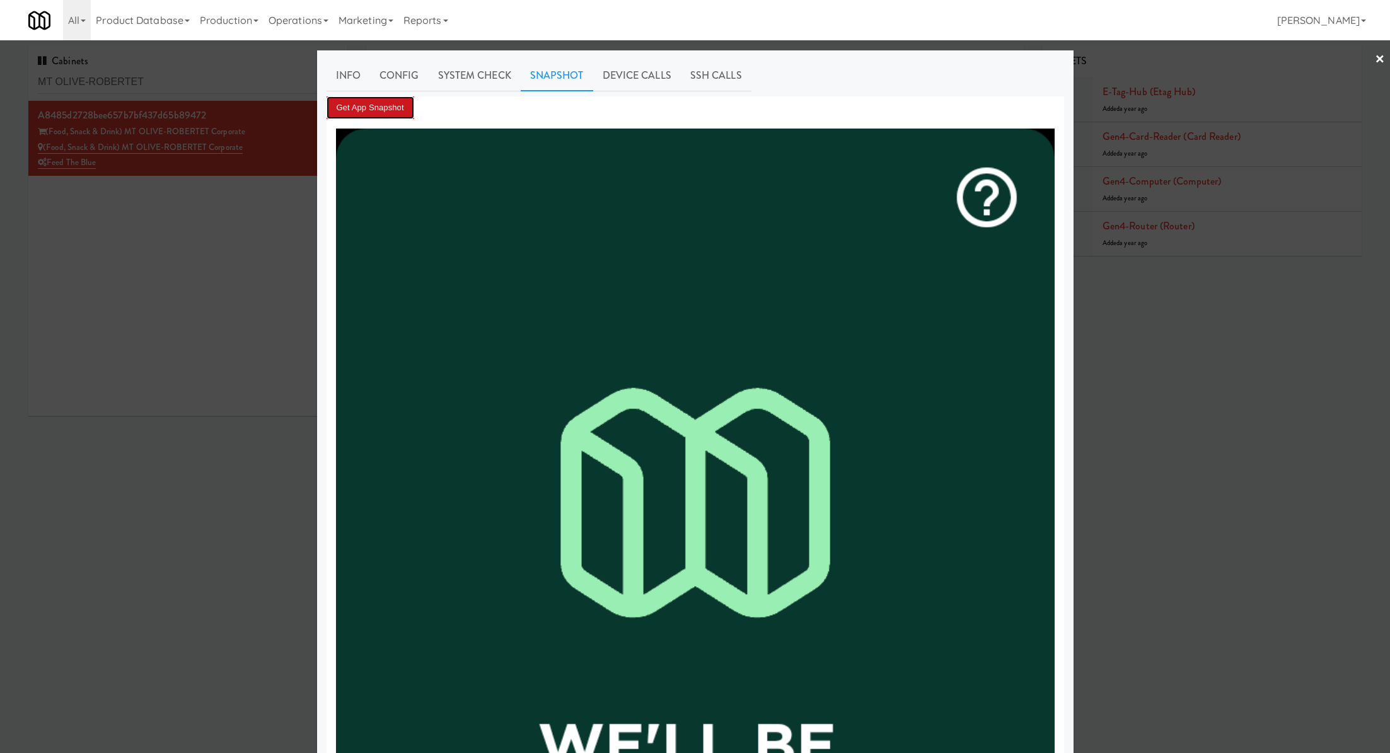
click at [383, 106] on button "Get App Snapshot" at bounding box center [371, 107] width 88 height 23
click at [210, 69] on div at bounding box center [695, 376] width 1390 height 753
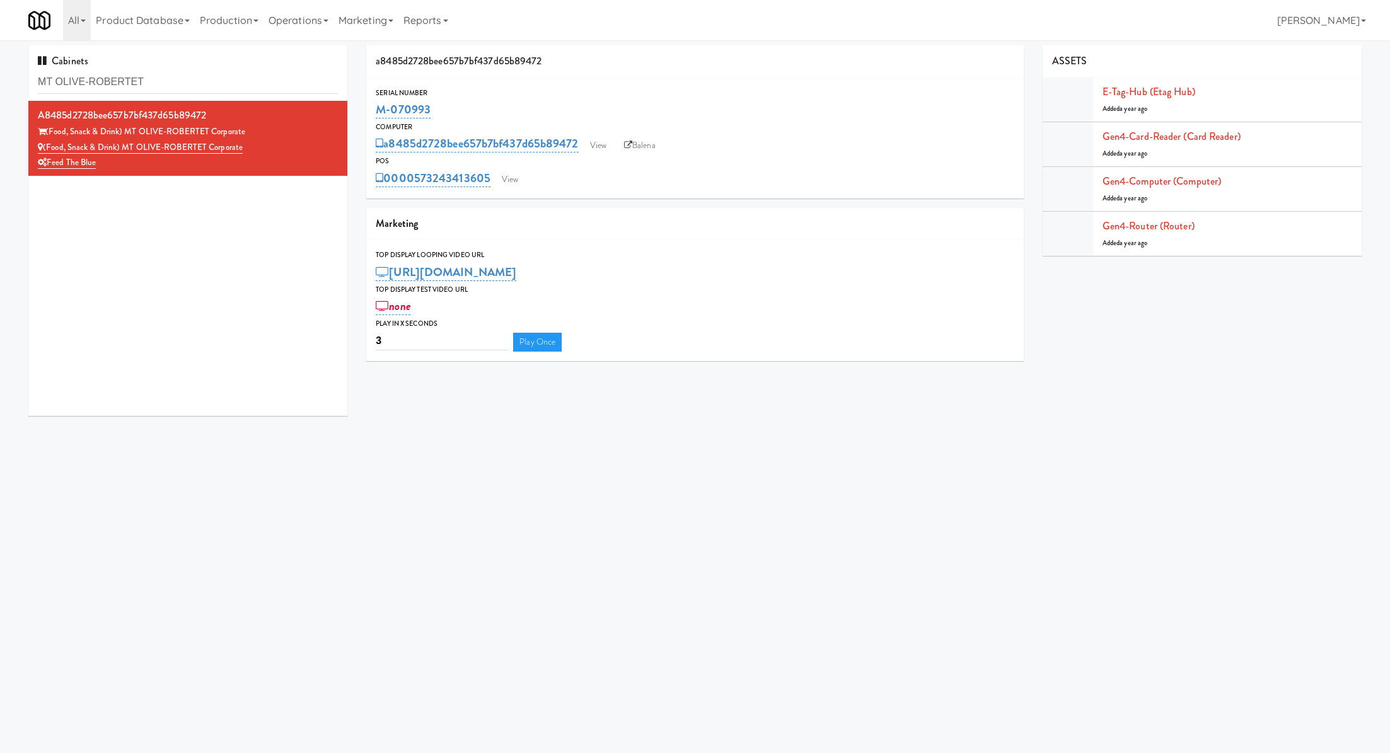
click at [210, 69] on div "Cabinets MT OLIVE-ROBERTET" at bounding box center [187, 72] width 319 height 55
click at [205, 81] on input "MT OLIVE-ROBERTET" at bounding box center [188, 82] width 300 height 23
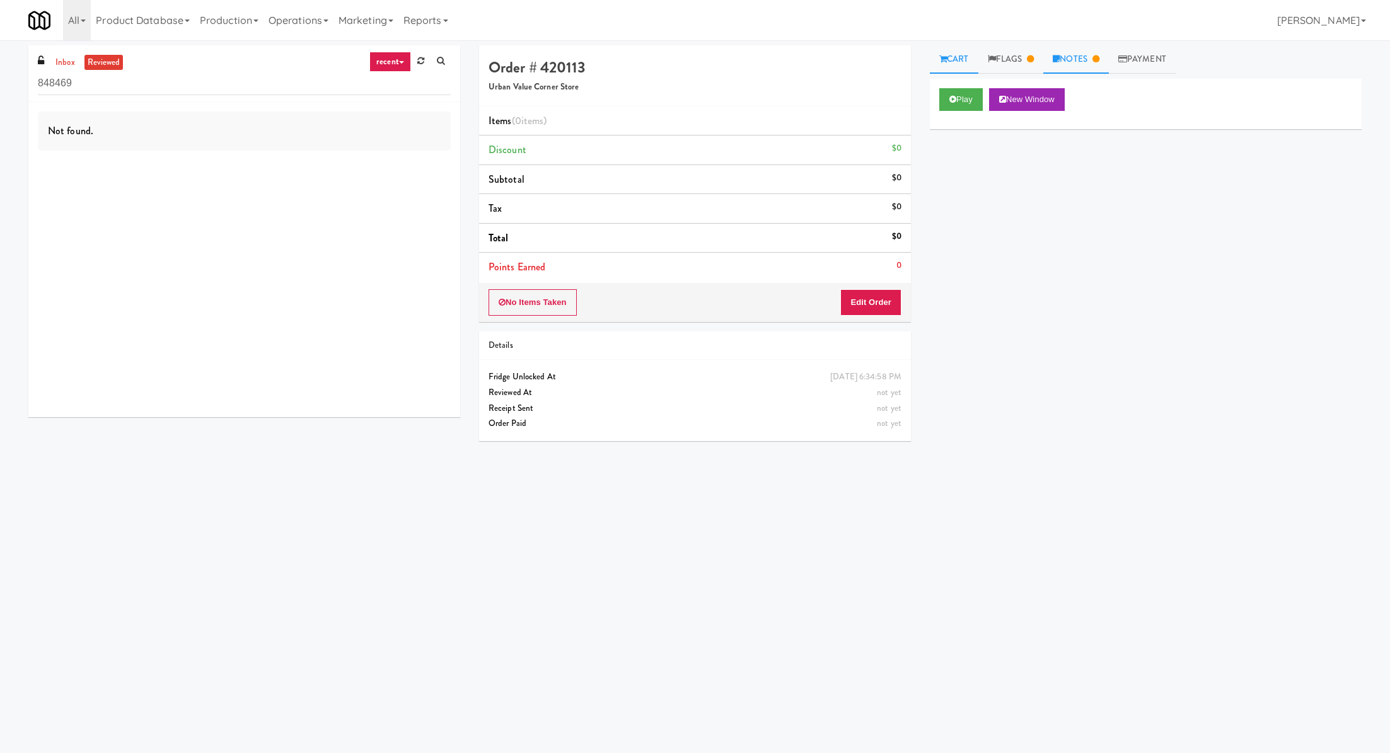
click at [1076, 55] on link "Notes" at bounding box center [1076, 59] width 66 height 28
click at [1031, 59] on icon at bounding box center [1030, 59] width 7 height 8
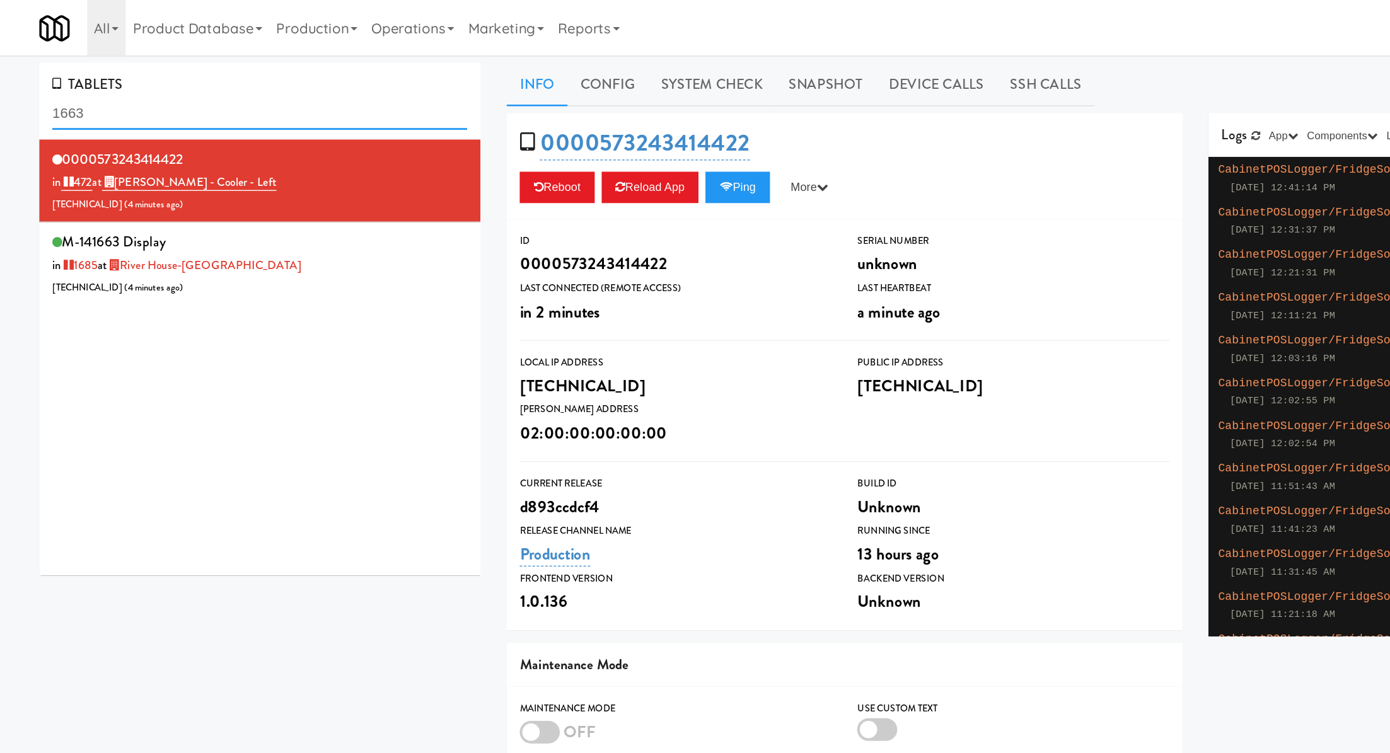
click at [171, 84] on input "1663" at bounding box center [188, 82] width 300 height 23
paste input "River House-[GEOGRAPHIC_DATA]"
click at [171, 84] on input "1663River House-Cooler" at bounding box center [188, 82] width 300 height 23
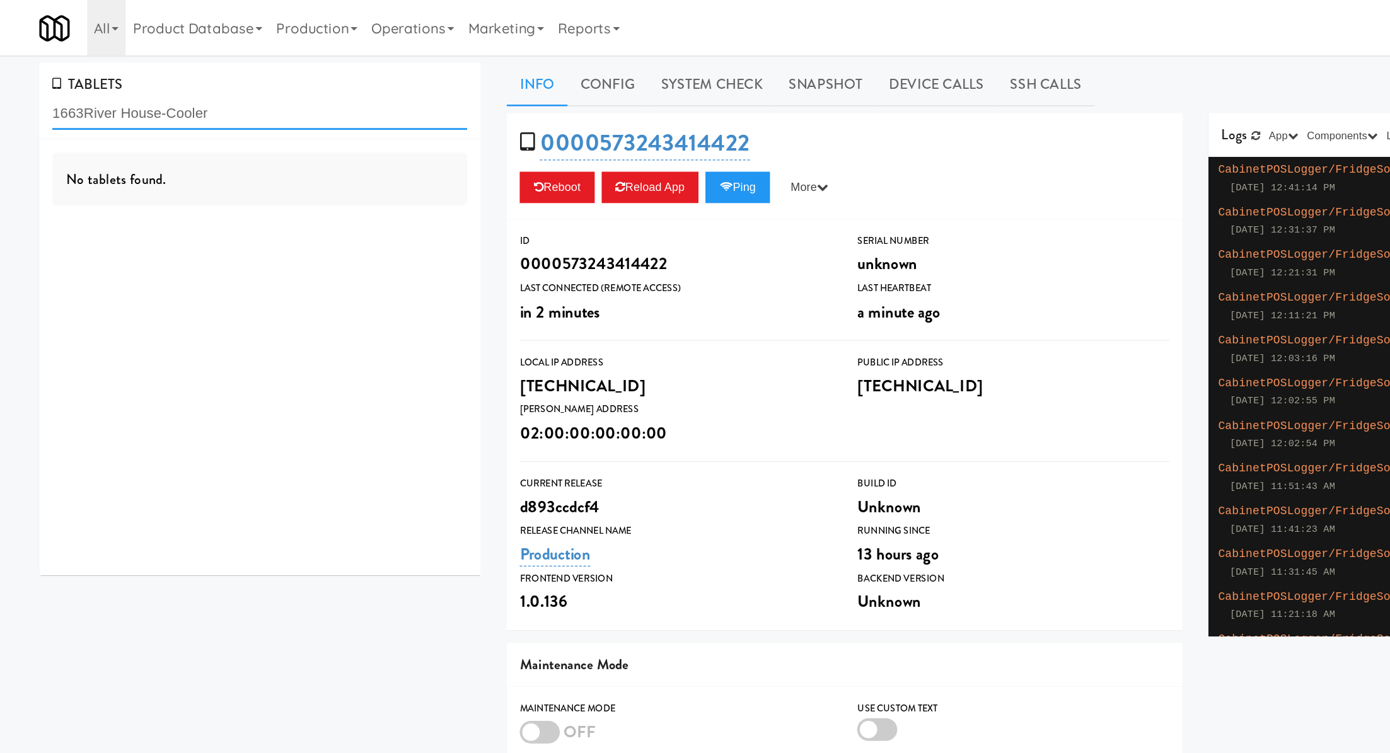
click at [171, 84] on input "1663River House-Cooler" at bounding box center [188, 82] width 300 height 23
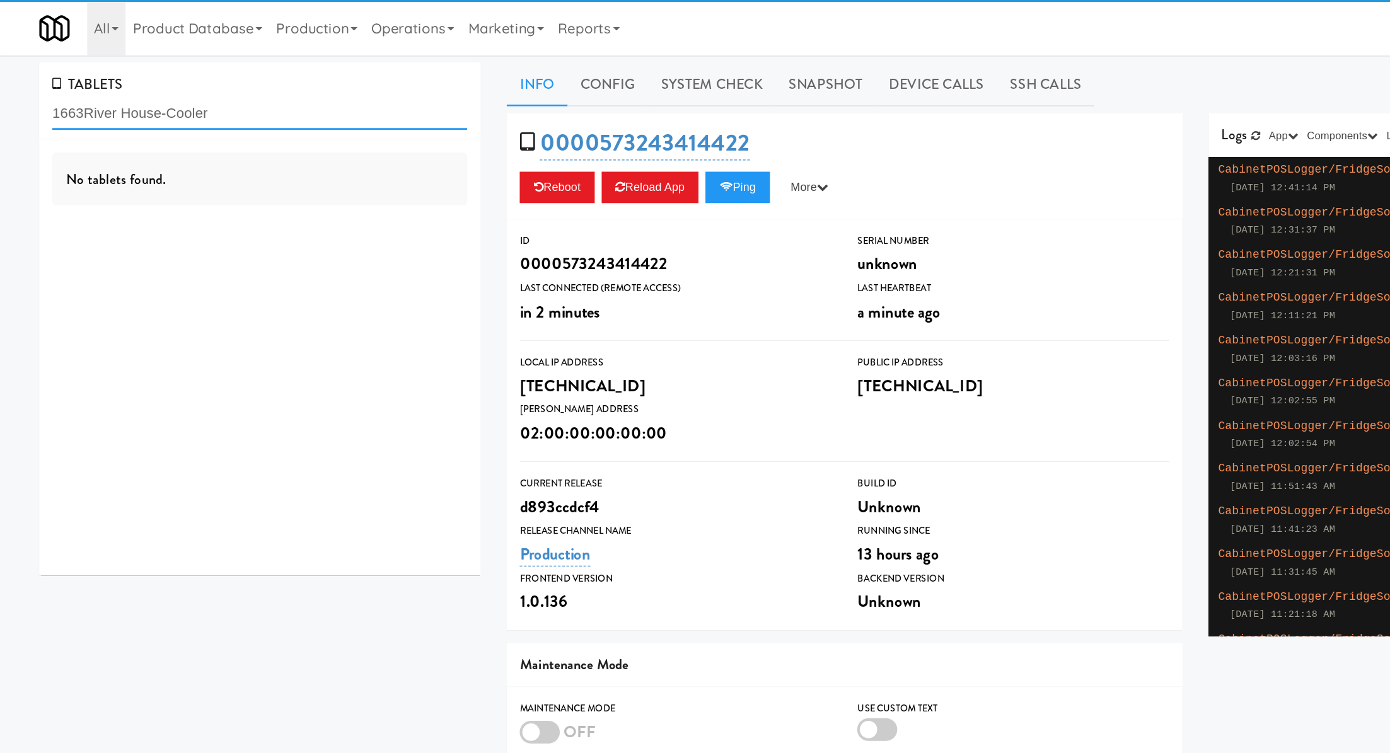
paste input "text"
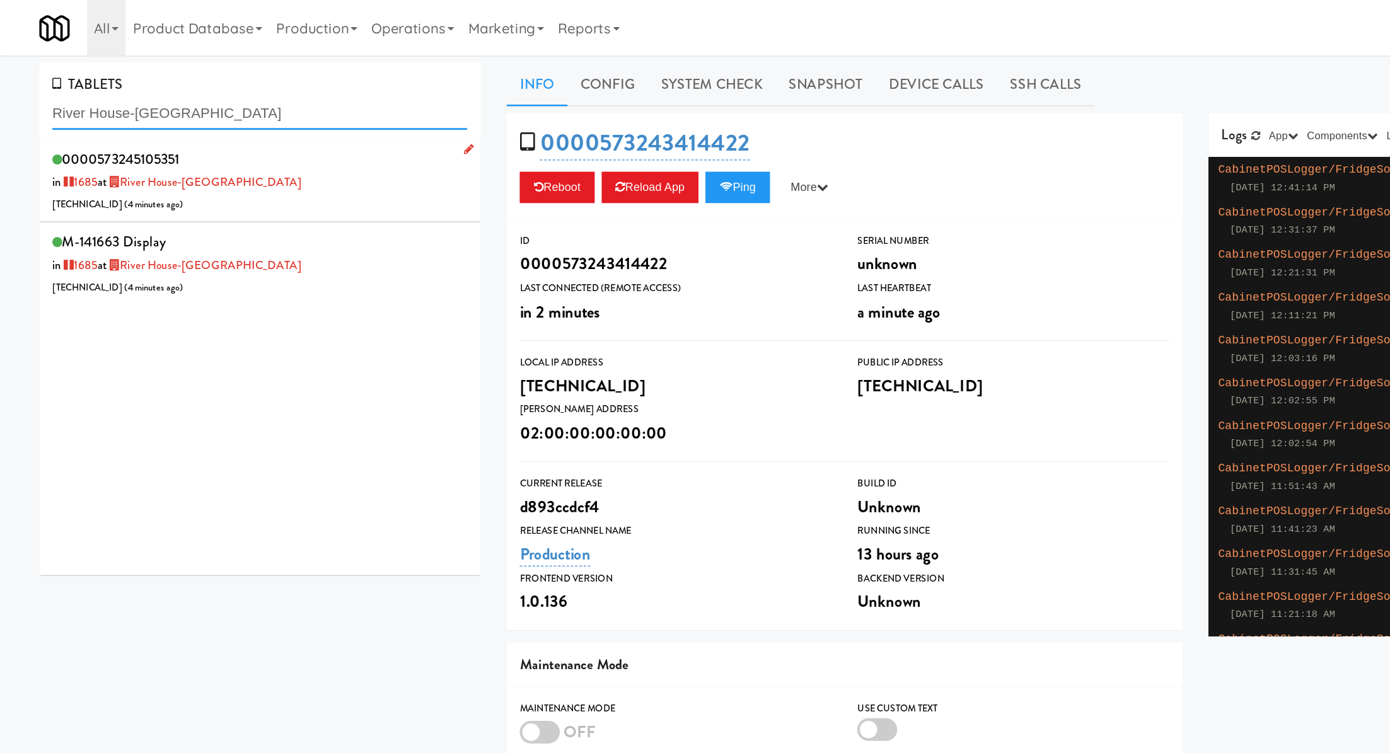
type input "River House-[GEOGRAPHIC_DATA]"
click at [194, 148] on div "0000573245105351 in [DATE] at [GEOGRAPHIC_DATA]-Cooler [TECHNICAL_ID] ( 4 minut…" at bounding box center [188, 131] width 300 height 50
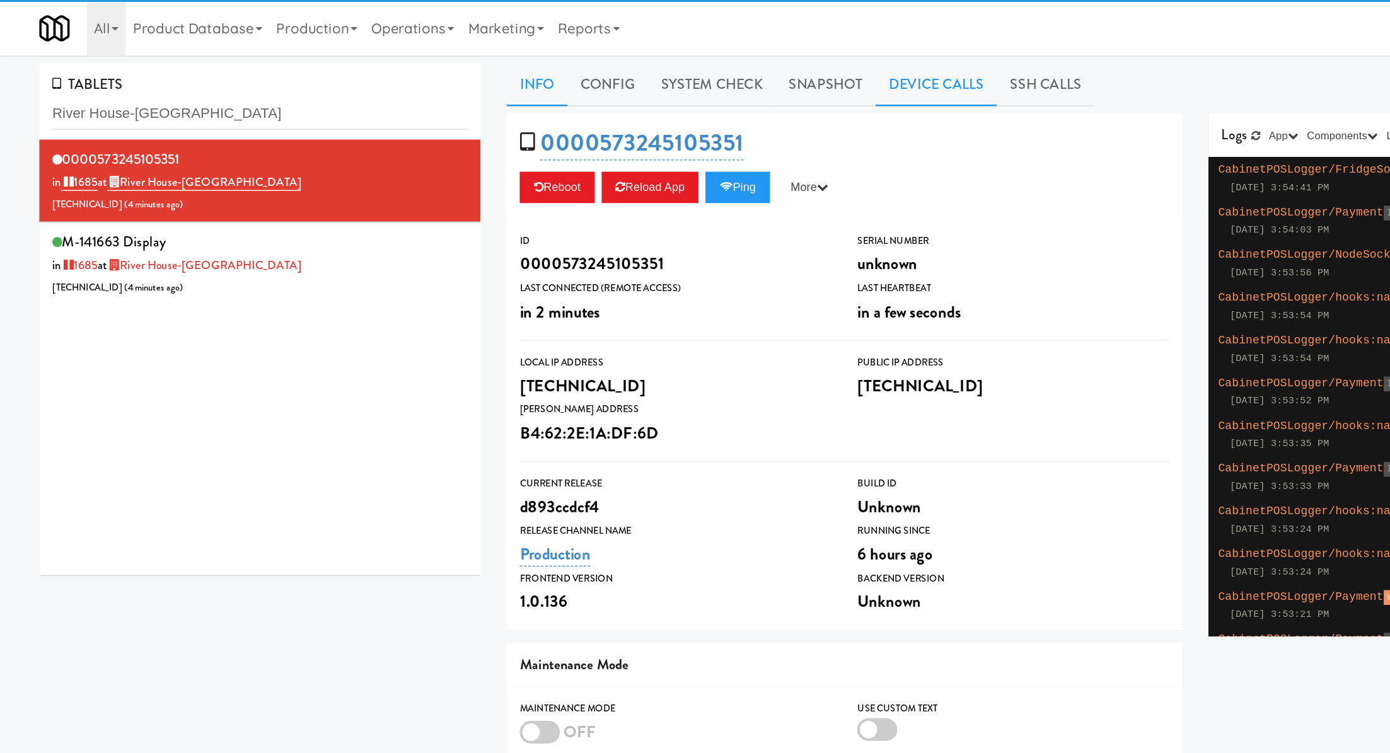
click at [643, 59] on link "Device Calls" at bounding box center [677, 61] width 88 height 32
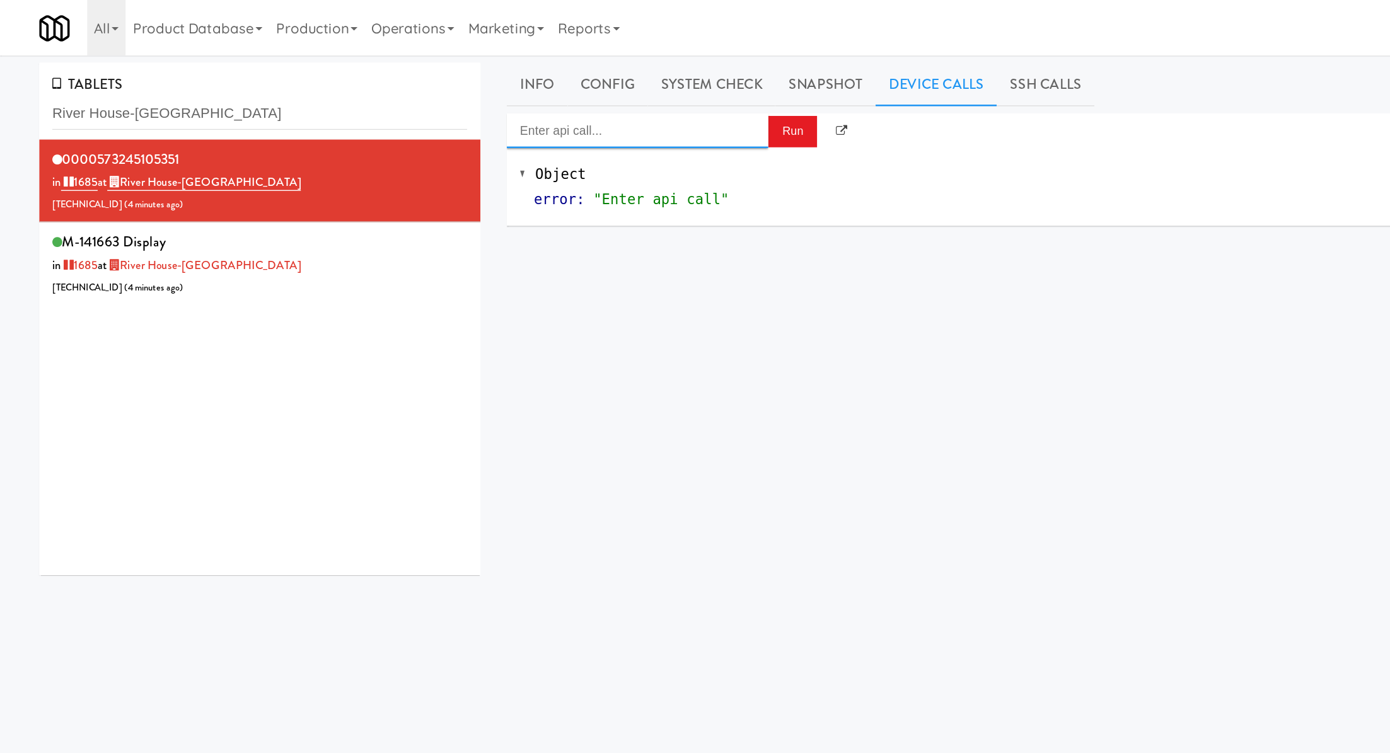
click at [490, 93] on body "Okay Okay Select date: previous 2025-Sep next Su Mo Tu We Th Fr Sa 31 1 2 3 4 5…" at bounding box center [695, 416] width 1390 height 753
click at [497, 123] on div "[URL]" at bounding box center [461, 131] width 170 height 16
type input "Cooler: Enable Restocking"
click at [569, 97] on button "Run" at bounding box center [572, 95] width 35 height 23
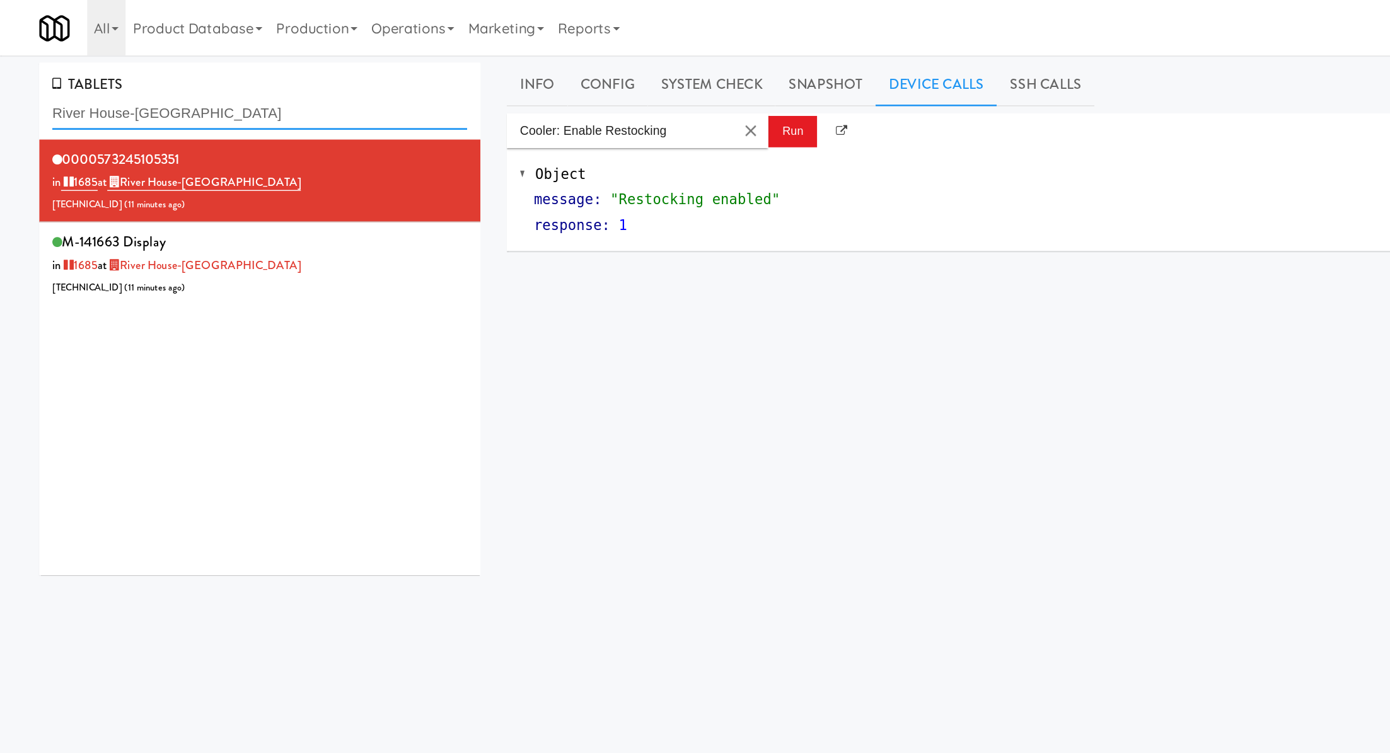
click at [134, 86] on input "River House-[GEOGRAPHIC_DATA]" at bounding box center [188, 82] width 300 height 23
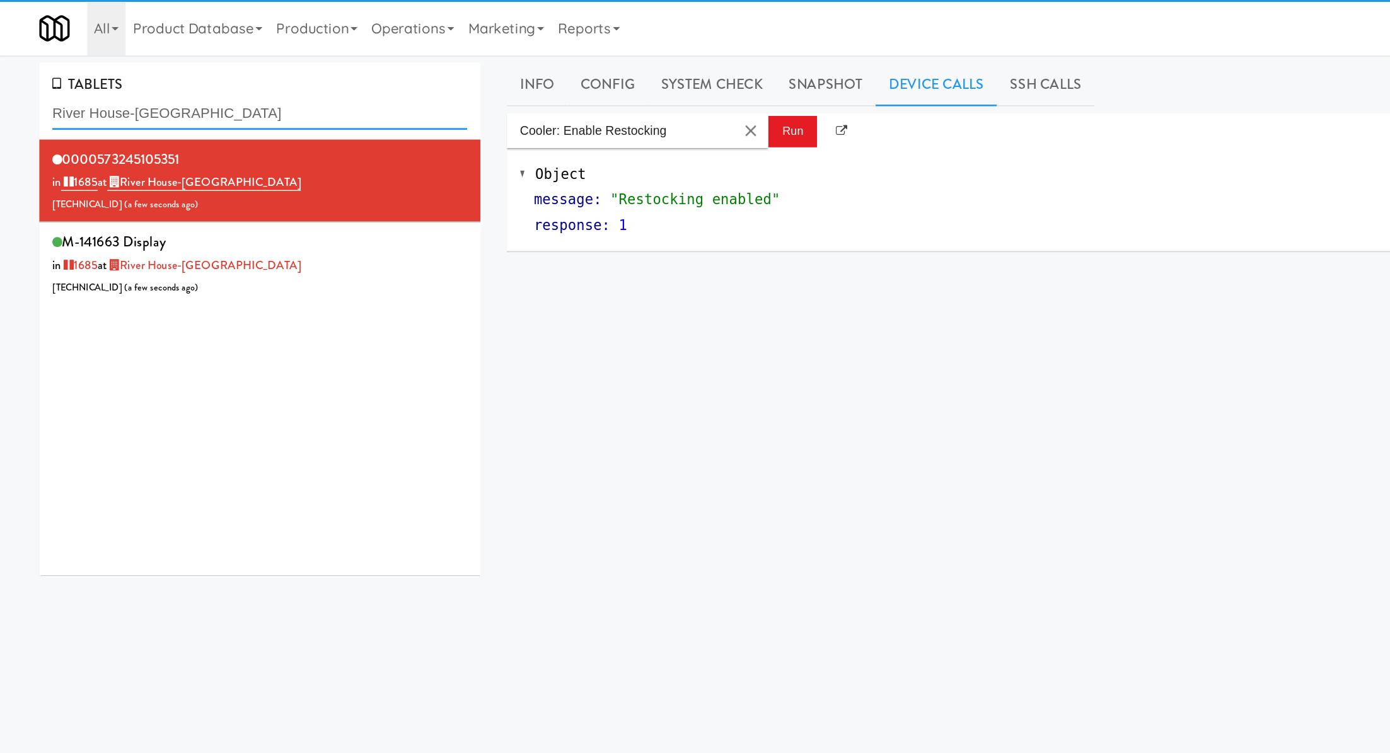
click at [134, 86] on input "River House-[GEOGRAPHIC_DATA]" at bounding box center [188, 82] width 300 height 23
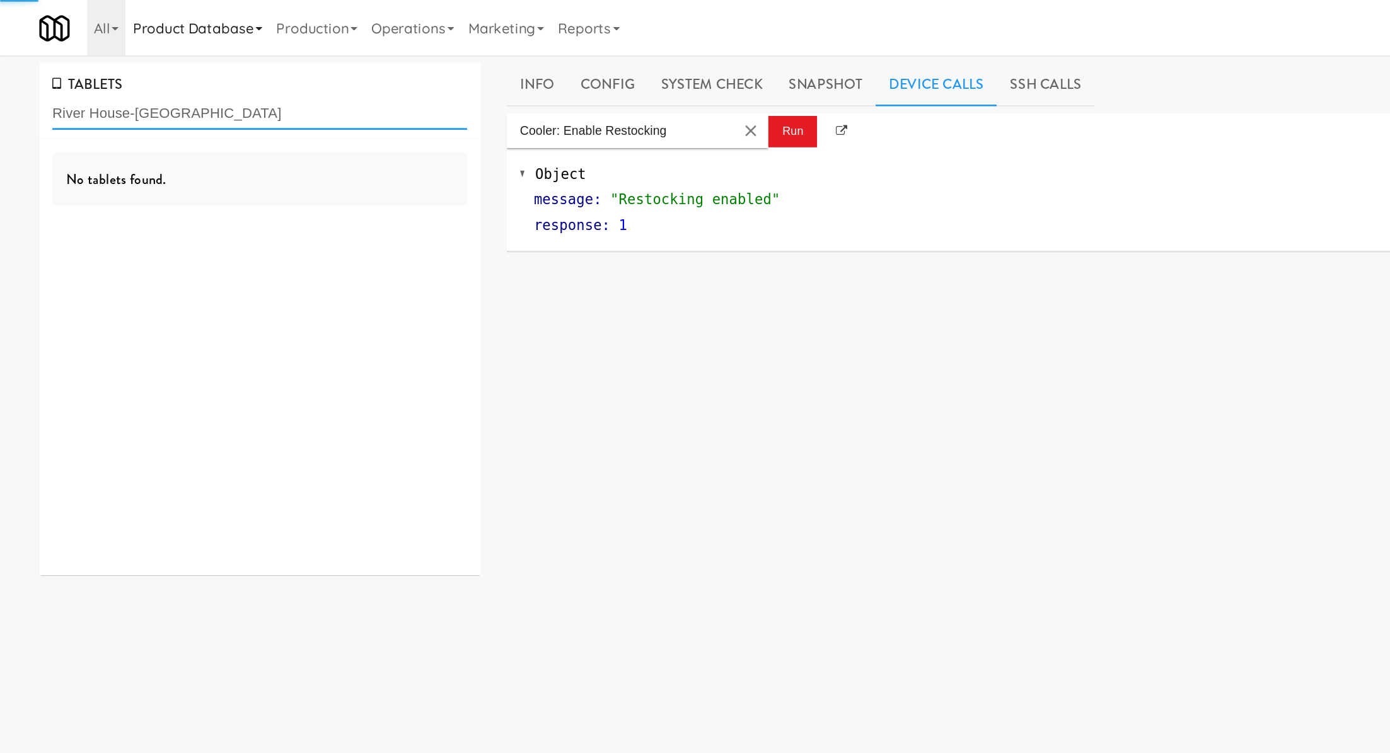
paste input "MT OLIVE-ROBERTET"
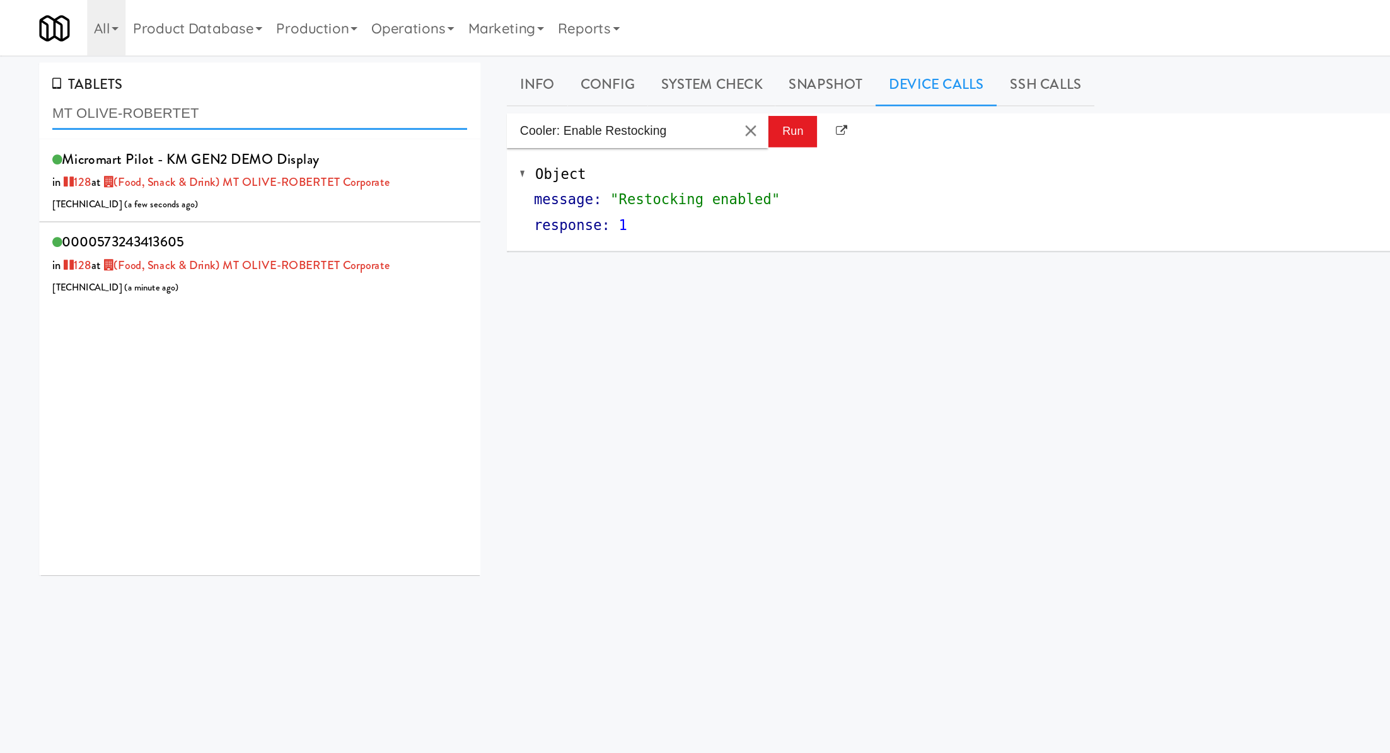
type input "MT OLIVE-ROBERTET"
drag, startPoint x: 216, startPoint y: 136, endPoint x: 219, endPoint y: 167, distance: 31.7
click at [219, 167] on div "0000573243413605 in 128 at (Food, Snack & Drink) MT OLIVE-ROBERTET Corporate [T…" at bounding box center [188, 191] width 300 height 50
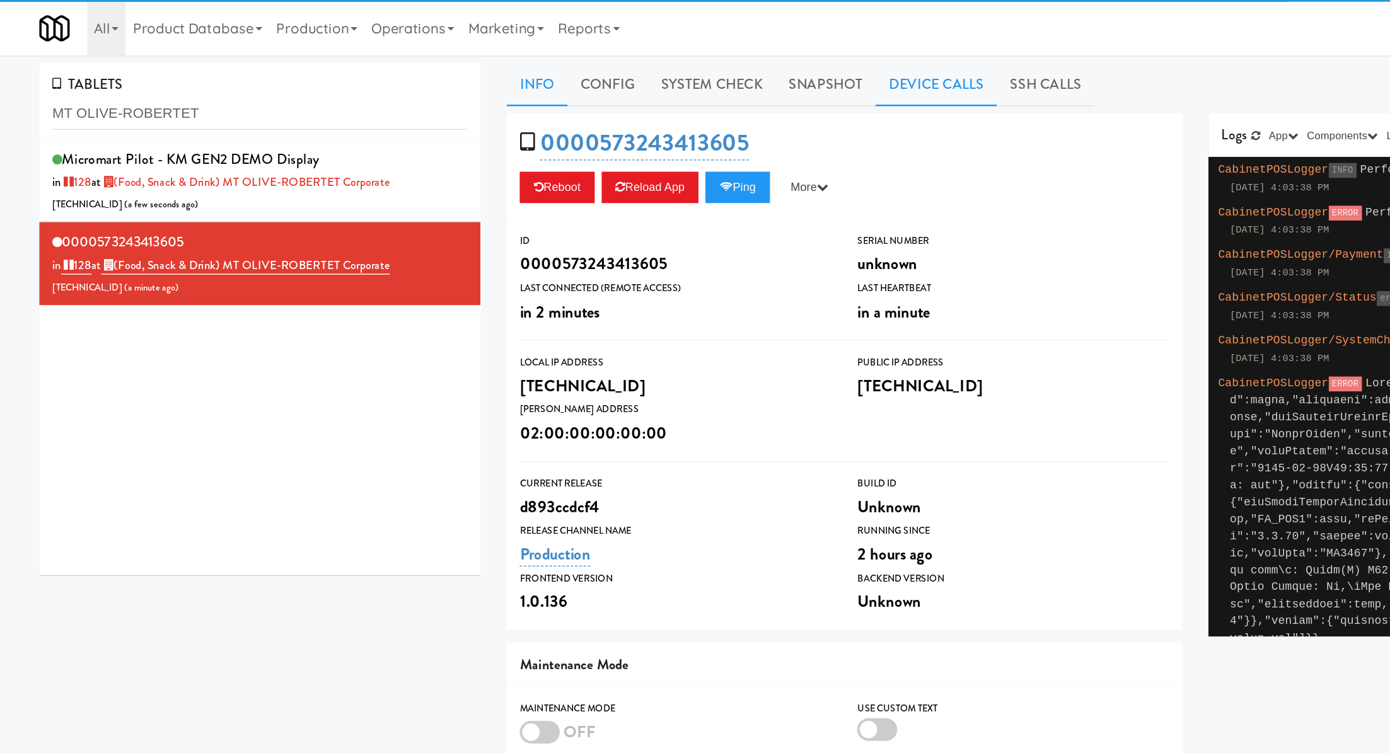
click at [659, 70] on link "Device Calls" at bounding box center [677, 61] width 88 height 32
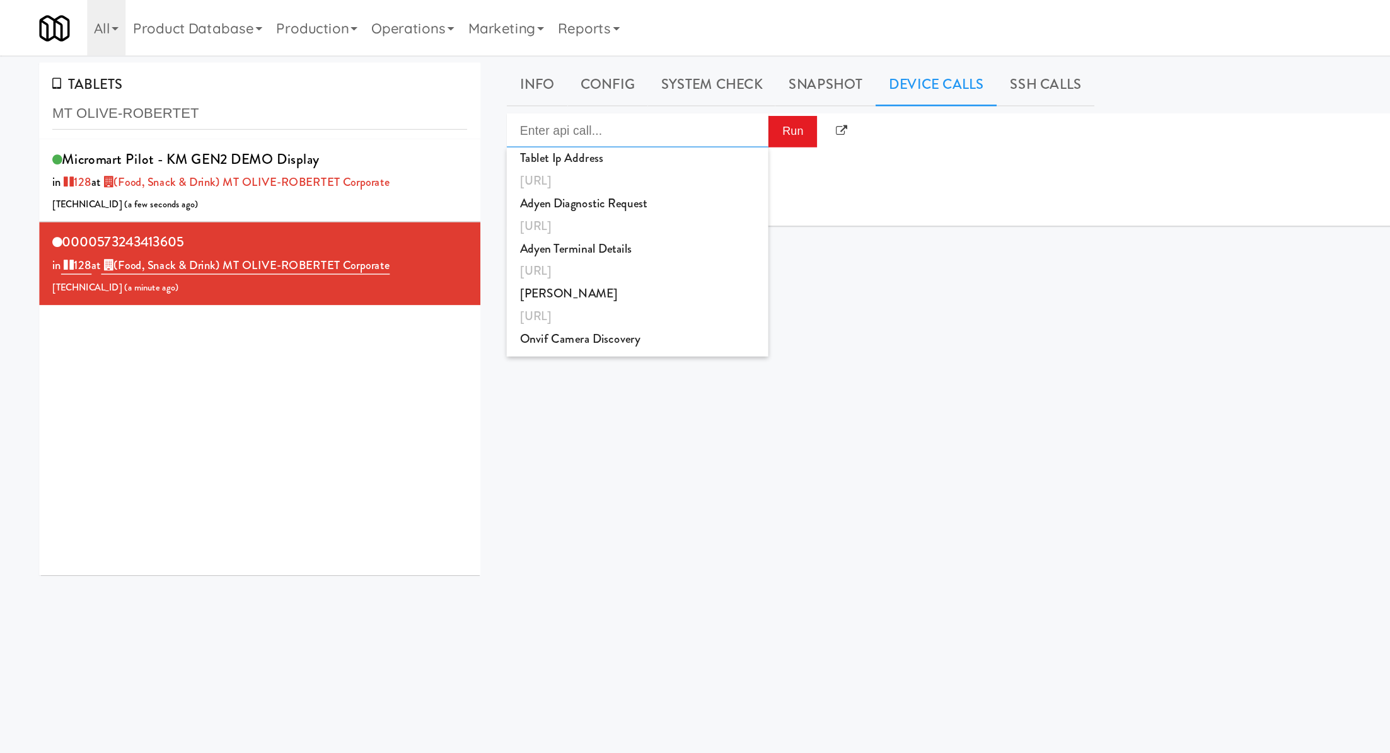
click at [516, 93] on input "Enter api call..." at bounding box center [460, 94] width 189 height 25
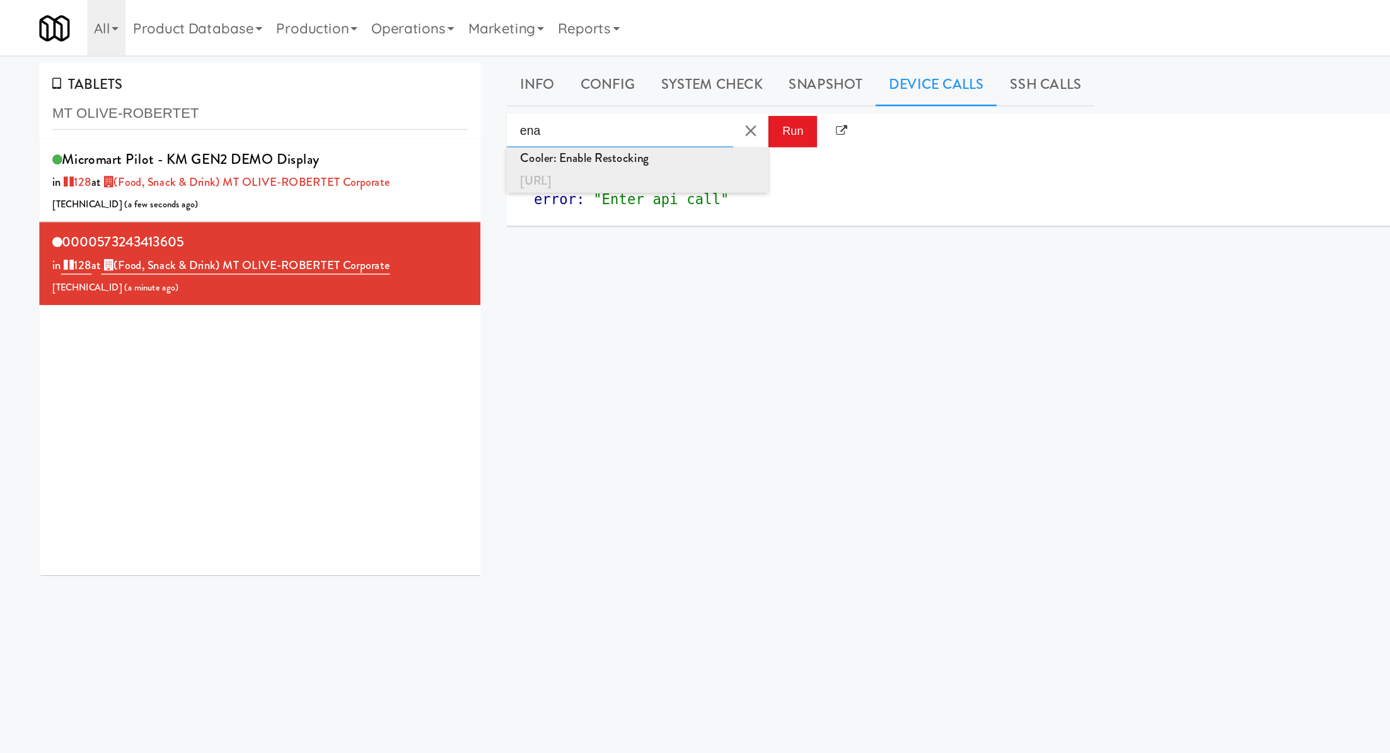
click at [518, 123] on div "[URL]" at bounding box center [461, 131] width 170 height 16
type input "Cooler: Enable Restocking"
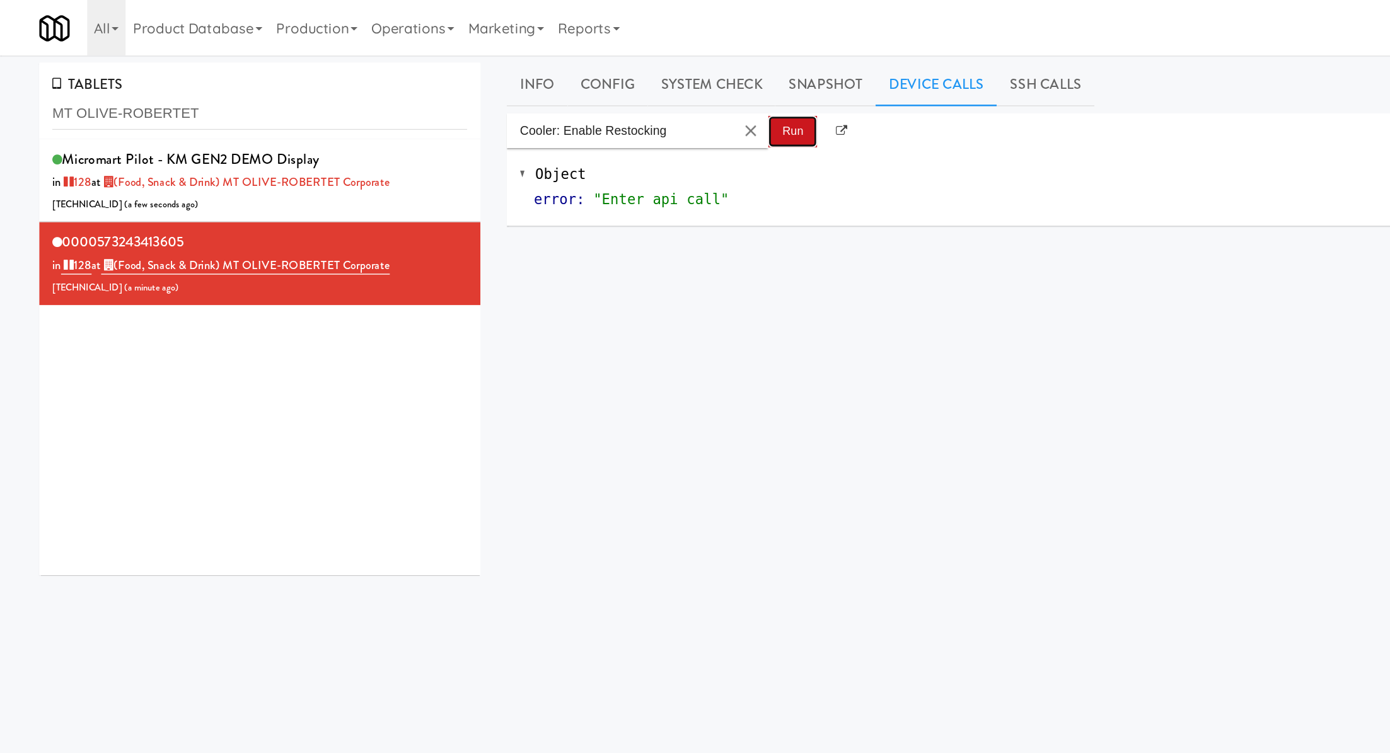
click at [568, 101] on button "Run" at bounding box center [572, 95] width 35 height 23
